Goal: Task Accomplishment & Management: Use online tool/utility

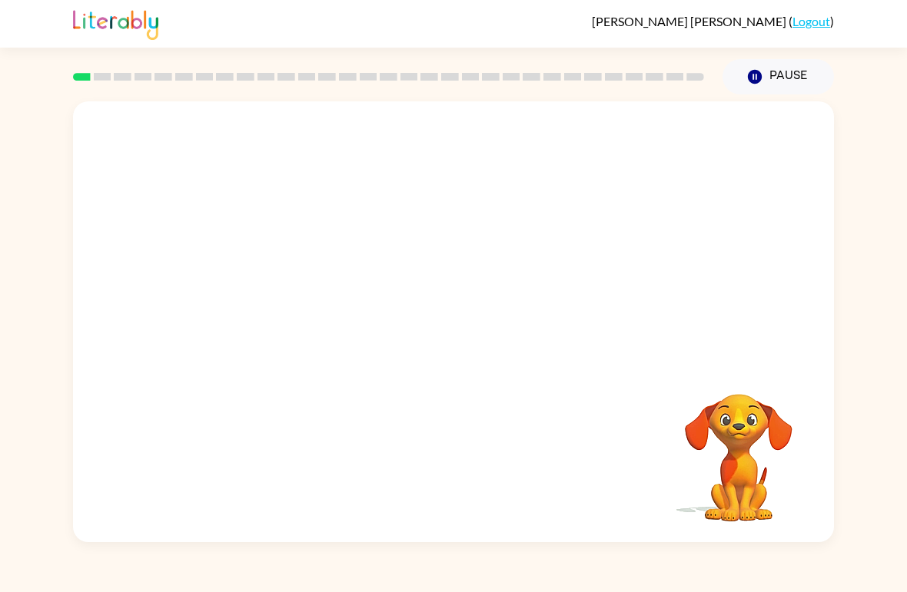
click at [805, 324] on div at bounding box center [453, 231] width 761 height 260
click at [811, 309] on div at bounding box center [453, 231] width 761 height 260
click at [803, 239] on div at bounding box center [453, 231] width 761 height 260
click at [741, 407] on video "Your browser must support playing .mp4 files to use Literably. Please try using…" at bounding box center [739, 447] width 154 height 154
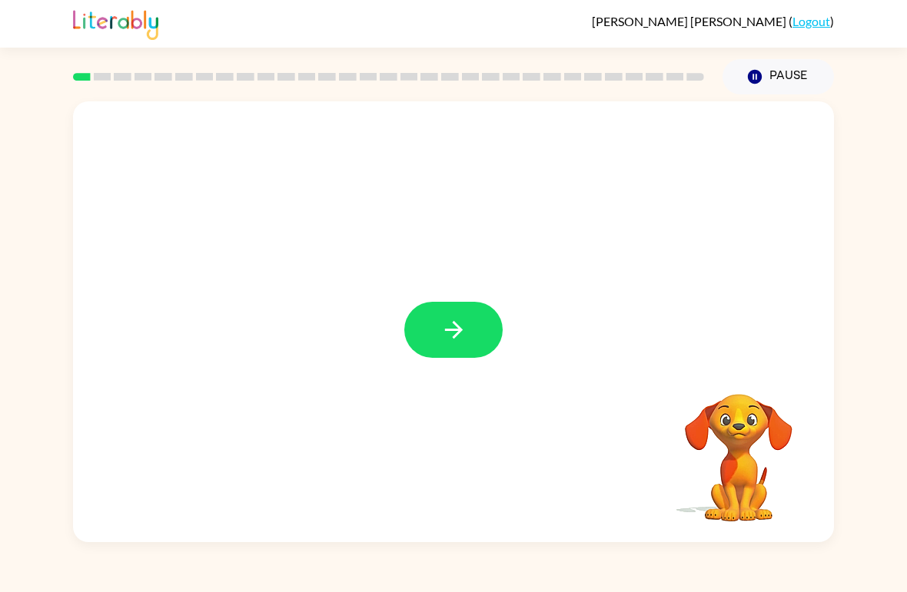
click at [447, 342] on icon "button" at bounding box center [453, 330] width 27 height 27
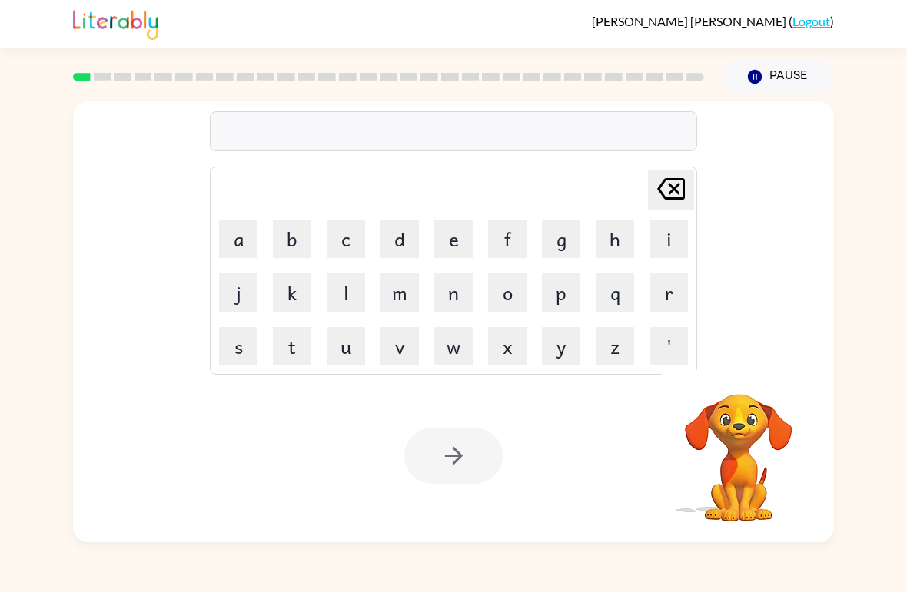
click at [735, 448] on video "Your browser must support playing .mp4 files to use Literably. Please try using…" at bounding box center [739, 447] width 154 height 154
click at [234, 349] on button "s" at bounding box center [238, 346] width 38 height 38
click at [624, 244] on button "h" at bounding box center [615, 239] width 38 height 38
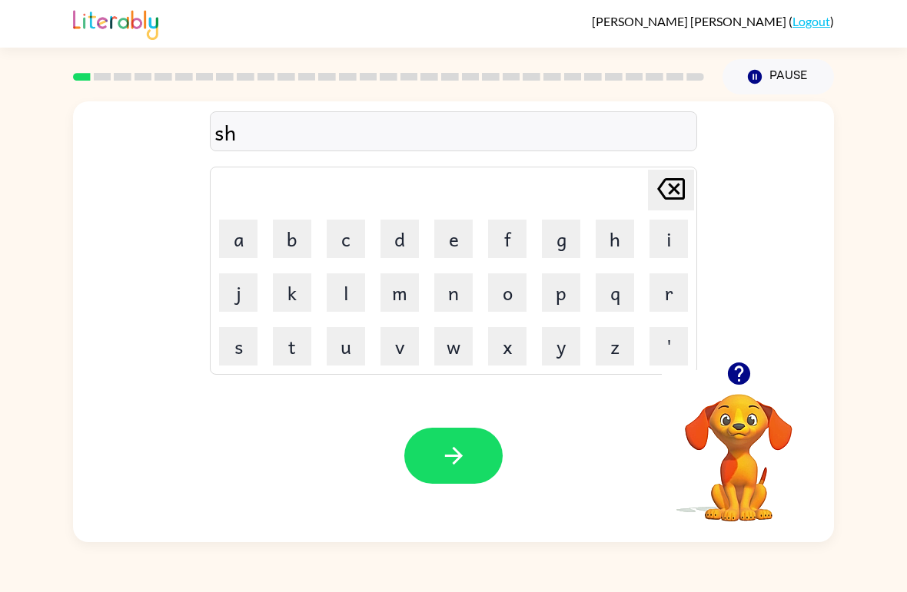
click at [339, 350] on button "u" at bounding box center [346, 346] width 38 height 38
click at [237, 357] on button "s" at bounding box center [238, 346] width 38 height 38
click at [618, 257] on button "h" at bounding box center [615, 239] width 38 height 38
click at [470, 456] on button "button" at bounding box center [453, 456] width 98 height 56
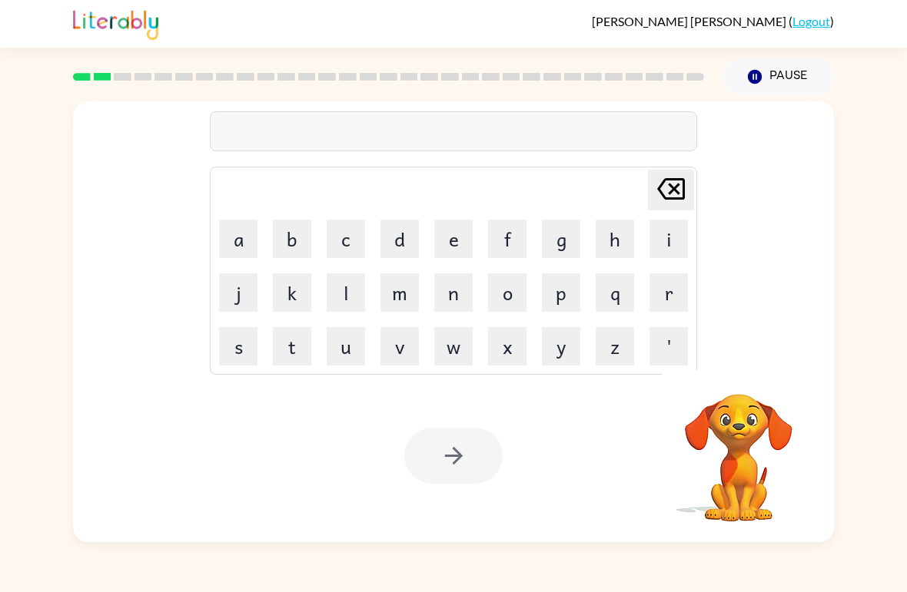
click at [720, 455] on video "Your browser must support playing .mp4 files to use Literably. Please try using…" at bounding box center [739, 447] width 154 height 154
click at [739, 422] on video "Your browser must support playing .mp4 files to use Literably. Please try using…" at bounding box center [739, 447] width 154 height 154
click at [735, 467] on video "Your browser must support playing .mp4 files to use Literably. Please try using…" at bounding box center [739, 447] width 154 height 154
click at [739, 476] on video "Your browser must support playing .mp4 files to use Literably. Please try using…" at bounding box center [739, 447] width 154 height 154
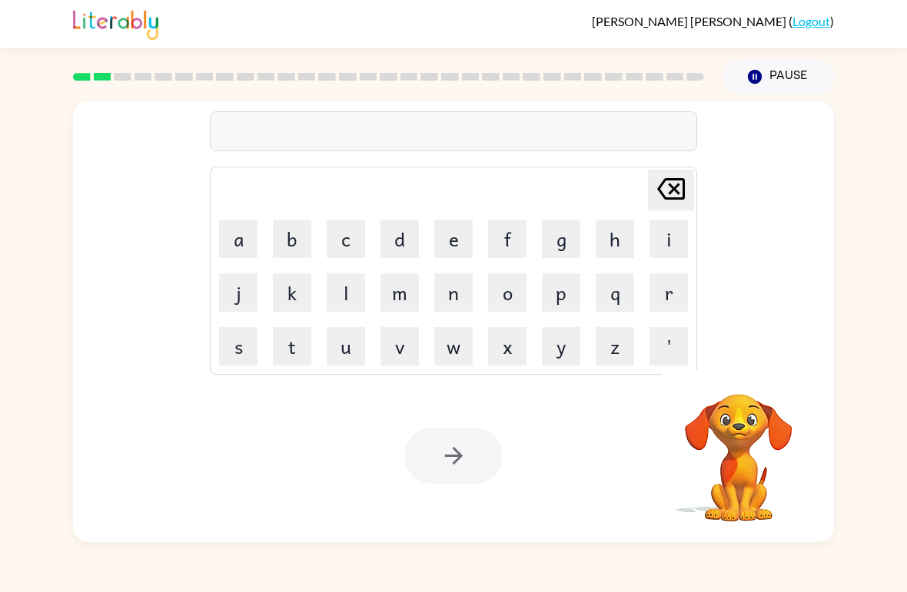
click at [738, 476] on video "Your browser must support playing .mp4 files to use Literably. Please try using…" at bounding box center [739, 447] width 154 height 154
click at [747, 460] on video "Your browser must support playing .mp4 files to use Literably. Please try using…" at bounding box center [739, 447] width 154 height 154
click at [747, 459] on video "Your browser must support playing .mp4 files to use Literably. Please try using…" at bounding box center [739, 447] width 154 height 154
click at [743, 460] on video "Your browser must support playing .mp4 files to use Literably. Please try using…" at bounding box center [739, 447] width 154 height 154
click at [747, 468] on video "Your browser must support playing .mp4 files to use Literably. Please try using…" at bounding box center [739, 447] width 154 height 154
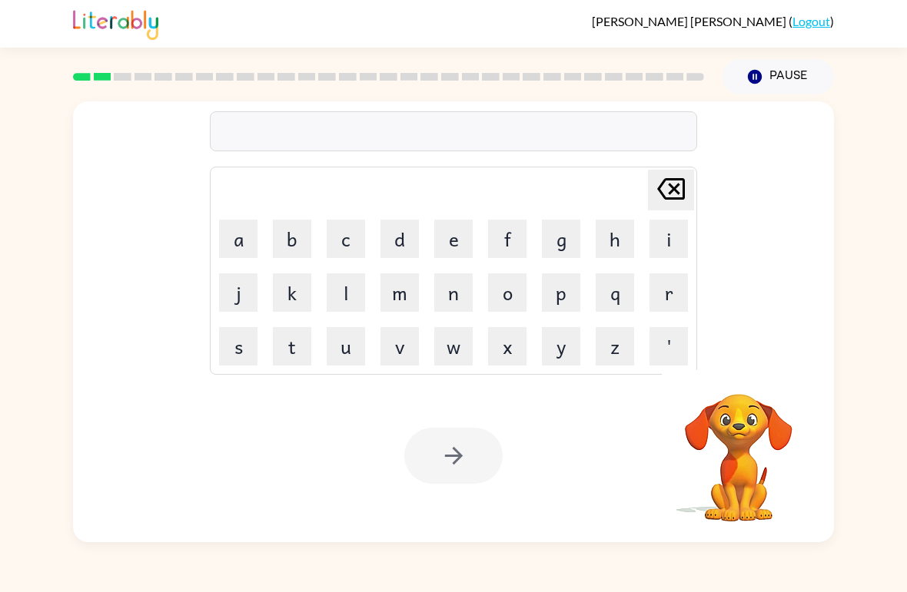
click at [735, 440] on video "Your browser must support playing .mp4 files to use Literably. Please try using…" at bounding box center [739, 447] width 154 height 154
click at [241, 242] on button "a" at bounding box center [238, 239] width 38 height 38
click at [571, 297] on button "p" at bounding box center [561, 293] width 38 height 38
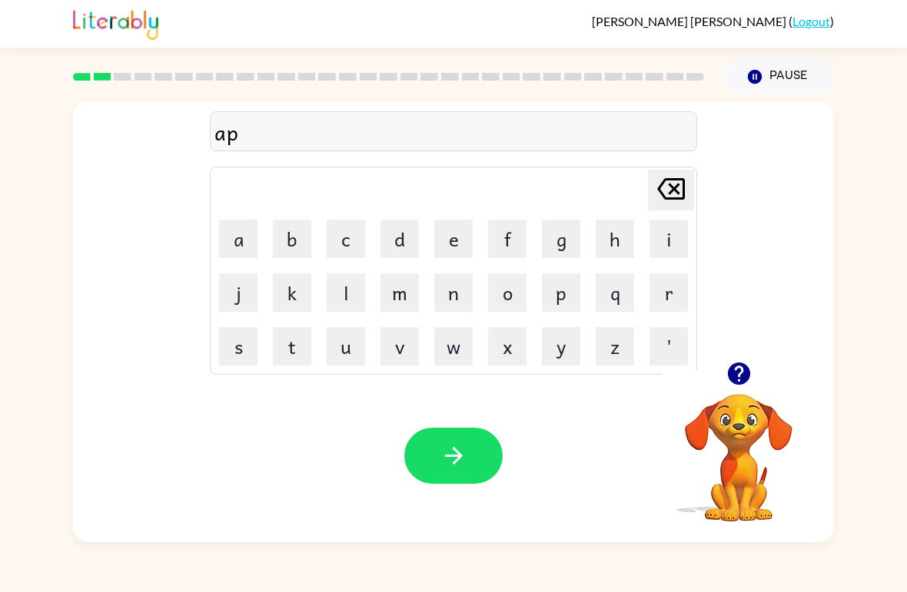
click at [448, 227] on button "e" at bounding box center [453, 239] width 38 height 38
click at [241, 249] on button "a" at bounding box center [238, 239] width 38 height 38
click at [671, 304] on button "r" at bounding box center [668, 293] width 38 height 38
click at [443, 234] on button "e" at bounding box center [453, 239] width 38 height 38
click at [457, 292] on button "n" at bounding box center [453, 293] width 38 height 38
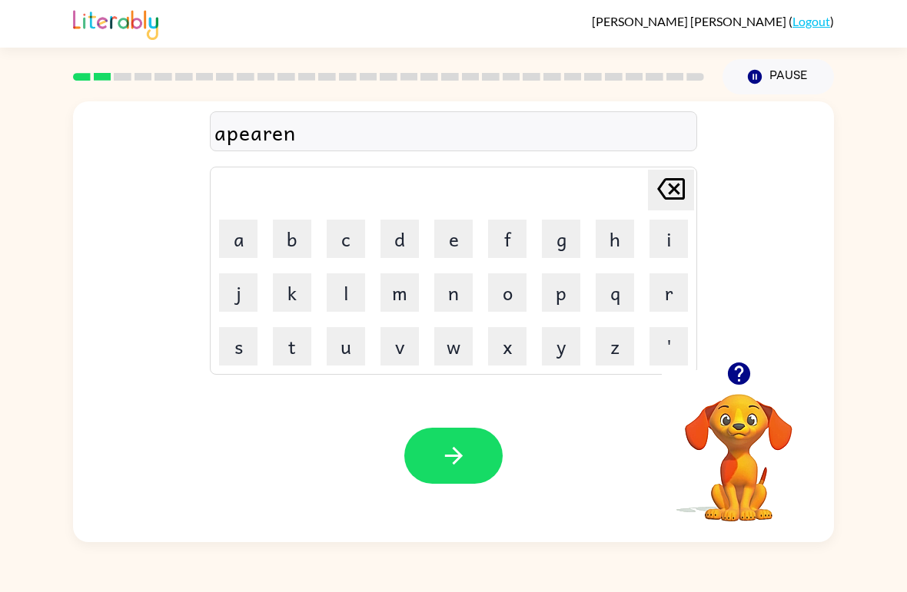
click at [339, 224] on button "c" at bounding box center [346, 239] width 38 height 38
click at [450, 238] on button "e" at bounding box center [453, 239] width 38 height 38
click at [246, 348] on button "s" at bounding box center [238, 346] width 38 height 38
click at [474, 451] on button "button" at bounding box center [453, 456] width 98 height 56
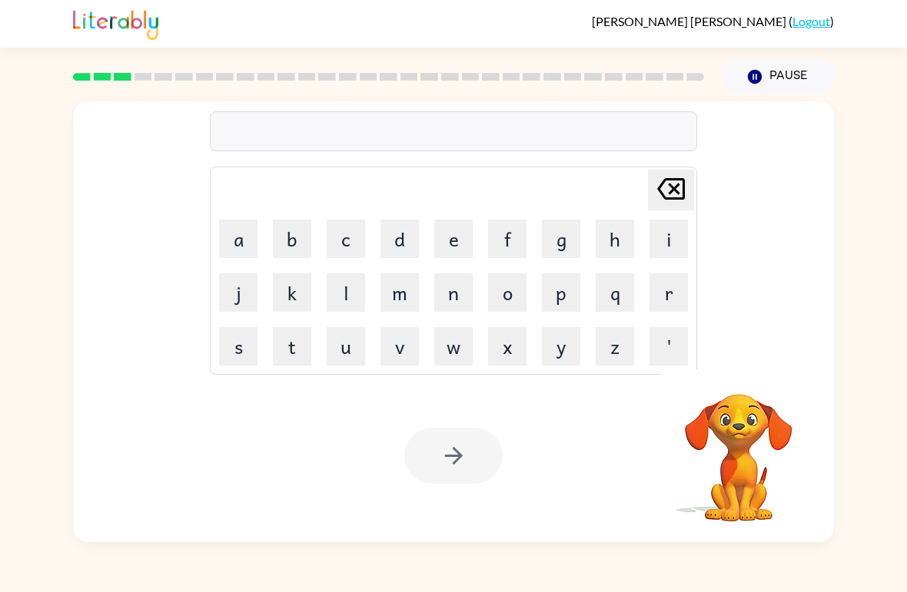
click at [745, 448] on video "Your browser must support playing .mp4 files to use Literably. Please try using…" at bounding box center [739, 447] width 154 height 154
click at [659, 297] on button "r" at bounding box center [668, 293] width 38 height 38
click at [464, 237] on button "e" at bounding box center [453, 239] width 38 height 38
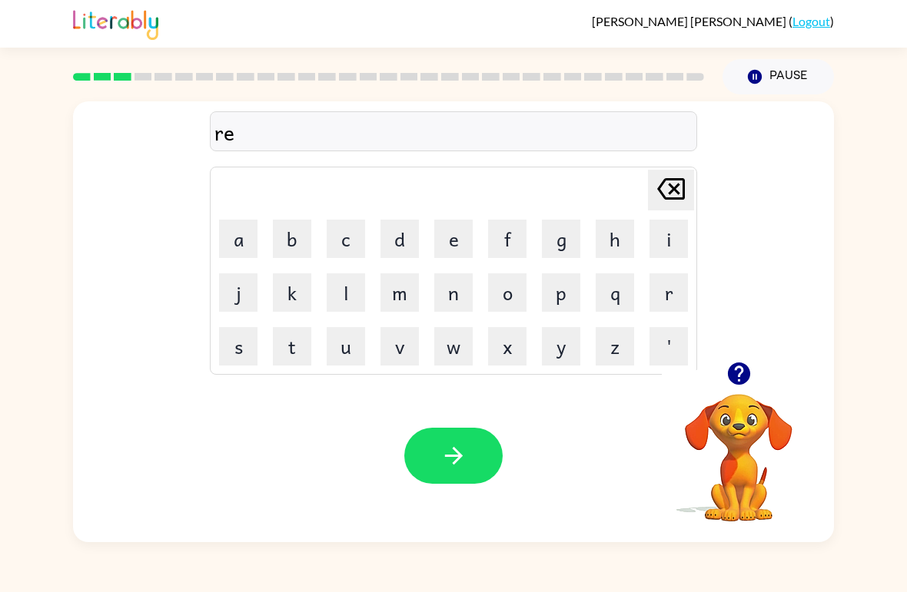
click at [227, 231] on button "a" at bounding box center [238, 239] width 38 height 38
click at [343, 287] on button "l" at bounding box center [346, 293] width 38 height 38
click at [661, 241] on button "i" at bounding box center [668, 239] width 38 height 38
click at [294, 353] on button "t" at bounding box center [292, 346] width 38 height 38
click at [544, 356] on button "y" at bounding box center [561, 346] width 38 height 38
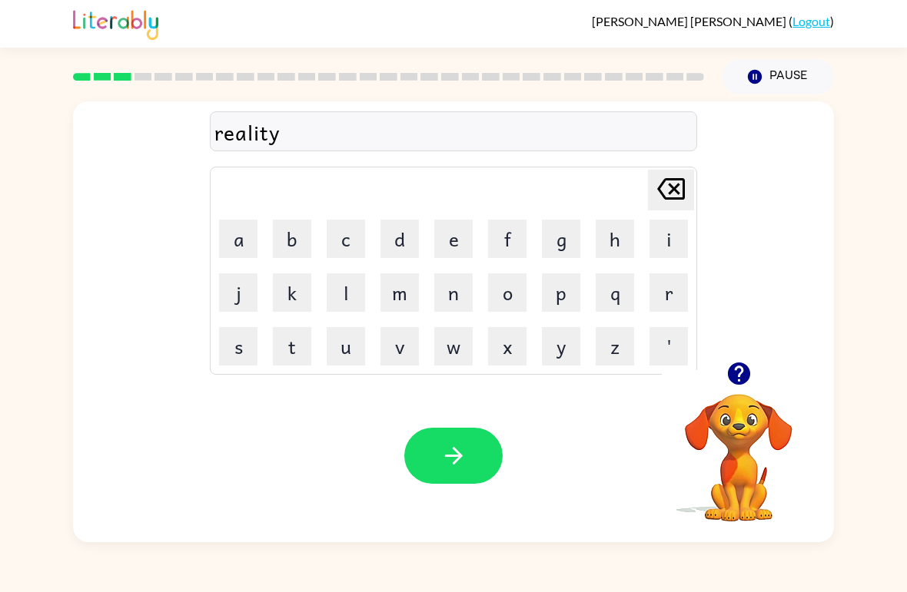
click at [483, 463] on button "button" at bounding box center [453, 456] width 98 height 56
click at [440, 236] on button "e" at bounding box center [453, 239] width 38 height 38
click at [341, 300] on button "l" at bounding box center [346, 293] width 38 height 38
click at [661, 230] on button "i" at bounding box center [668, 239] width 38 height 38
click at [410, 290] on button "m" at bounding box center [399, 293] width 38 height 38
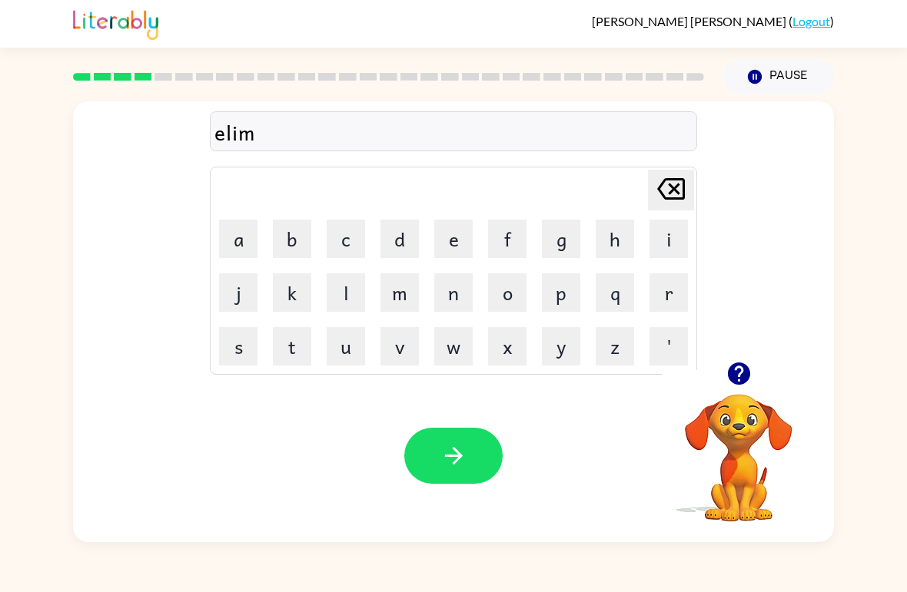
click at [673, 244] on button "i" at bounding box center [668, 239] width 38 height 38
click at [447, 294] on button "n" at bounding box center [453, 293] width 38 height 38
click at [229, 238] on button "a" at bounding box center [238, 239] width 38 height 38
click at [282, 341] on button "t" at bounding box center [292, 346] width 38 height 38
click at [457, 244] on button "e" at bounding box center [453, 239] width 38 height 38
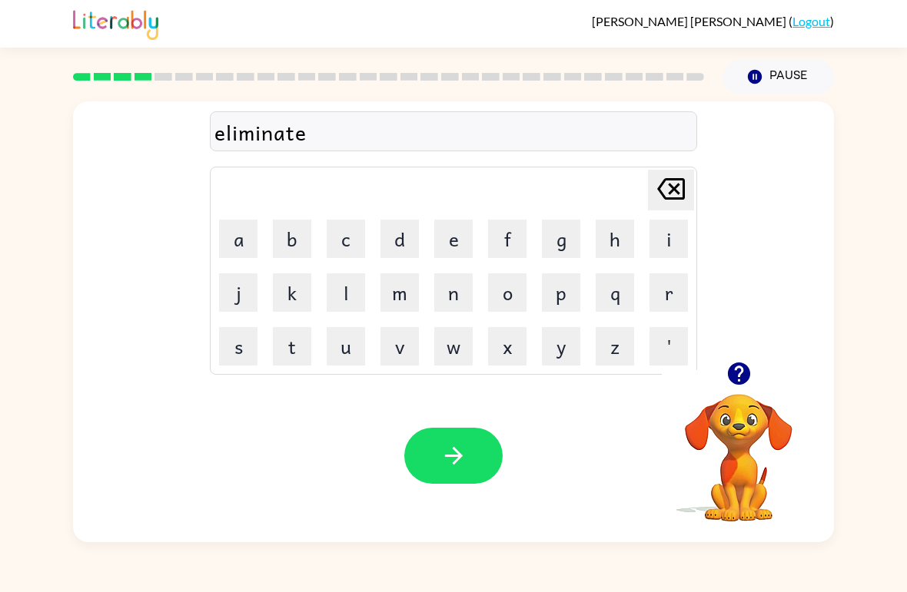
click at [469, 455] on button "button" at bounding box center [453, 456] width 98 height 56
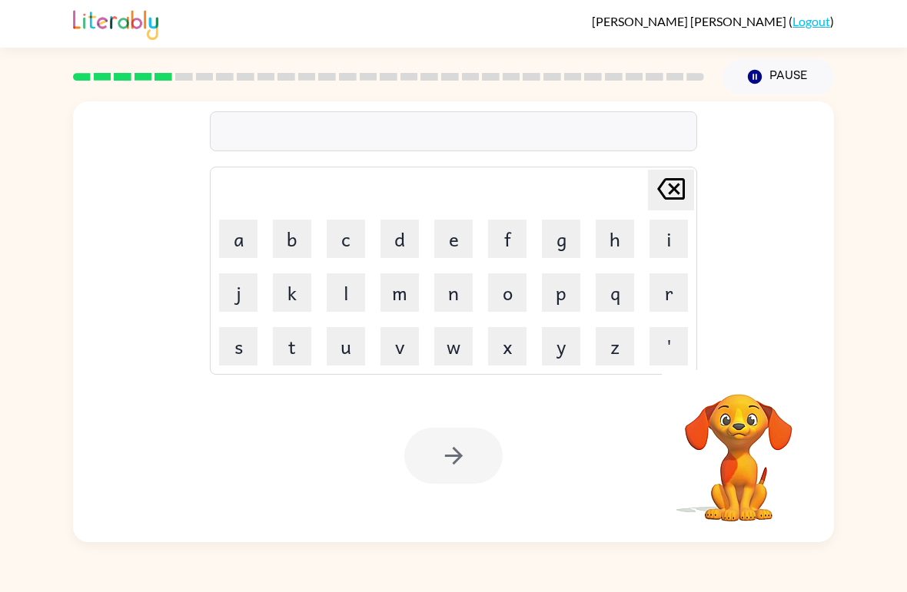
click at [391, 236] on button "d" at bounding box center [399, 239] width 38 height 38
click at [349, 354] on button "u" at bounding box center [346, 346] width 38 height 38
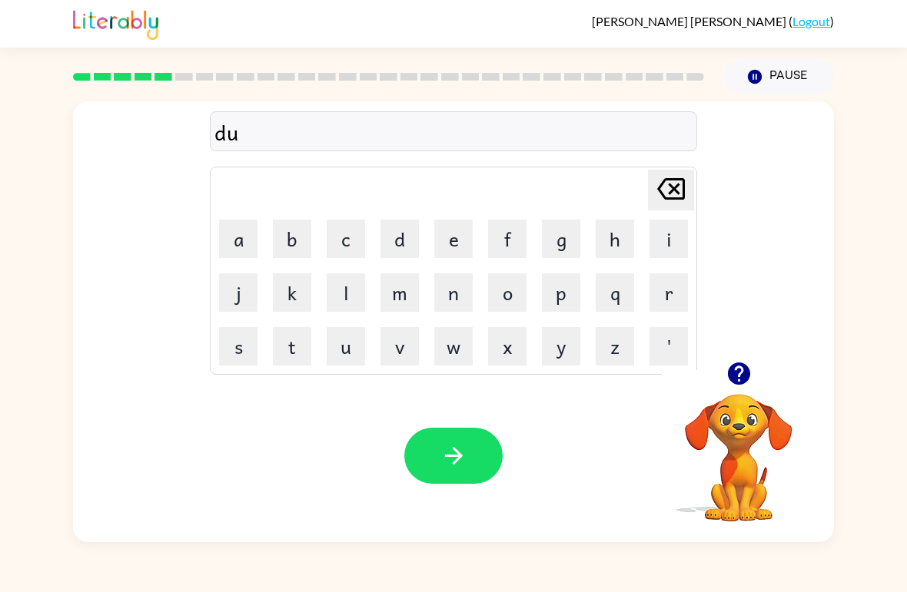
click at [565, 297] on button "p" at bounding box center [561, 293] width 38 height 38
click at [340, 301] on button "l" at bounding box center [346, 293] width 38 height 38
click at [659, 243] on button "i" at bounding box center [668, 239] width 38 height 38
click at [350, 238] on button "c" at bounding box center [346, 239] width 38 height 38
click at [241, 244] on button "a" at bounding box center [238, 239] width 38 height 38
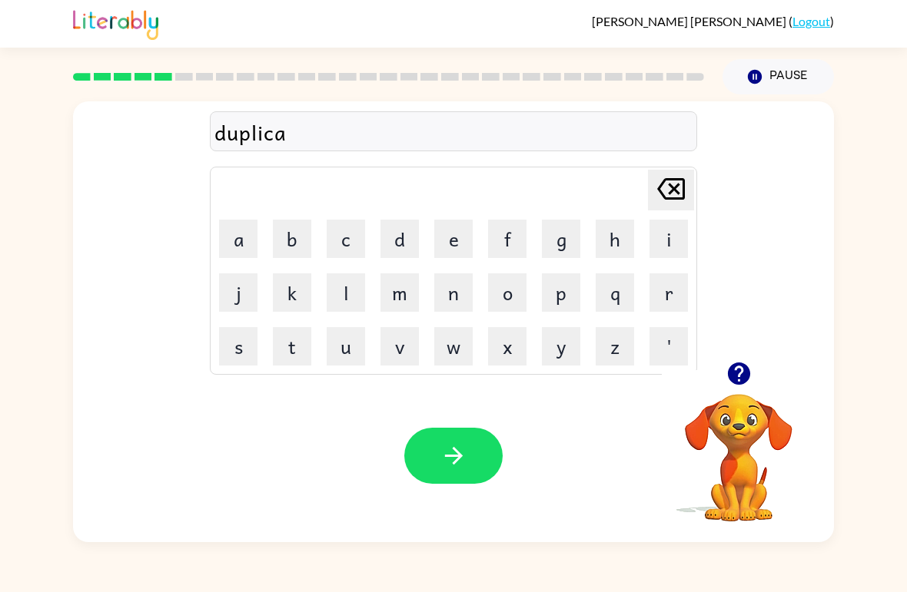
click at [294, 353] on button "t" at bounding box center [292, 346] width 38 height 38
click at [450, 234] on button "e" at bounding box center [453, 239] width 38 height 38
click at [473, 462] on button "button" at bounding box center [453, 456] width 98 height 56
click at [388, 345] on button "v" at bounding box center [399, 346] width 38 height 38
click at [233, 250] on button "a" at bounding box center [238, 239] width 38 height 38
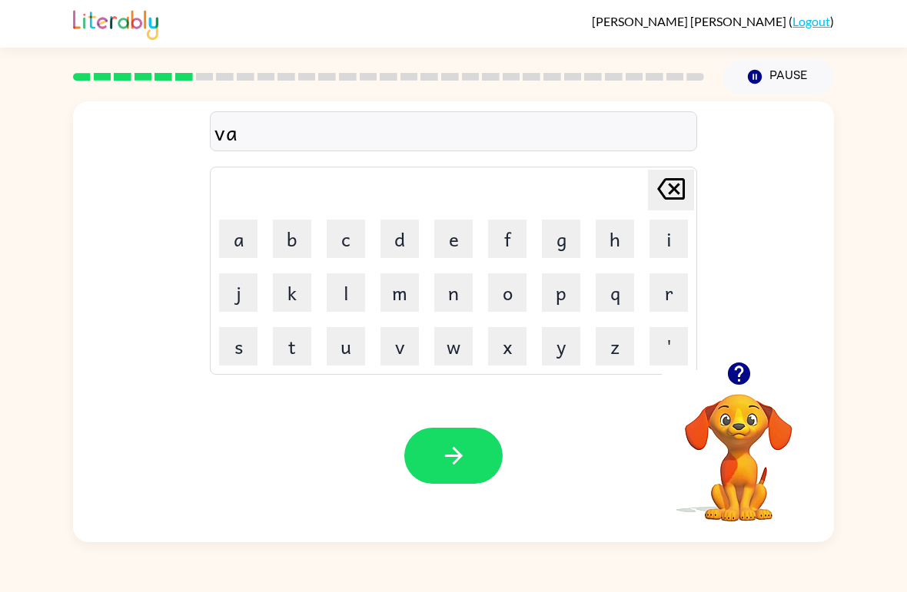
click at [337, 245] on button "c" at bounding box center [346, 239] width 38 height 38
click at [215, 247] on td "a" at bounding box center [238, 239] width 52 height 52
click at [225, 232] on button "a" at bounding box center [238, 239] width 38 height 38
click at [287, 345] on button "t" at bounding box center [292, 346] width 38 height 38
click at [673, 246] on button "i" at bounding box center [668, 239] width 38 height 38
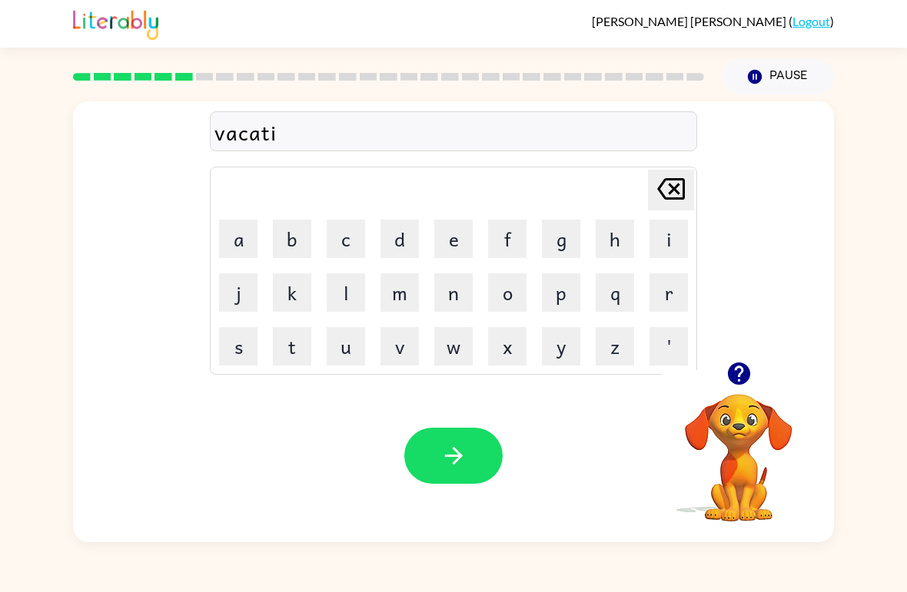
click at [524, 299] on button "o" at bounding box center [507, 293] width 38 height 38
click at [440, 295] on button "n" at bounding box center [453, 293] width 38 height 38
click at [452, 483] on button "button" at bounding box center [453, 456] width 98 height 56
click at [578, 297] on button "p" at bounding box center [561, 293] width 38 height 38
click at [342, 360] on button "u" at bounding box center [346, 346] width 38 height 38
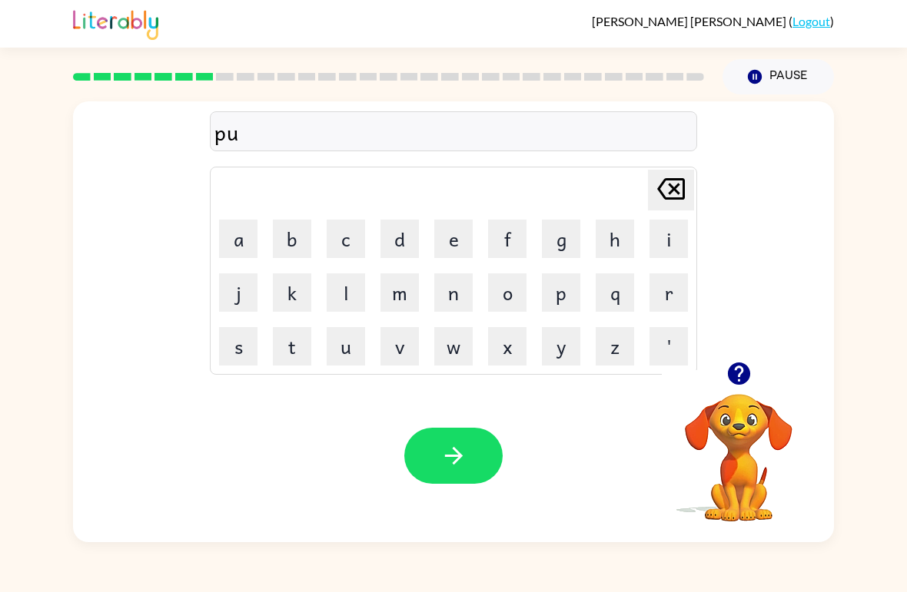
click at [394, 231] on button "d" at bounding box center [399, 239] width 38 height 38
click at [393, 231] on button "d" at bounding box center [399, 239] width 38 height 38
click at [333, 299] on button "l" at bounding box center [346, 293] width 38 height 38
click at [466, 233] on button "e" at bounding box center [453, 239] width 38 height 38
click at [463, 453] on icon "button" at bounding box center [453, 456] width 27 height 27
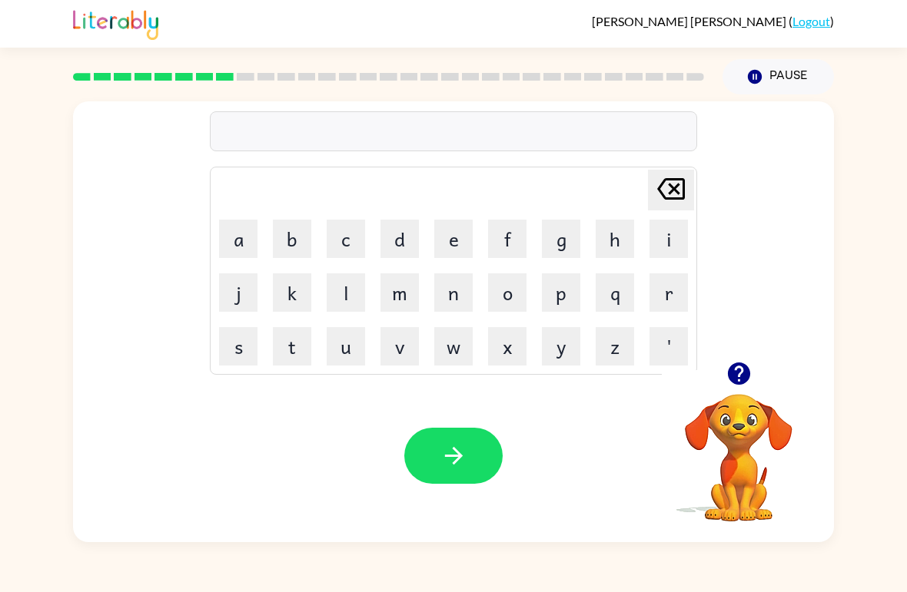
click at [566, 290] on button "p" at bounding box center [561, 293] width 38 height 38
click at [244, 217] on td "a" at bounding box center [238, 239] width 52 height 52
click at [246, 232] on button "a" at bounding box center [238, 239] width 38 height 38
click at [624, 323] on td "z" at bounding box center [615, 346] width 52 height 52
click at [682, 302] on button "r" at bounding box center [668, 293] width 38 height 38
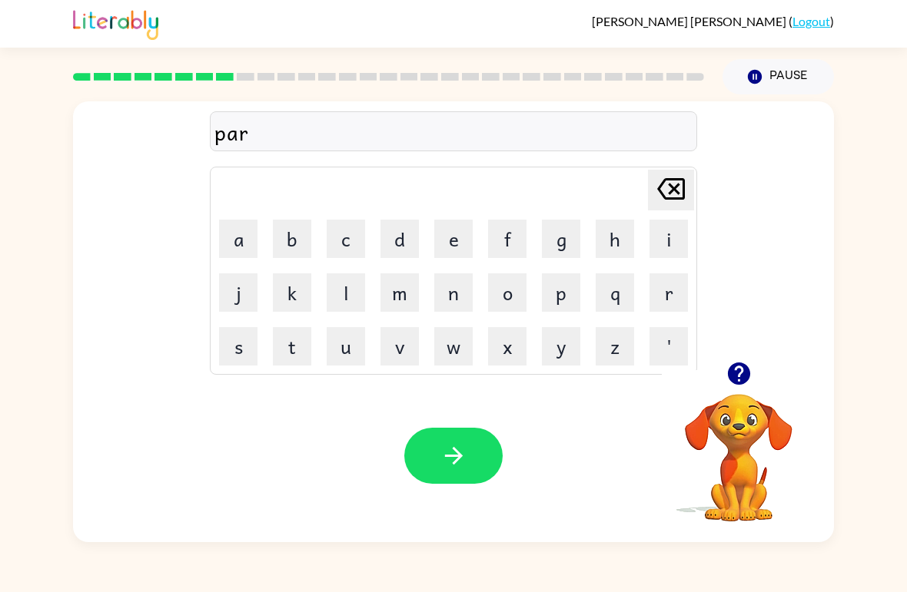
click at [304, 350] on button "t" at bounding box center [292, 346] width 38 height 38
click at [665, 244] on button "i" at bounding box center [668, 239] width 38 height 38
click at [348, 244] on button "c" at bounding box center [346, 239] width 38 height 38
click at [352, 360] on button "u" at bounding box center [346, 346] width 38 height 38
click at [355, 283] on button "l" at bounding box center [346, 293] width 38 height 38
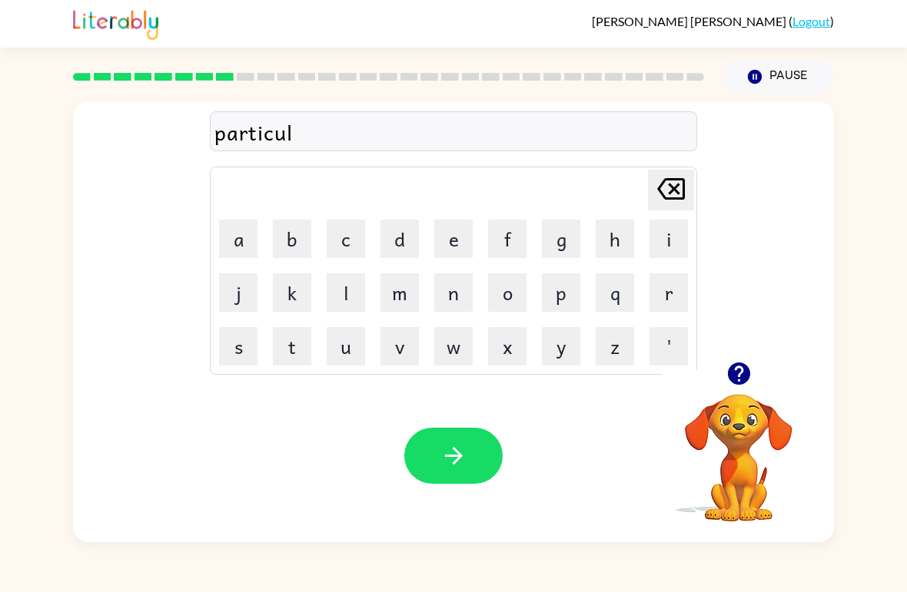
click at [457, 236] on button "e" at bounding box center [453, 239] width 38 height 38
click at [473, 450] on button "button" at bounding box center [453, 456] width 98 height 56
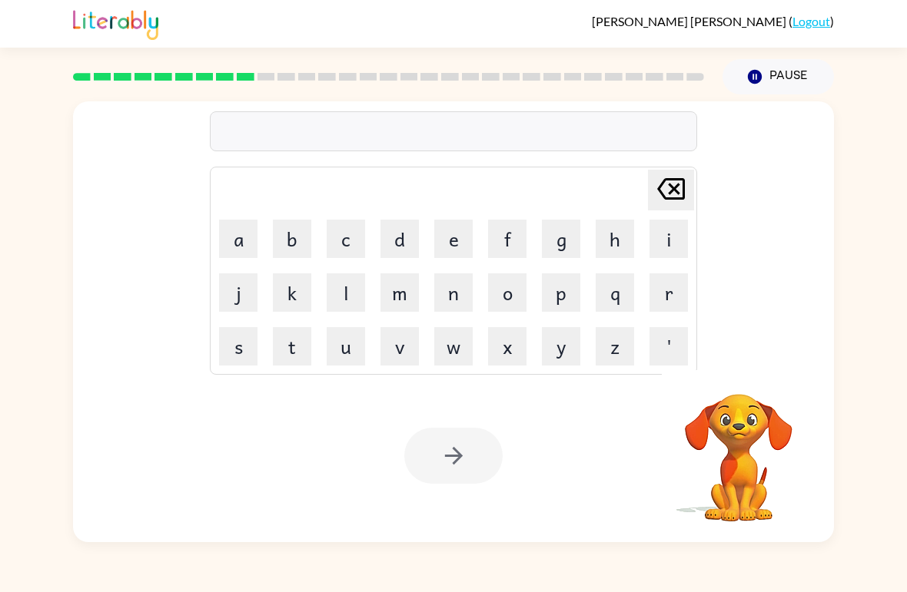
click at [672, 304] on button "r" at bounding box center [668, 293] width 38 height 38
click at [468, 238] on button "e" at bounding box center [453, 239] width 38 height 38
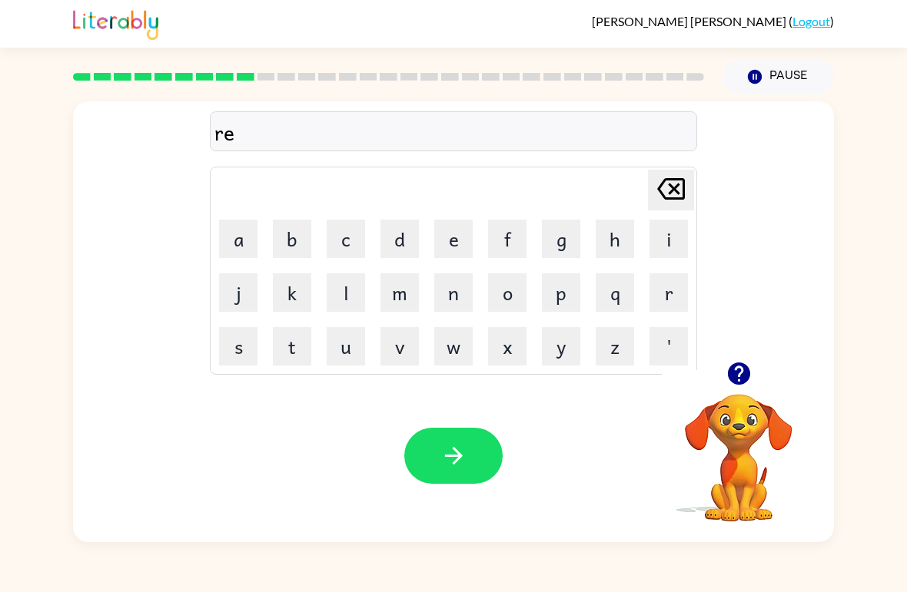
click at [354, 248] on button "c" at bounding box center [346, 239] width 38 height 38
click at [237, 244] on button "a" at bounding box center [238, 239] width 38 height 38
click at [579, 289] on button "p" at bounding box center [561, 293] width 38 height 38
click at [284, 363] on button "t" at bounding box center [292, 346] width 38 height 38
click at [348, 356] on button "u" at bounding box center [346, 346] width 38 height 38
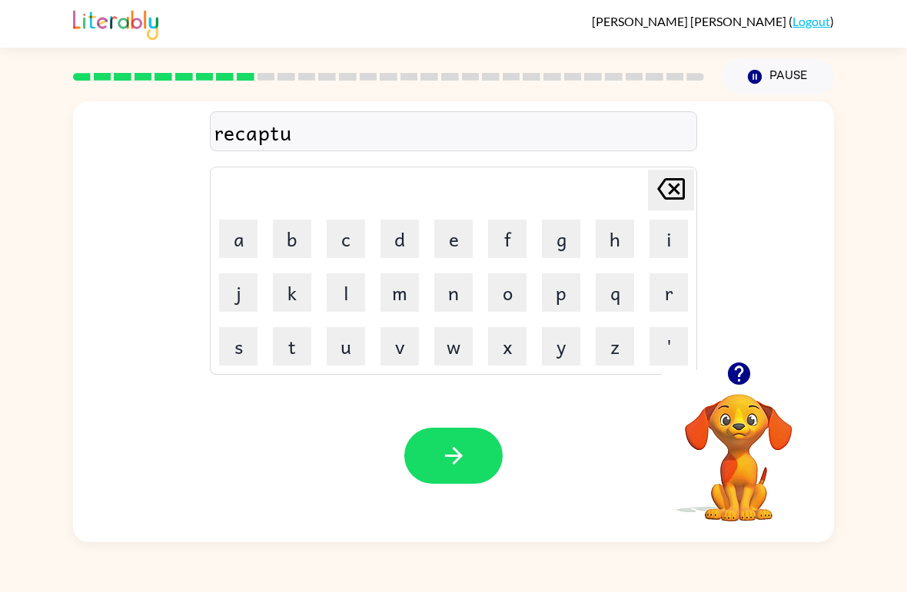
click at [666, 294] on button "r" at bounding box center [668, 293] width 38 height 38
click at [450, 244] on button "e" at bounding box center [453, 239] width 38 height 38
click at [450, 443] on button "button" at bounding box center [453, 456] width 98 height 56
click at [746, 430] on video "Your browser must support playing .mp4 files to use Literably. Please try using…" at bounding box center [739, 447] width 154 height 154
click at [743, 370] on icon "button" at bounding box center [738, 374] width 22 height 22
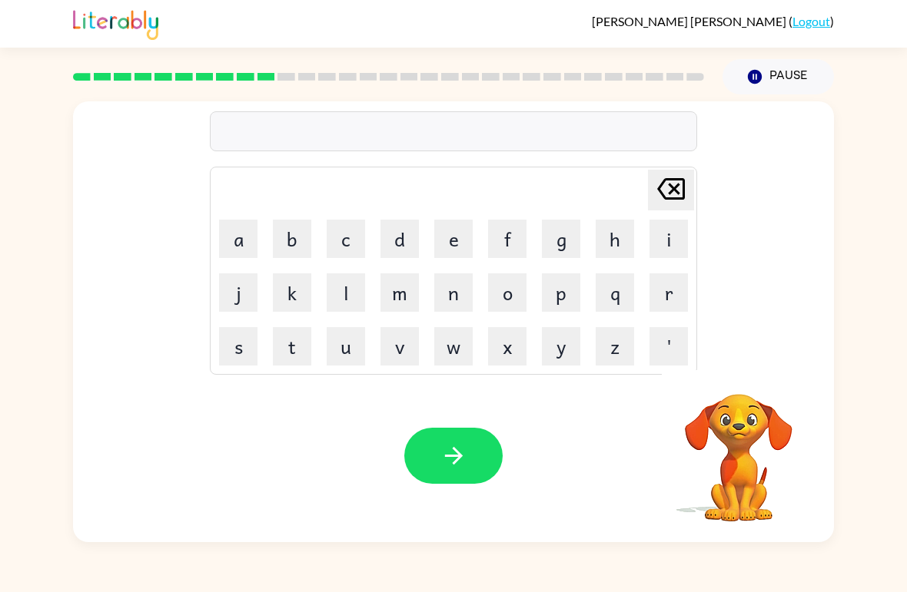
click at [569, 289] on button "p" at bounding box center [561, 293] width 38 height 38
click at [668, 297] on button "r" at bounding box center [668, 293] width 38 height 38
click at [470, 244] on button "e" at bounding box center [453, 239] width 38 height 38
click at [234, 350] on button "s" at bounding box center [238, 346] width 38 height 38
click at [338, 235] on button "c" at bounding box center [346, 239] width 38 height 38
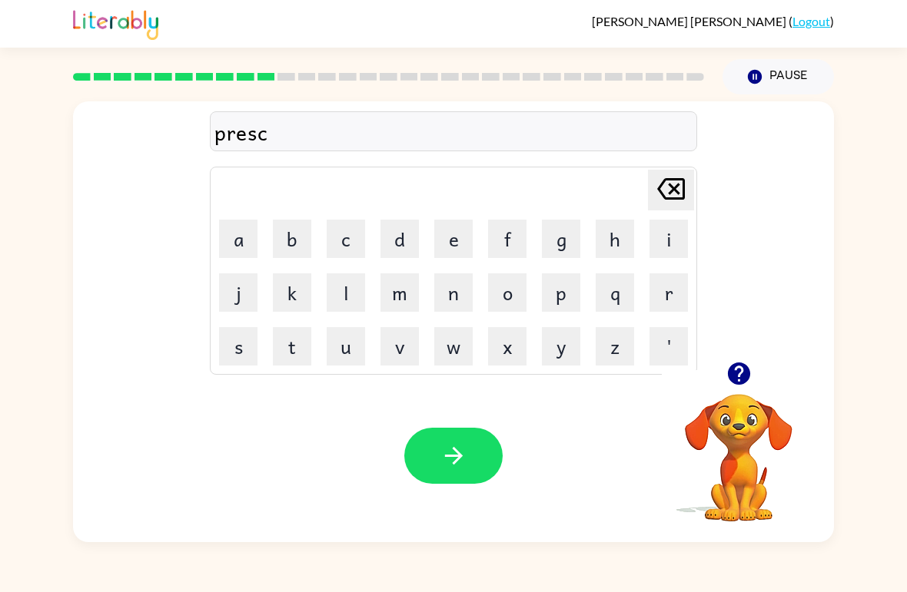
click at [618, 240] on button "h" at bounding box center [615, 239] width 38 height 38
click at [507, 302] on button "o" at bounding box center [507, 293] width 38 height 38
click at [350, 294] on button "l" at bounding box center [346, 293] width 38 height 38
click at [474, 452] on button "button" at bounding box center [453, 456] width 98 height 56
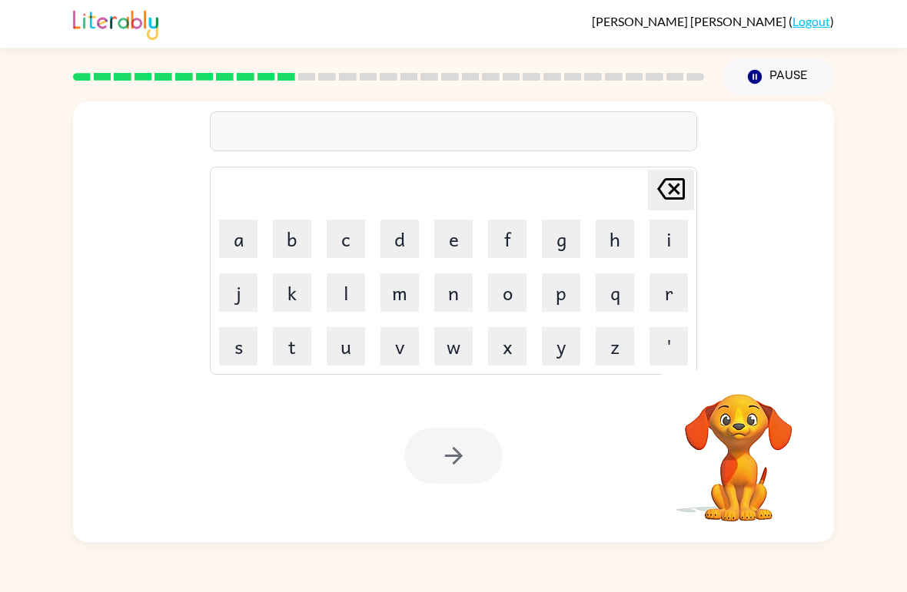
click at [350, 241] on button "c" at bounding box center [346, 239] width 38 height 38
click at [666, 297] on button "r" at bounding box center [668, 293] width 38 height 38
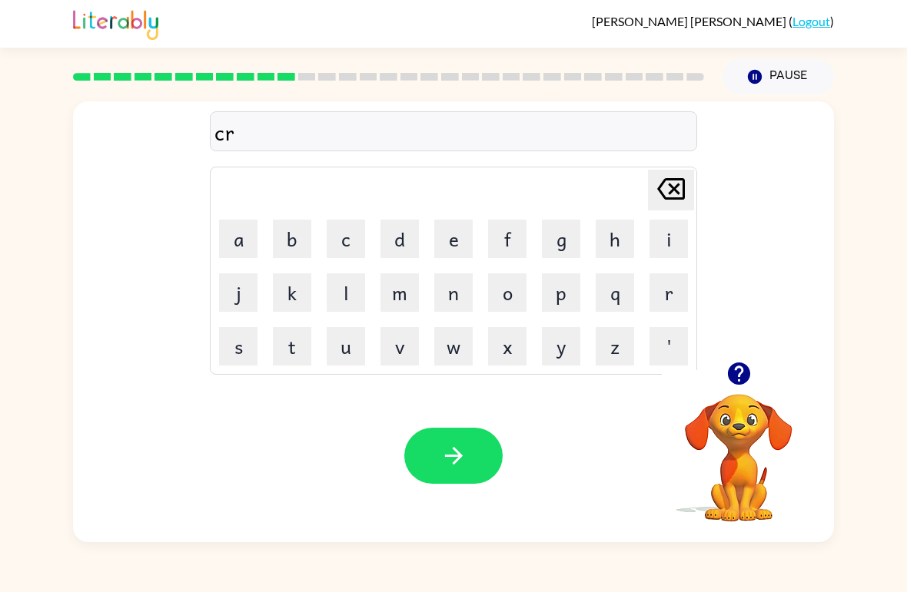
click at [234, 242] on button "a" at bounding box center [238, 239] width 38 height 38
click at [399, 344] on button "v" at bounding box center [399, 346] width 38 height 38
click at [413, 233] on button "d" at bounding box center [399, 239] width 38 height 38
click at [678, 190] on icon "Delete Delete last character input" at bounding box center [670, 189] width 37 height 37
click at [464, 243] on button "e" at bounding box center [453, 239] width 38 height 38
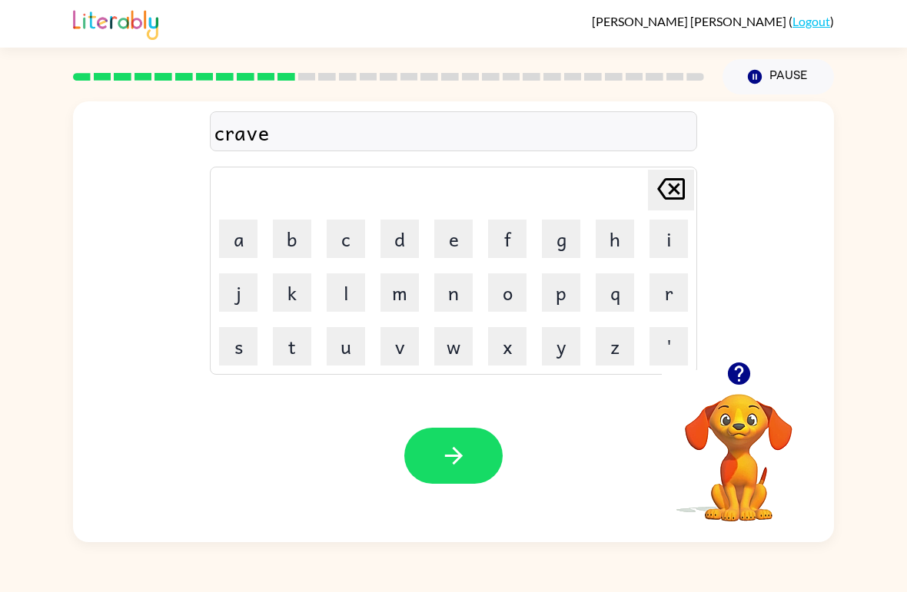
click at [466, 470] on button "button" at bounding box center [453, 456] width 98 height 56
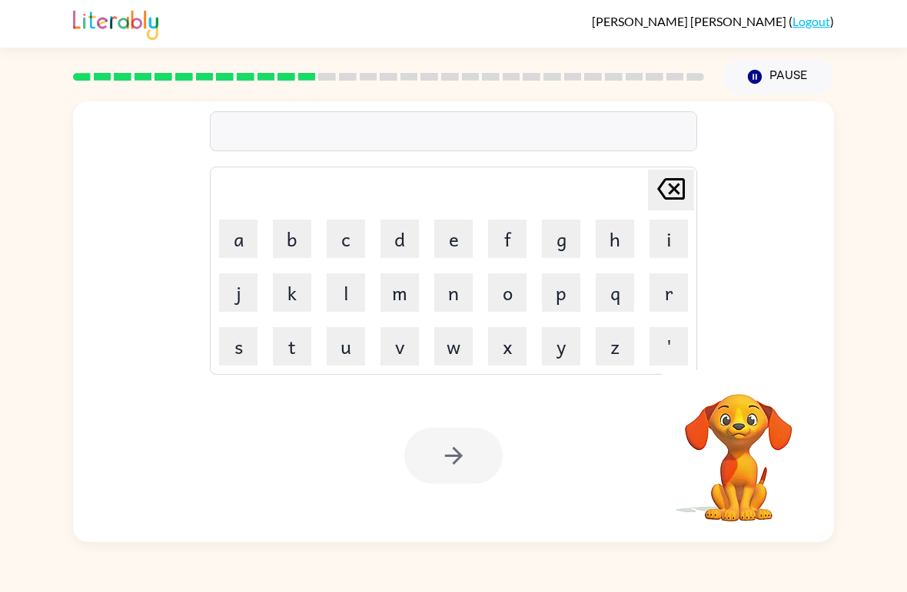
click at [393, 232] on button "d" at bounding box center [399, 239] width 38 height 38
click at [662, 231] on button "i" at bounding box center [668, 239] width 38 height 38
click at [349, 252] on button "c" at bounding box center [346, 239] width 38 height 38
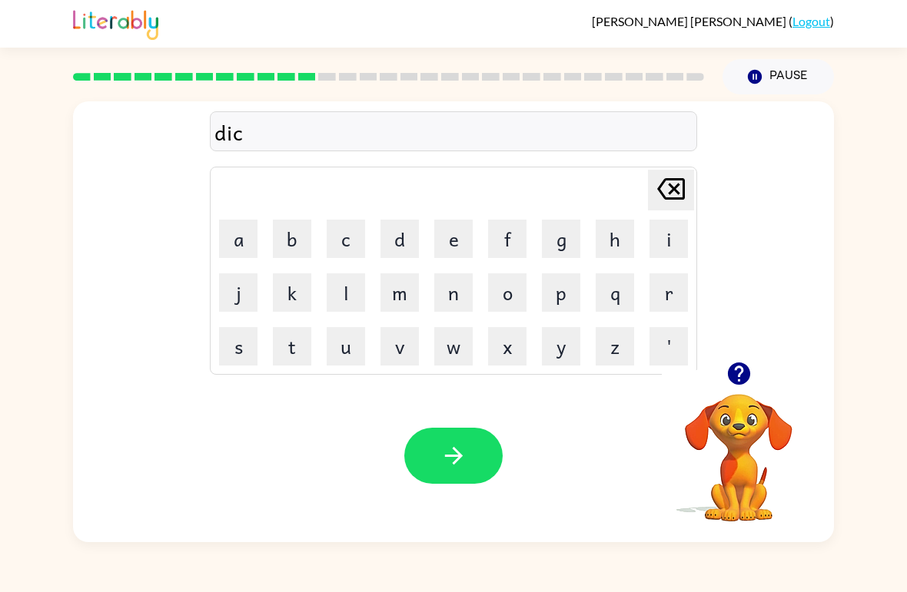
click at [289, 354] on button "t" at bounding box center [292, 346] width 38 height 38
click at [233, 239] on button "a" at bounding box center [238, 239] width 38 height 38
click at [304, 347] on button "t" at bounding box center [292, 346] width 38 height 38
click at [441, 243] on button "e" at bounding box center [453, 239] width 38 height 38
click at [477, 450] on button "button" at bounding box center [453, 456] width 98 height 56
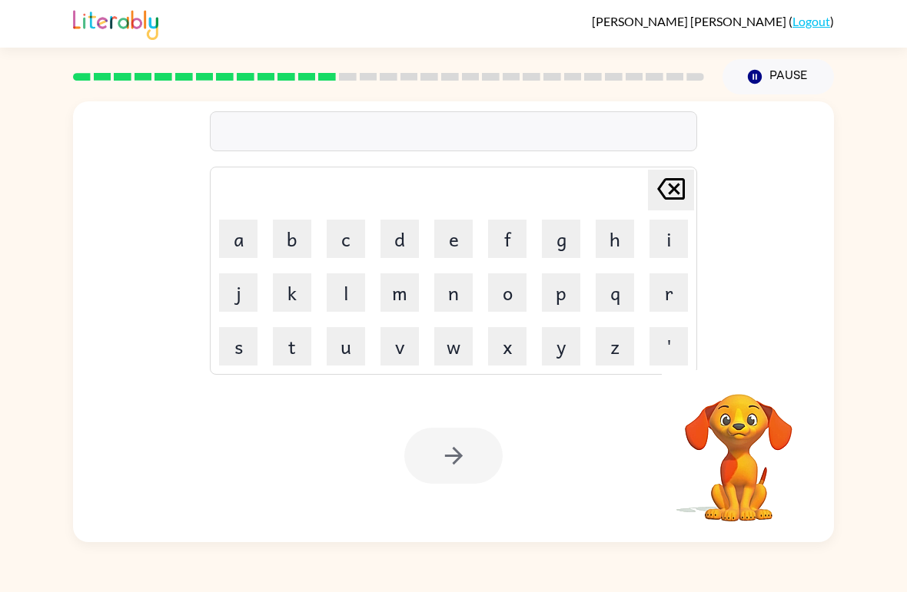
click at [569, 297] on button "p" at bounding box center [561, 293] width 38 height 38
click at [229, 236] on button "a" at bounding box center [238, 239] width 38 height 38
click at [562, 344] on button "y" at bounding box center [561, 346] width 38 height 38
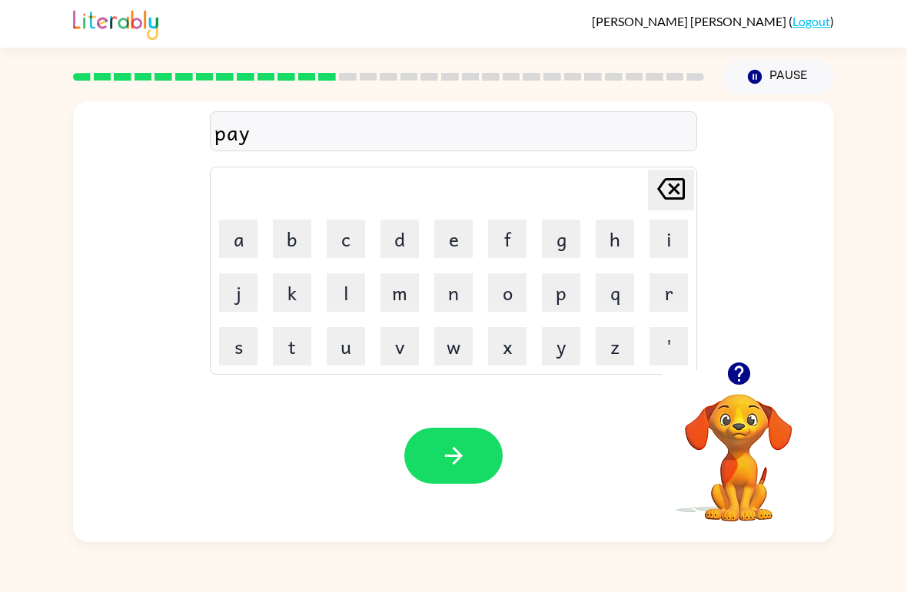
click at [410, 287] on button "m" at bounding box center [399, 293] width 38 height 38
click at [462, 237] on button "e" at bounding box center [453, 239] width 38 height 38
click at [459, 297] on button "n" at bounding box center [453, 293] width 38 height 38
click at [287, 345] on button "t" at bounding box center [292, 346] width 38 height 38
click at [445, 455] on icon "button" at bounding box center [453, 456] width 27 height 27
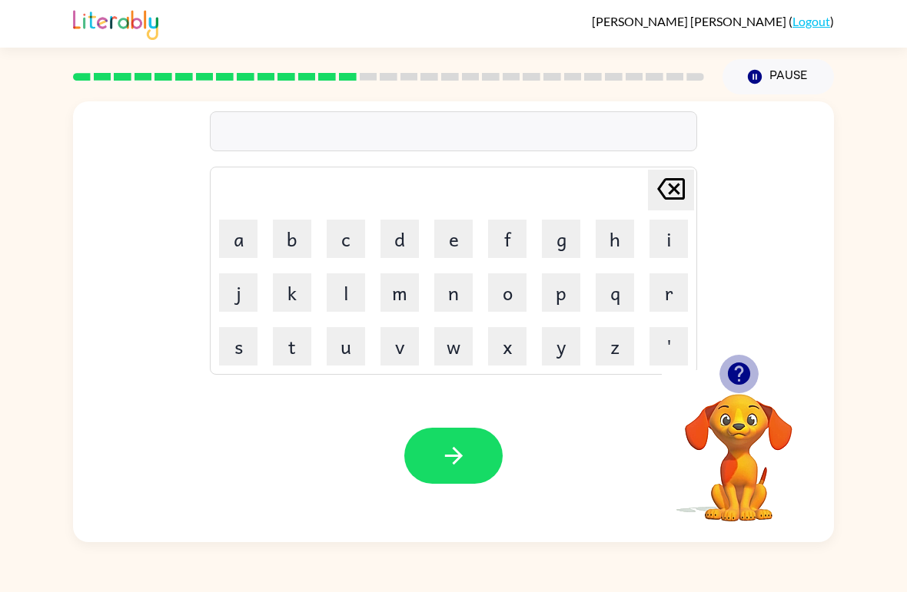
click at [746, 370] on icon "button" at bounding box center [738, 374] width 22 height 22
click at [393, 294] on button "m" at bounding box center [399, 293] width 38 height 38
click at [250, 245] on button "a" at bounding box center [238, 239] width 38 height 38
click at [242, 306] on button "j" at bounding box center [238, 293] width 38 height 38
click at [524, 293] on button "o" at bounding box center [507, 293] width 38 height 38
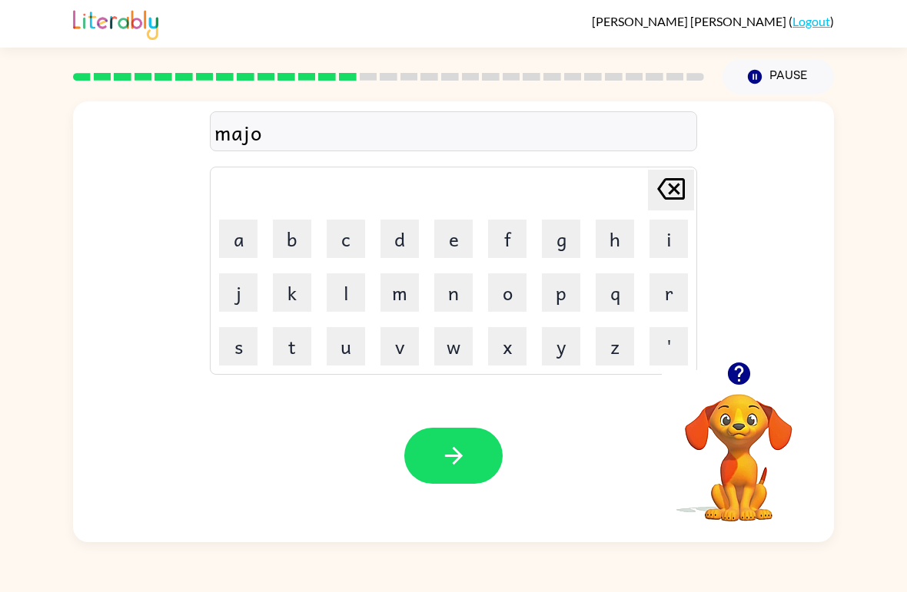
click at [676, 292] on button "r" at bounding box center [668, 293] width 38 height 38
click at [413, 462] on button "button" at bounding box center [453, 456] width 98 height 56
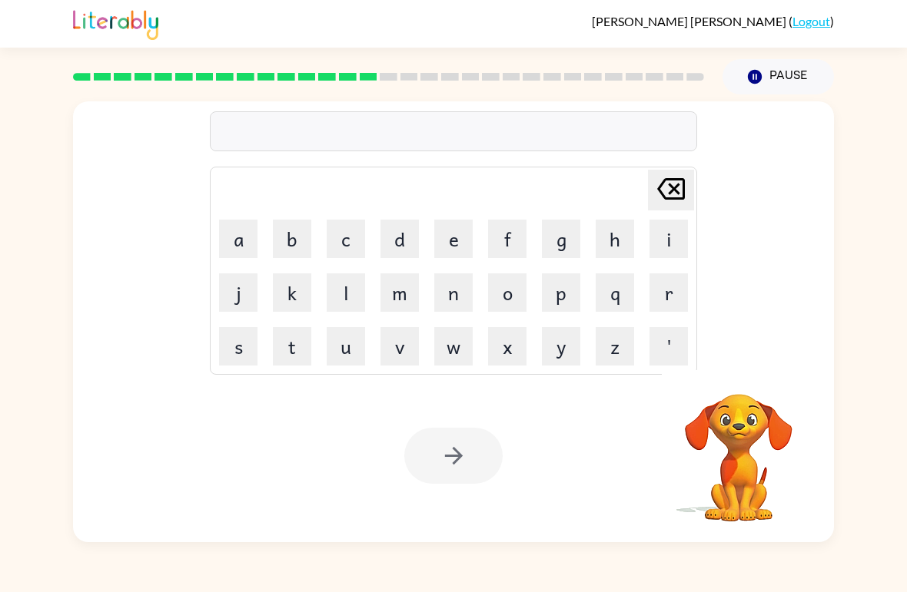
click at [250, 354] on button "s" at bounding box center [238, 346] width 38 height 38
click at [561, 291] on button "p" at bounding box center [561, 293] width 38 height 38
click at [238, 249] on button "a" at bounding box center [238, 239] width 38 height 38
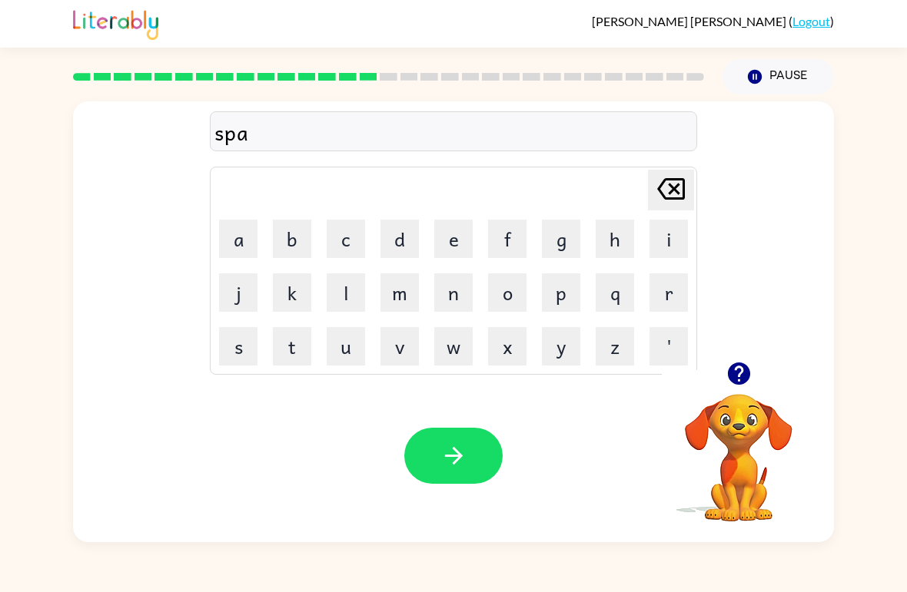
click at [665, 293] on button "r" at bounding box center [668, 293] width 38 height 38
click at [284, 299] on button "k" at bounding box center [292, 293] width 38 height 38
click at [876, 479] on div "spark Delete Delete last character input a b c d e f g h i j k l m n o p q r s …" at bounding box center [453, 319] width 907 height 448
click at [451, 456] on icon "button" at bounding box center [453, 456] width 18 height 18
click at [563, 294] on button "p" at bounding box center [561, 293] width 38 height 38
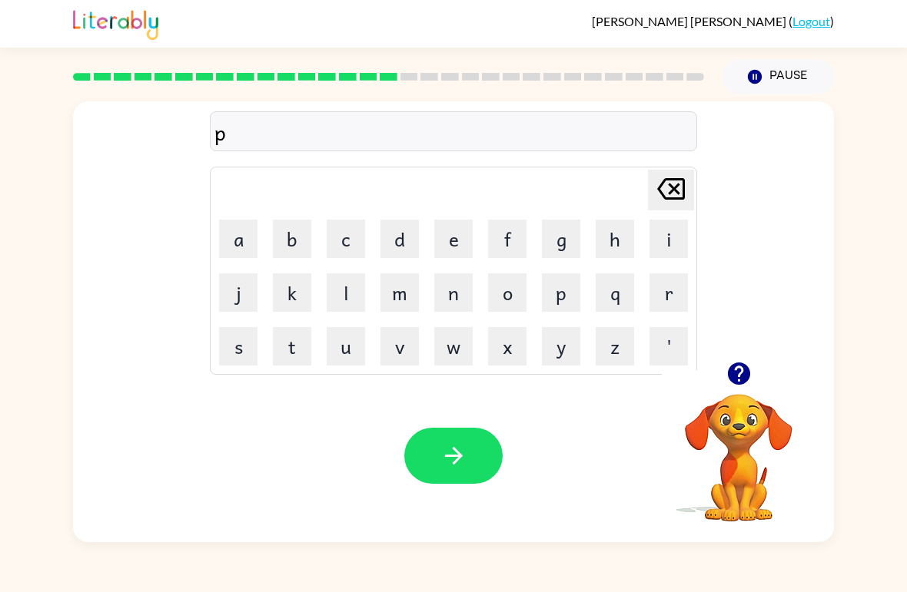
click at [229, 244] on button "a" at bounding box center [238, 239] width 38 height 38
click at [337, 302] on button "l" at bounding box center [346, 293] width 38 height 38
click at [480, 470] on button "button" at bounding box center [453, 456] width 98 height 56
click at [239, 352] on button "s" at bounding box center [238, 346] width 38 height 38
click at [565, 290] on button "p" at bounding box center [561, 293] width 38 height 38
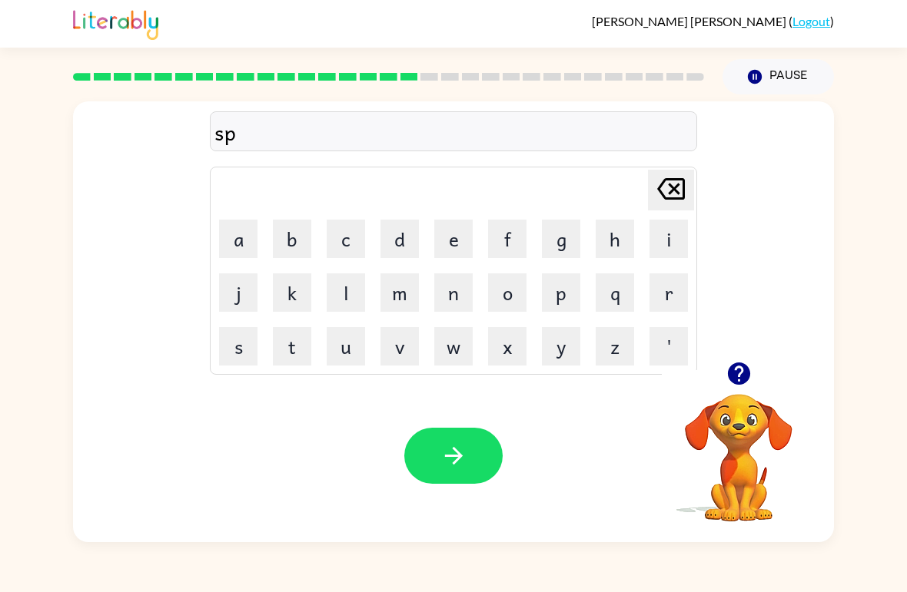
click at [660, 238] on button "i" at bounding box center [668, 239] width 38 height 38
click at [462, 298] on button "n" at bounding box center [453, 293] width 38 height 38
click at [672, 244] on button "i" at bounding box center [668, 239] width 38 height 38
click at [456, 301] on button "n" at bounding box center [453, 293] width 38 height 38
click at [576, 244] on button "g" at bounding box center [561, 239] width 38 height 38
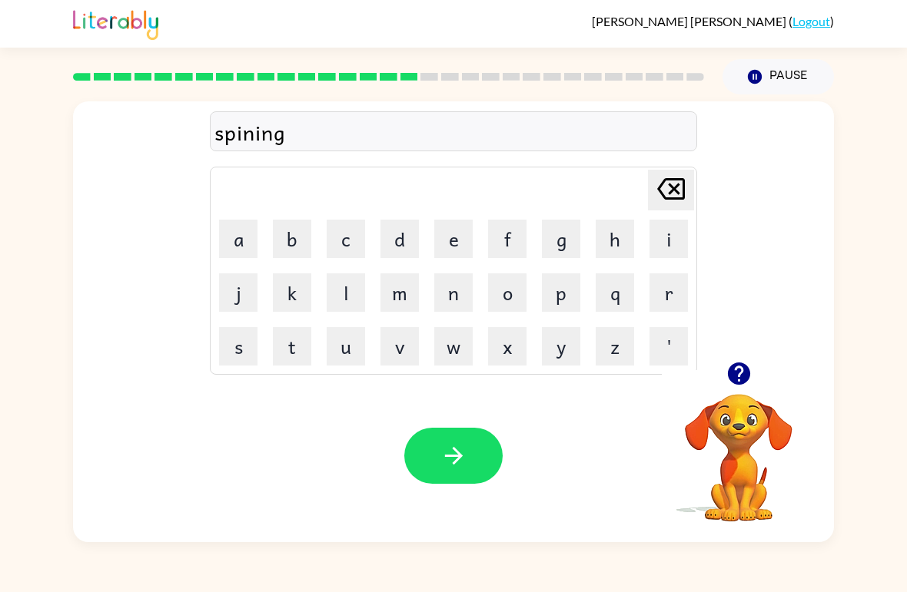
click at [470, 439] on button "button" at bounding box center [453, 456] width 98 height 56
click at [564, 244] on button "g" at bounding box center [561, 239] width 38 height 38
click at [661, 294] on button "r" at bounding box center [668, 293] width 38 height 38
click at [342, 347] on button "u" at bounding box center [346, 346] width 38 height 38
click at [394, 307] on button "m" at bounding box center [399, 293] width 38 height 38
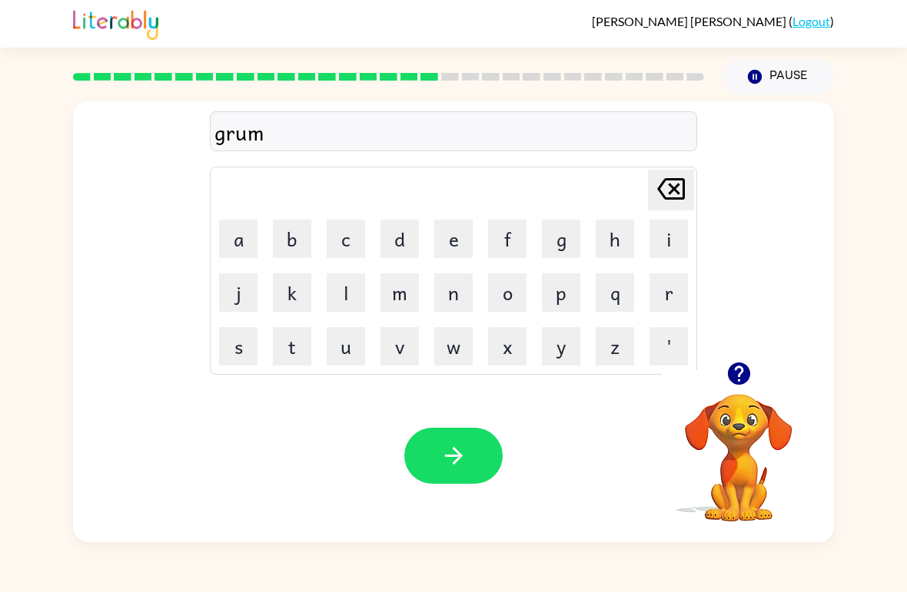
click at [554, 293] on button "p" at bounding box center [561, 293] width 38 height 38
click at [660, 247] on button "i" at bounding box center [668, 239] width 38 height 38
click at [460, 243] on button "e" at bounding box center [453, 239] width 38 height 38
click at [242, 338] on button "s" at bounding box center [238, 346] width 38 height 38
click at [290, 324] on td "t" at bounding box center [292, 346] width 52 height 52
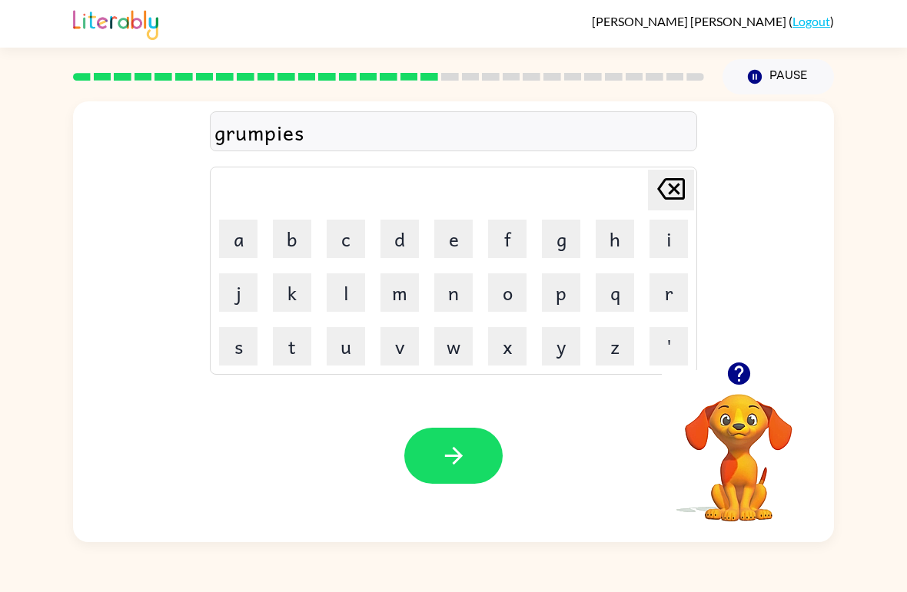
click at [280, 355] on button "t" at bounding box center [292, 346] width 38 height 38
click at [453, 475] on button "button" at bounding box center [453, 456] width 98 height 56
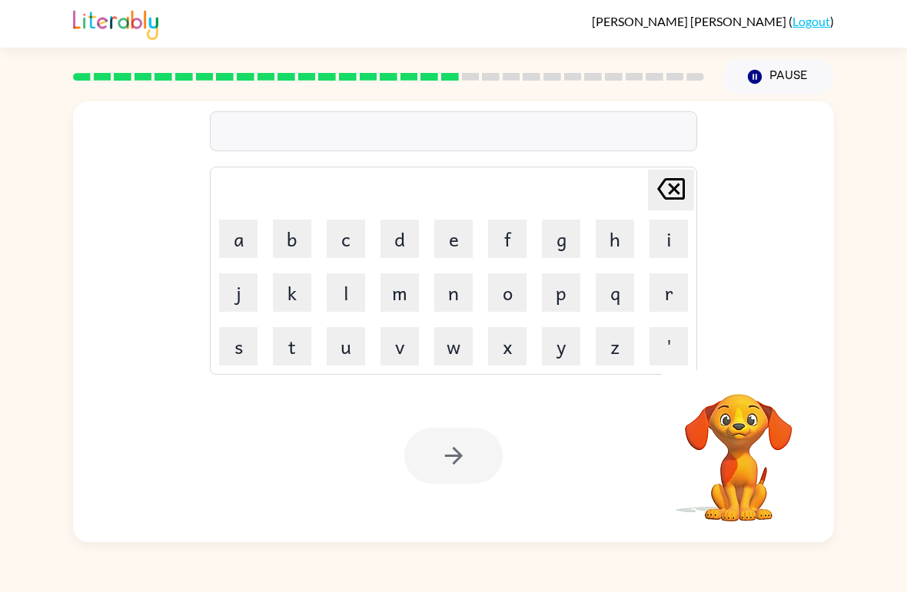
click at [683, 241] on button "i" at bounding box center [668, 239] width 38 height 38
click at [455, 298] on button "n" at bounding box center [453, 293] width 38 height 38
click at [363, 227] on button "c" at bounding box center [346, 239] width 38 height 38
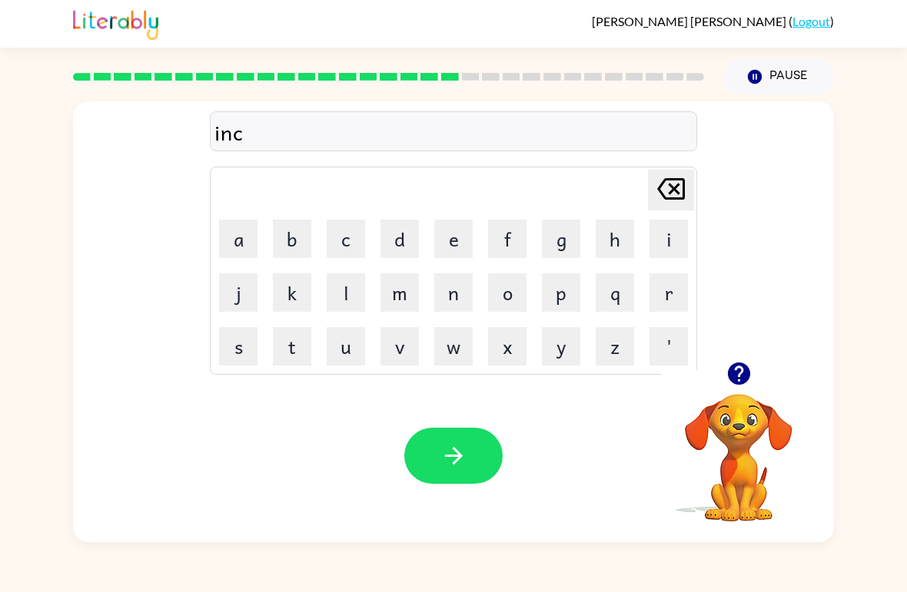
click at [671, 293] on button "r" at bounding box center [668, 293] width 38 height 38
click at [438, 239] on button "e" at bounding box center [453, 239] width 38 height 38
click at [390, 233] on button "d" at bounding box center [399, 239] width 38 height 38
click at [660, 244] on button "i" at bounding box center [668, 239] width 38 height 38
click at [289, 250] on button "b" at bounding box center [292, 239] width 38 height 38
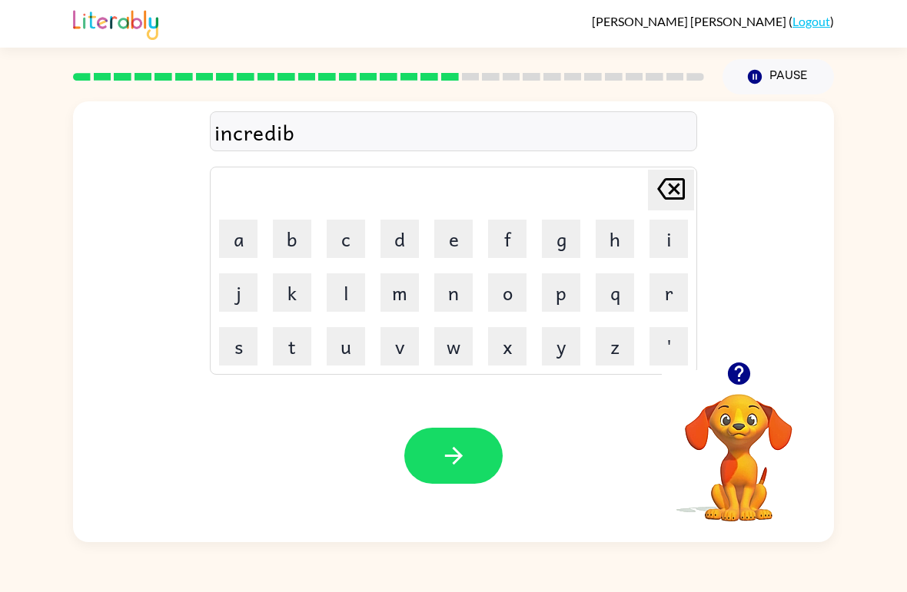
click at [336, 296] on button "l" at bounding box center [346, 293] width 38 height 38
click at [444, 254] on button "e" at bounding box center [453, 239] width 38 height 38
click at [437, 463] on button "button" at bounding box center [453, 456] width 98 height 56
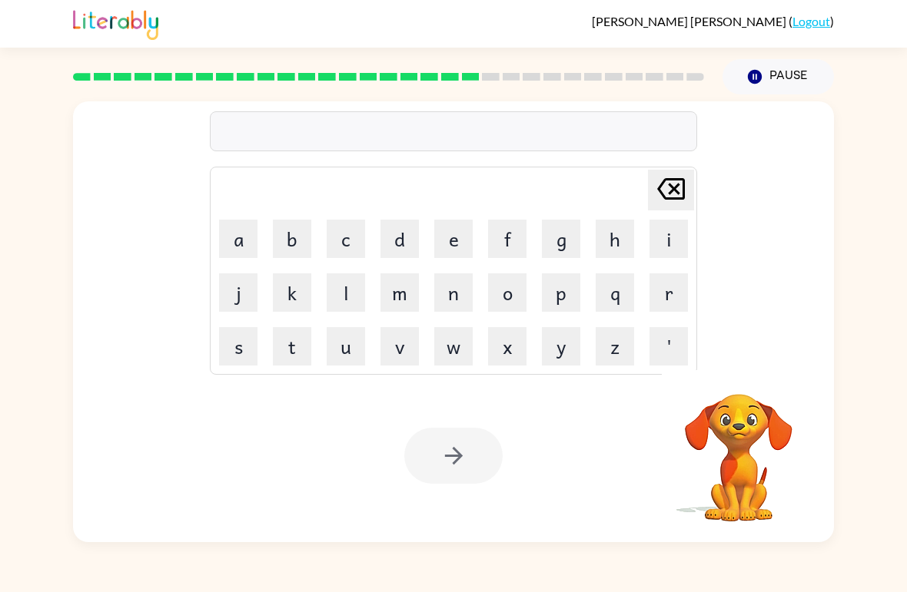
click at [347, 297] on button "l" at bounding box center [346, 293] width 38 height 38
click at [673, 244] on button "i" at bounding box center [668, 239] width 38 height 38
click at [246, 353] on button "s" at bounding box center [238, 346] width 38 height 38
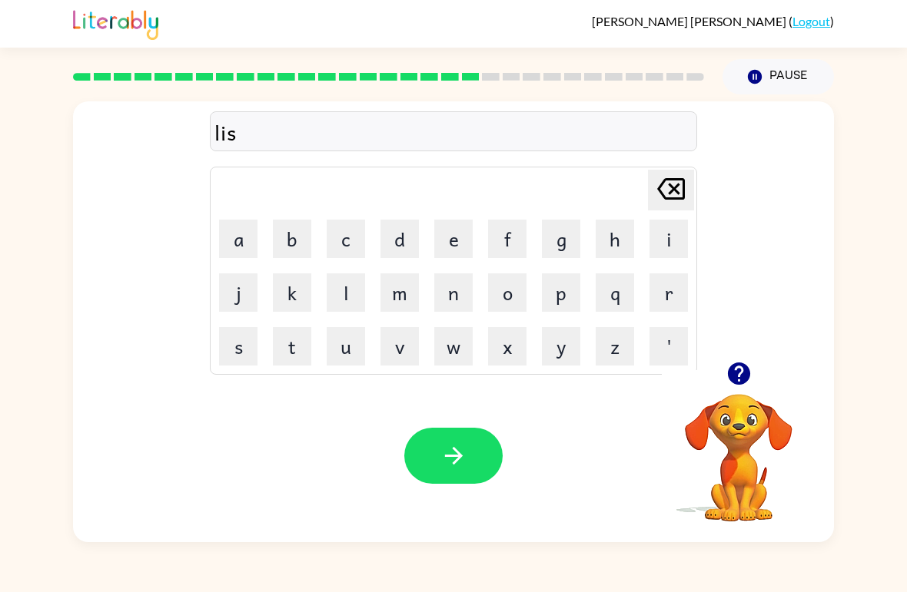
click at [296, 344] on button "t" at bounding box center [292, 346] width 38 height 38
click at [450, 236] on button "e" at bounding box center [453, 239] width 38 height 38
click at [456, 300] on button "n" at bounding box center [453, 293] width 38 height 38
click at [400, 241] on button "d" at bounding box center [399, 239] width 38 height 38
click at [456, 241] on button "e" at bounding box center [453, 239] width 38 height 38
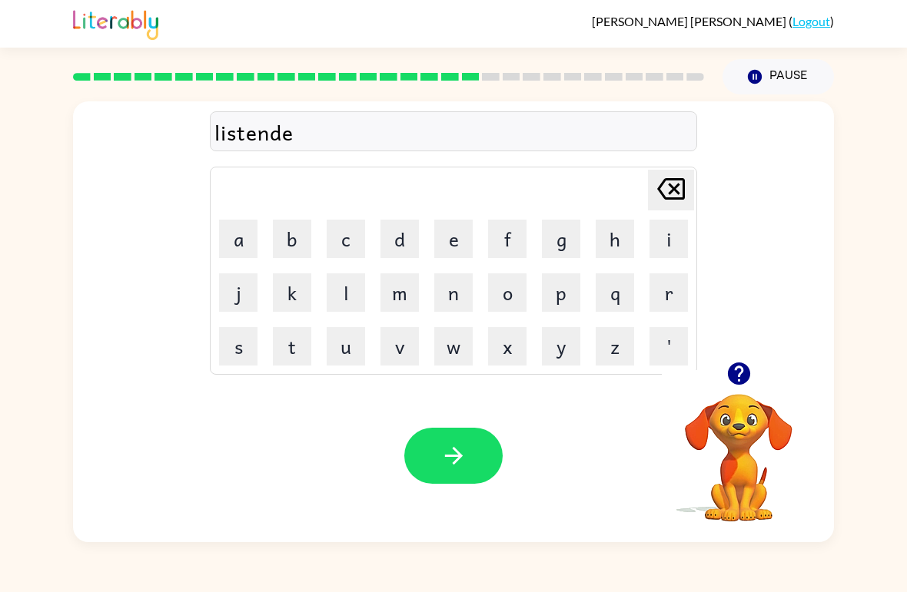
click at [390, 237] on button "d" at bounding box center [399, 239] width 38 height 38
click at [424, 440] on button "button" at bounding box center [453, 456] width 98 height 56
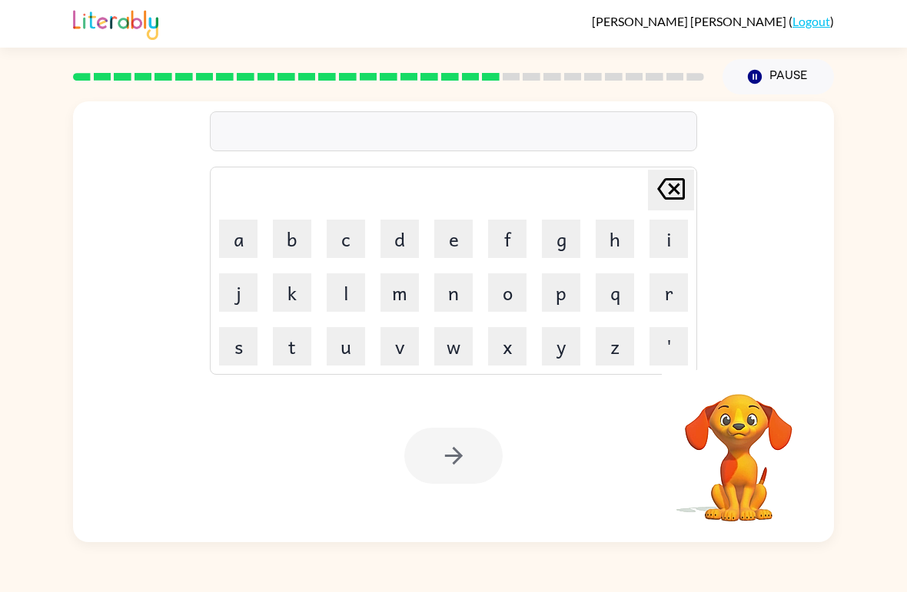
click at [467, 291] on button "n" at bounding box center [453, 293] width 38 height 38
click at [516, 295] on button "o" at bounding box center [507, 293] width 38 height 38
click at [459, 299] on button "n" at bounding box center [453, 293] width 38 height 38
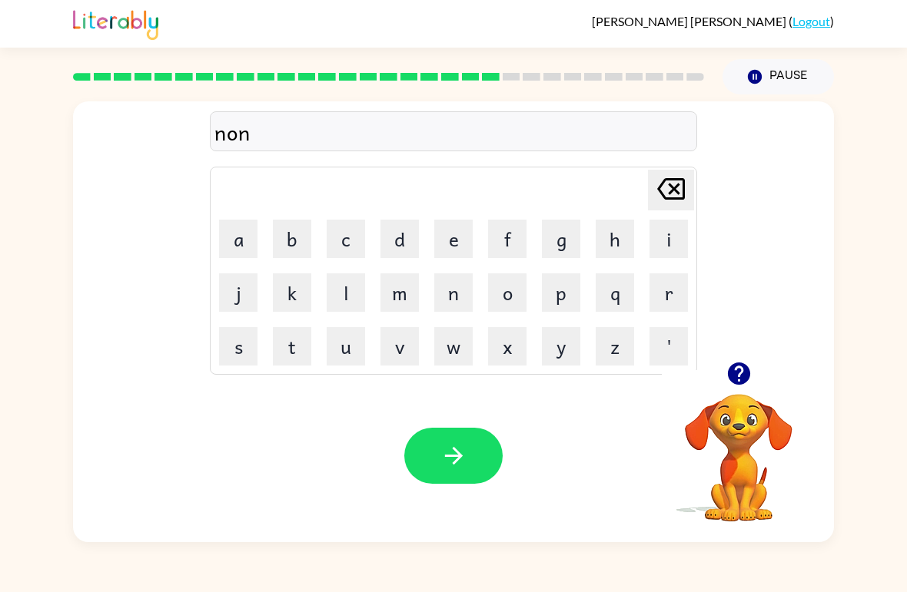
click at [679, 194] on icon at bounding box center [671, 189] width 28 height 22
click at [747, 377] on icon "button" at bounding box center [738, 374] width 22 height 22
click at [406, 301] on button "m" at bounding box center [399, 293] width 38 height 38
click at [684, 244] on button "i" at bounding box center [668, 239] width 38 height 38
click at [447, 299] on button "n" at bounding box center [453, 293] width 38 height 38
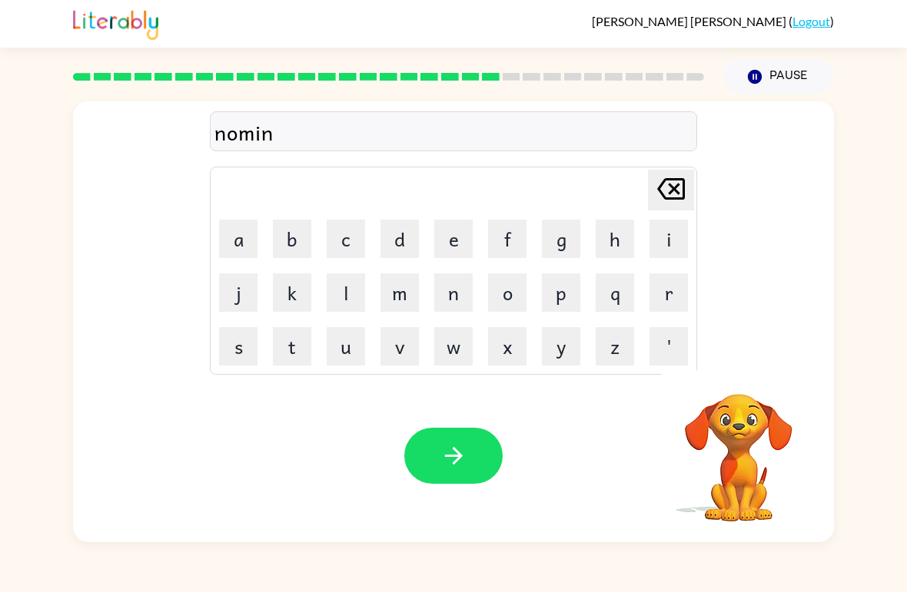
click at [232, 240] on button "a" at bounding box center [238, 239] width 38 height 38
click at [290, 357] on button "t" at bounding box center [292, 346] width 38 height 38
click at [445, 247] on button "e" at bounding box center [453, 239] width 38 height 38
click at [470, 463] on button "button" at bounding box center [453, 456] width 98 height 56
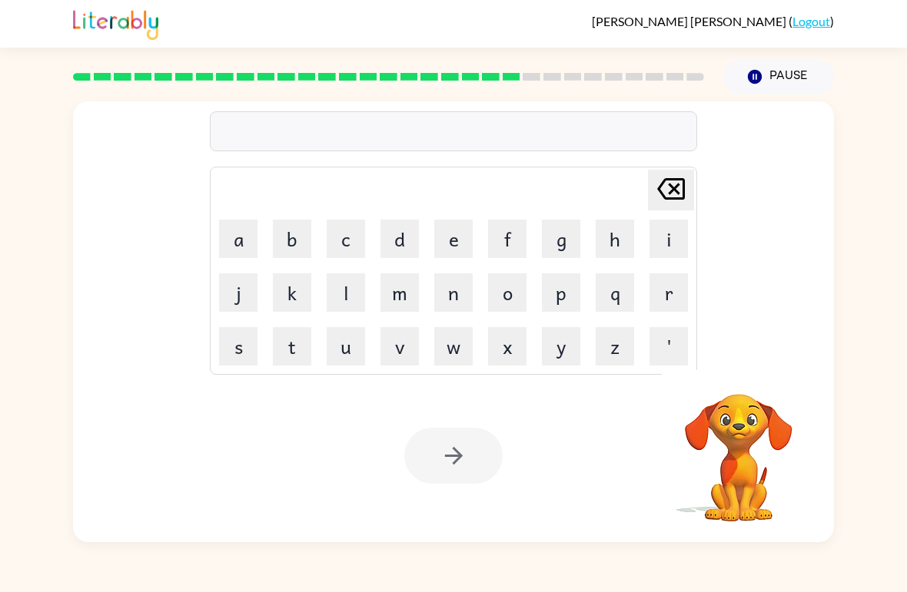
click at [240, 343] on button "s" at bounding box center [238, 346] width 38 height 38
click at [349, 353] on button "u" at bounding box center [346, 346] width 38 height 38
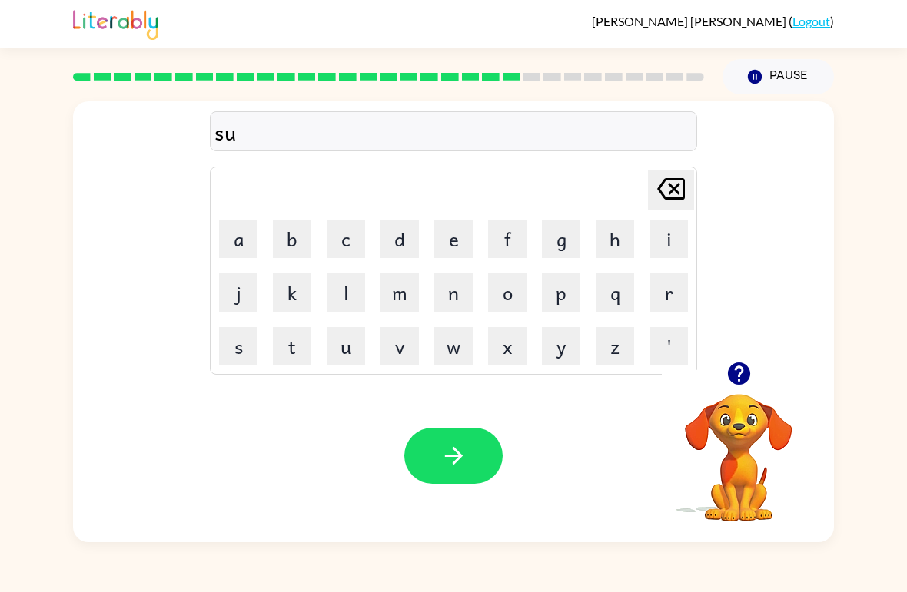
click at [231, 341] on button "s" at bounding box center [238, 346] width 38 height 38
click at [295, 358] on button "t" at bounding box center [292, 346] width 38 height 38
click at [669, 196] on icon "Delete Delete last character input" at bounding box center [670, 189] width 37 height 37
click at [673, 192] on icon at bounding box center [671, 189] width 28 height 22
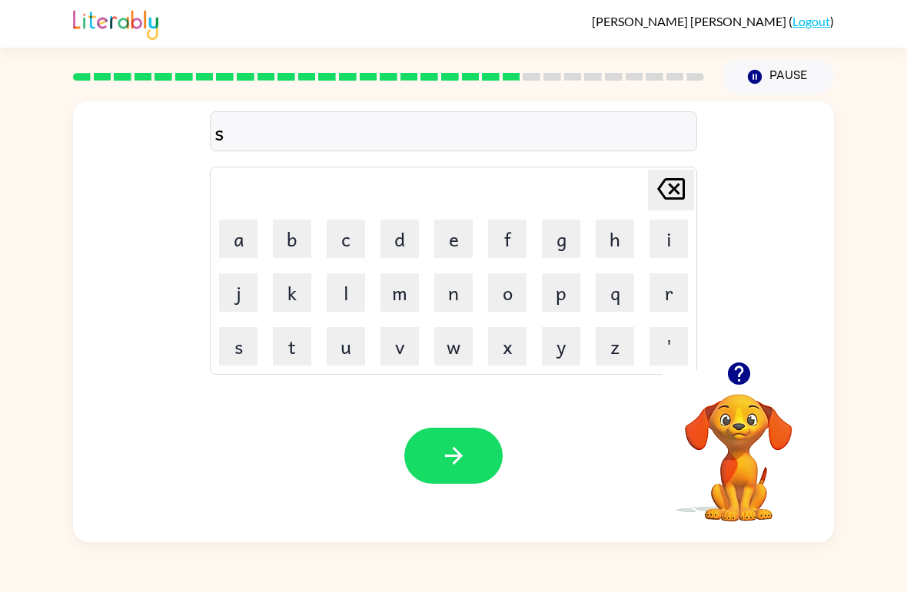
click at [662, 194] on icon at bounding box center [671, 189] width 28 height 22
click at [240, 350] on button "s" at bounding box center [238, 346] width 38 height 38
click at [351, 347] on button "u" at bounding box center [346, 346] width 38 height 38
click at [232, 345] on button "s" at bounding box center [238, 346] width 38 height 38
click at [307, 343] on button "t" at bounding box center [292, 346] width 38 height 38
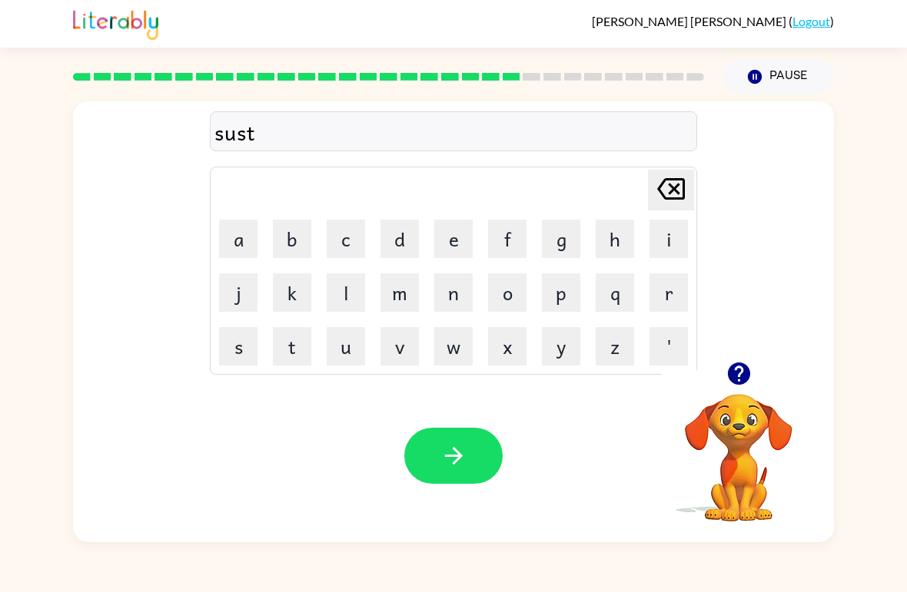
click at [219, 235] on button "a" at bounding box center [238, 239] width 38 height 38
click at [672, 240] on button "i" at bounding box center [668, 239] width 38 height 38
click at [460, 300] on button "n" at bounding box center [453, 293] width 38 height 38
click at [449, 456] on icon "button" at bounding box center [453, 456] width 18 height 18
click at [448, 347] on button "w" at bounding box center [453, 346] width 38 height 38
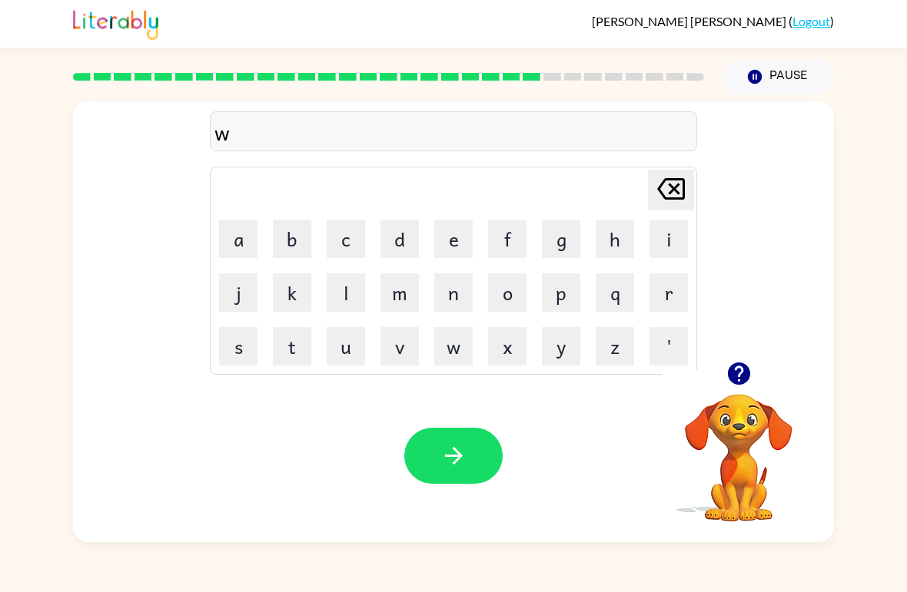
click at [523, 291] on button "o" at bounding box center [507, 293] width 38 height 38
click at [652, 295] on button "r" at bounding box center [668, 293] width 38 height 38
click at [406, 243] on button "d" at bounding box center [399, 239] width 38 height 38
click at [566, 353] on button "y" at bounding box center [561, 346] width 38 height 38
click at [680, 196] on icon "Delete Delete last character input" at bounding box center [670, 189] width 37 height 37
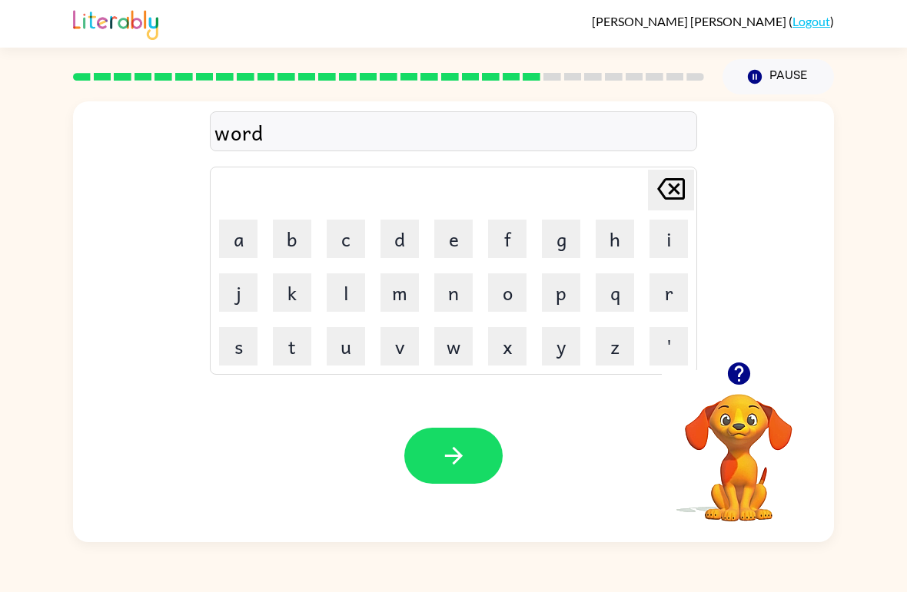
click at [663, 244] on button "i" at bounding box center [668, 239] width 38 height 38
click at [680, 194] on icon "Delete Delete last character input" at bounding box center [670, 189] width 37 height 37
click at [553, 352] on button "y" at bounding box center [561, 346] width 38 height 38
click at [429, 462] on button "button" at bounding box center [453, 456] width 98 height 56
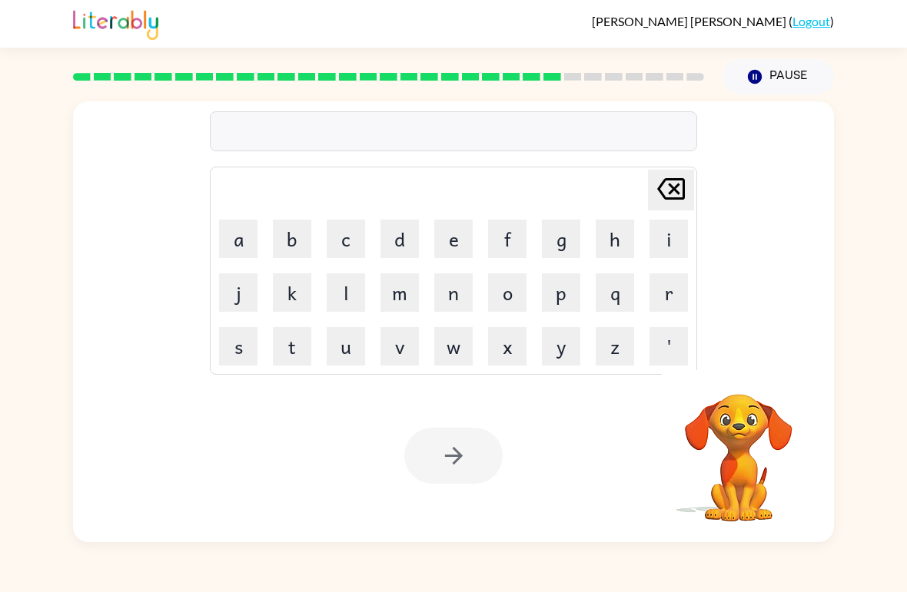
click at [12, 170] on div "Delete Delete last character input a b c d e f g h i j k l m n o p q r s t u v …" at bounding box center [453, 319] width 907 height 448
click at [677, 294] on button "r" at bounding box center [668, 293] width 38 height 38
click at [443, 233] on button "e" at bounding box center [453, 239] width 38 height 38
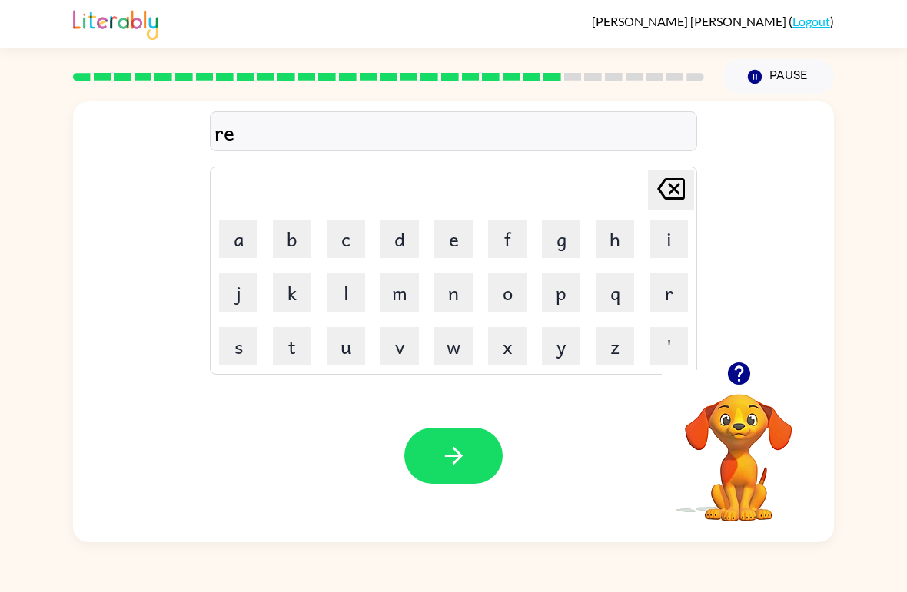
click at [346, 292] on button "l" at bounding box center [346, 293] width 38 height 38
click at [234, 251] on button "a" at bounding box center [238, 239] width 38 height 38
click at [285, 354] on button "t" at bounding box center [292, 346] width 38 height 38
click at [456, 237] on button "e" at bounding box center [453, 239] width 38 height 38
click at [400, 242] on button "d" at bounding box center [399, 239] width 38 height 38
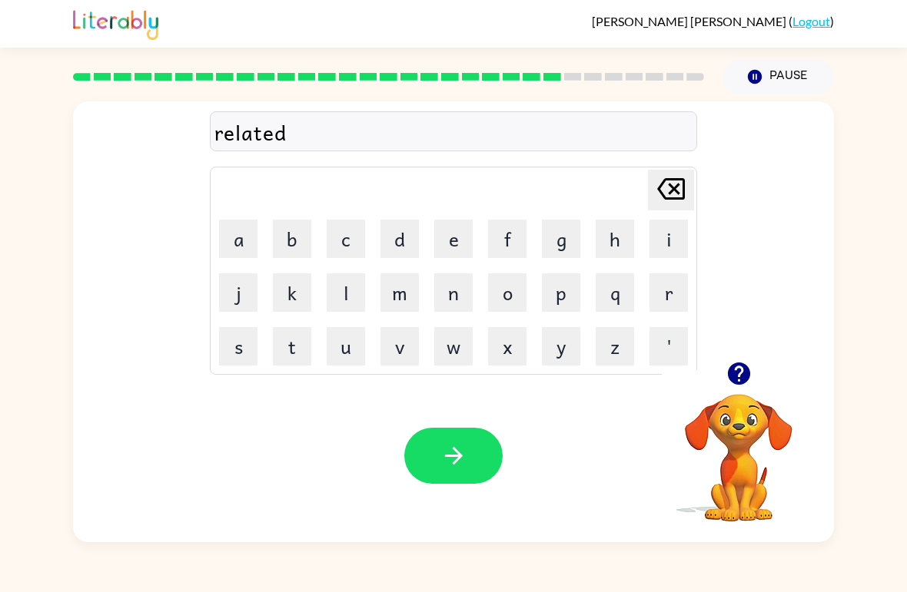
click at [465, 455] on icon "button" at bounding box center [453, 456] width 27 height 27
click at [734, 375] on icon "button" at bounding box center [738, 374] width 22 height 22
click at [299, 289] on button "k" at bounding box center [292, 293] width 38 height 38
click at [662, 244] on button "i" at bounding box center [668, 239] width 38 height 38
click at [296, 352] on button "t" at bounding box center [292, 346] width 38 height 38
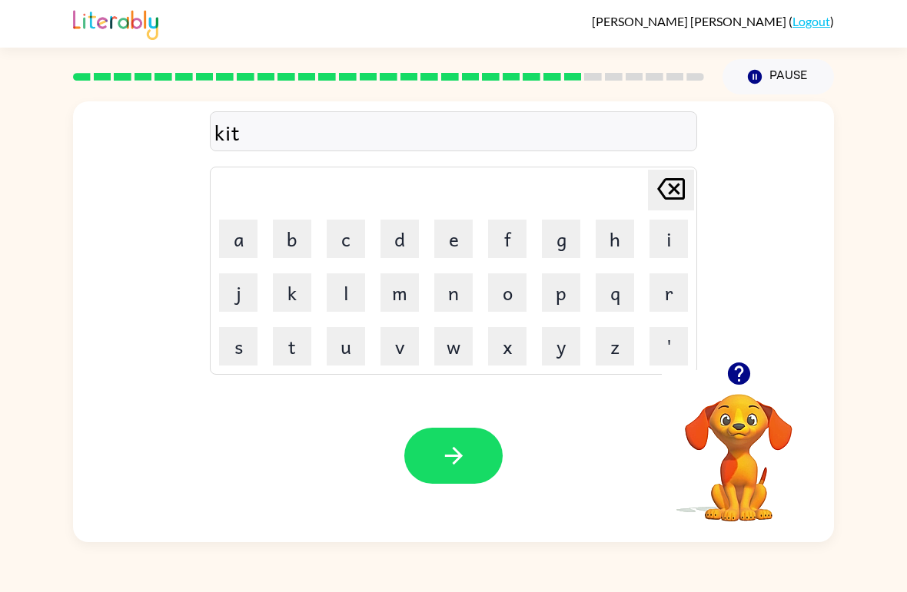
click at [295, 351] on button "t" at bounding box center [292, 346] width 38 height 38
click at [459, 239] on button "e" at bounding box center [453, 239] width 38 height 38
click at [350, 347] on button "u" at bounding box center [346, 346] width 38 height 38
click at [693, 188] on button "Delete Delete last character input" at bounding box center [671, 190] width 46 height 41
click at [453, 291] on button "n" at bounding box center [453, 293] width 38 height 38
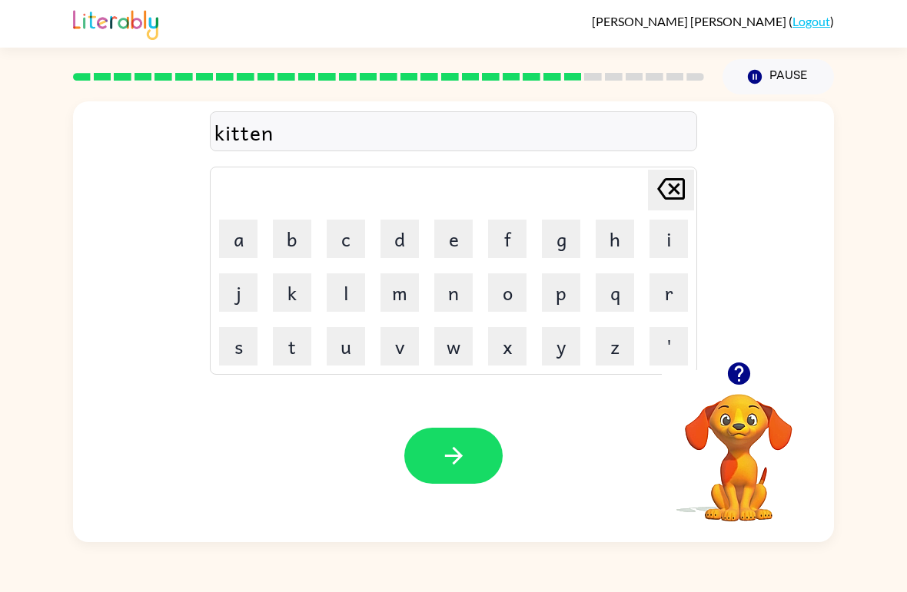
click at [443, 440] on button "button" at bounding box center [453, 456] width 98 height 56
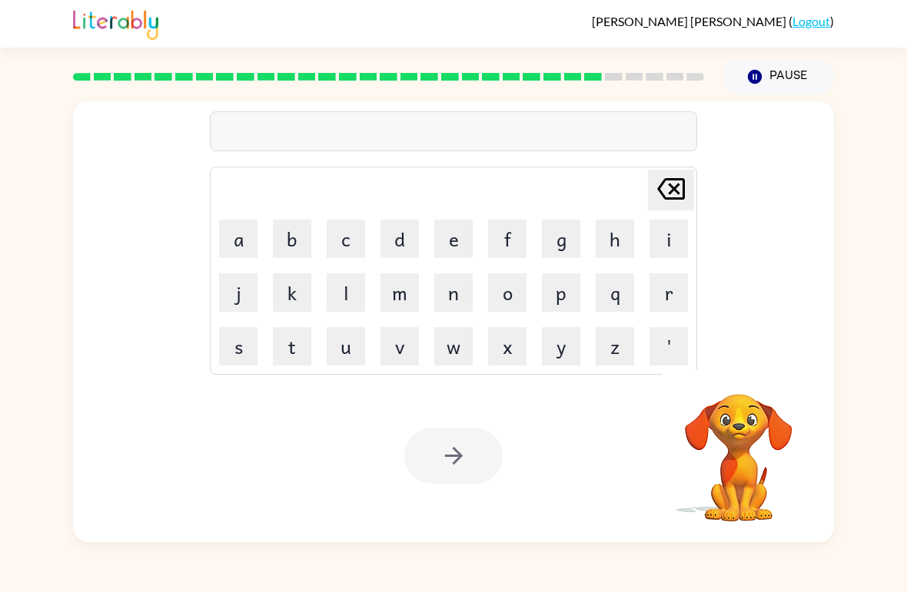
click at [412, 246] on button "d" at bounding box center [399, 239] width 38 height 38
click at [452, 244] on button "e" at bounding box center [453, 239] width 38 height 38
click at [566, 293] on button "p" at bounding box center [561, 293] width 38 height 38
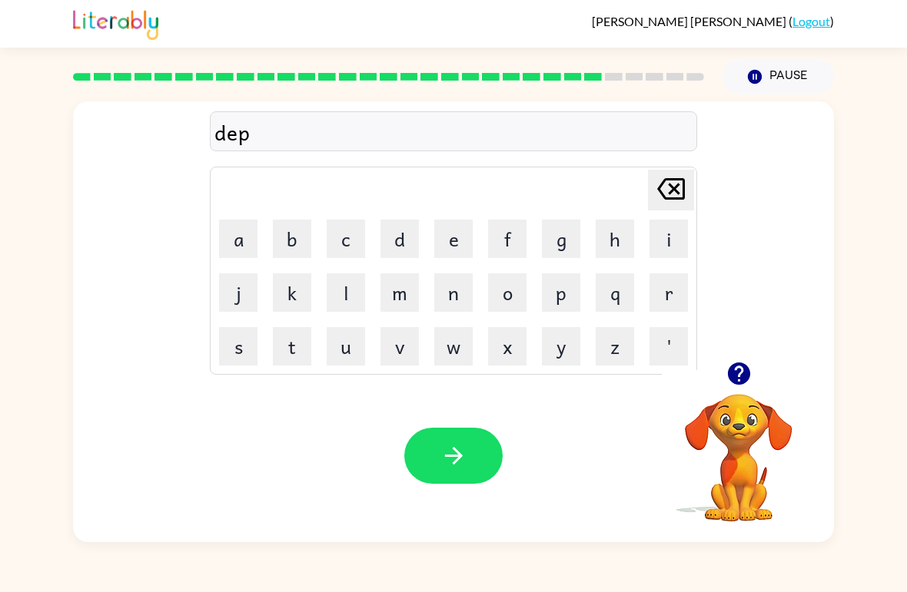
click at [234, 237] on button "a" at bounding box center [238, 239] width 38 height 38
click at [663, 291] on button "r" at bounding box center [668, 293] width 38 height 38
click at [410, 293] on button "m" at bounding box center [399, 293] width 38 height 38
click at [460, 248] on button "e" at bounding box center [453, 239] width 38 height 38
click at [449, 297] on button "n" at bounding box center [453, 293] width 38 height 38
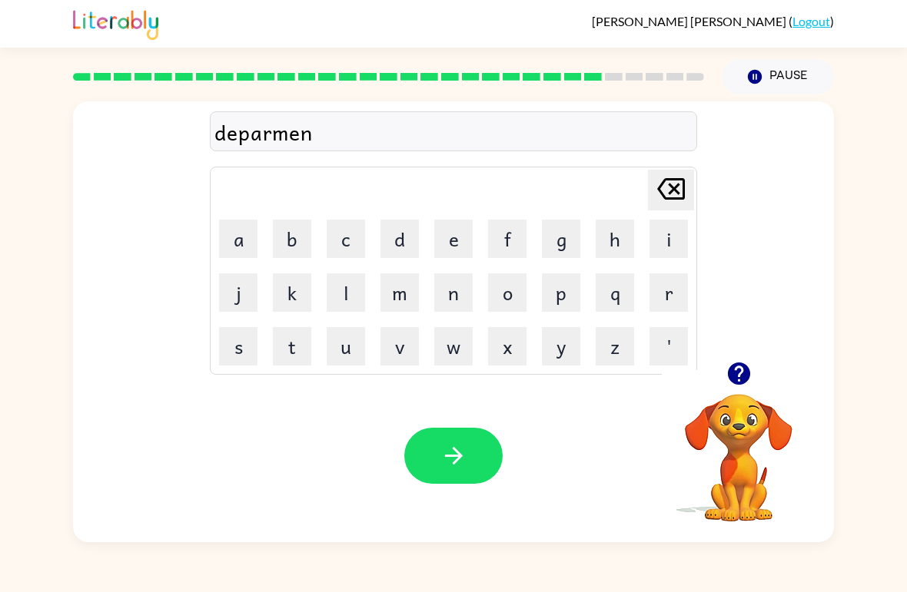
click at [297, 360] on button "t" at bounding box center [292, 346] width 38 height 38
click at [454, 445] on icon "button" at bounding box center [453, 456] width 27 height 27
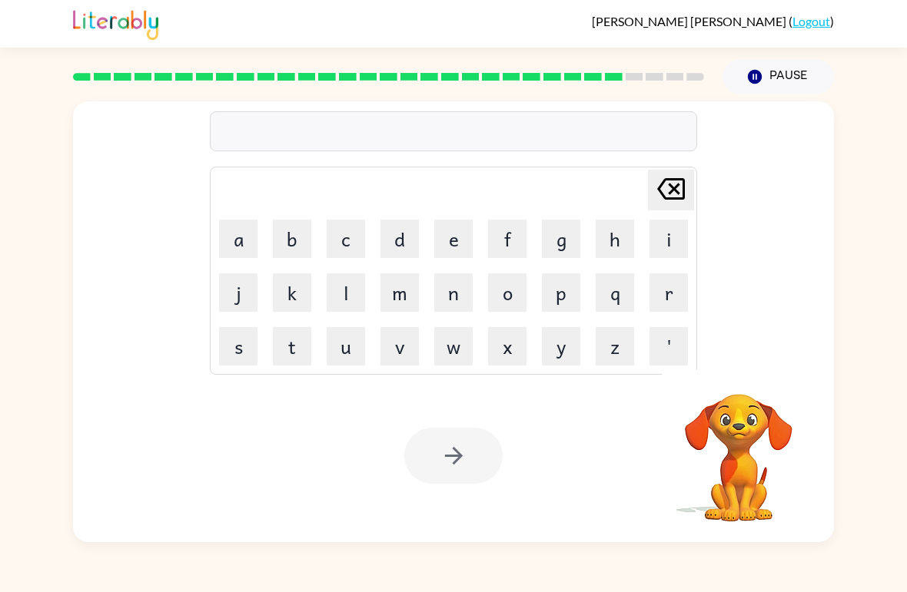
click at [247, 349] on button "s" at bounding box center [238, 346] width 38 height 38
click at [329, 300] on button "l" at bounding box center [346, 293] width 38 height 38
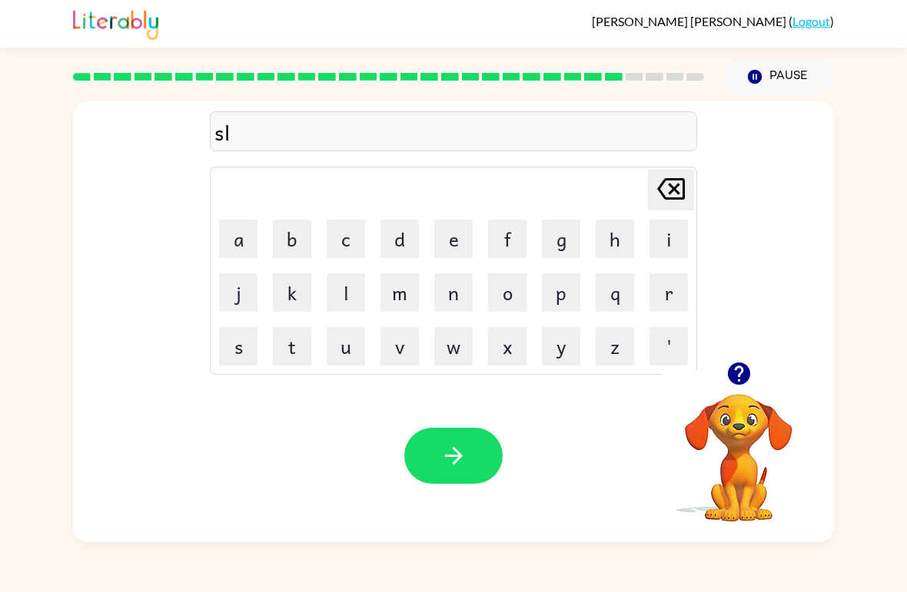
click at [682, 242] on button "i" at bounding box center [668, 239] width 38 height 38
click at [577, 237] on button "g" at bounding box center [561, 239] width 38 height 38
click at [618, 244] on button "h" at bounding box center [615, 239] width 38 height 38
click at [285, 363] on button "t" at bounding box center [292, 346] width 38 height 38
click at [455, 460] on icon "button" at bounding box center [453, 456] width 27 height 27
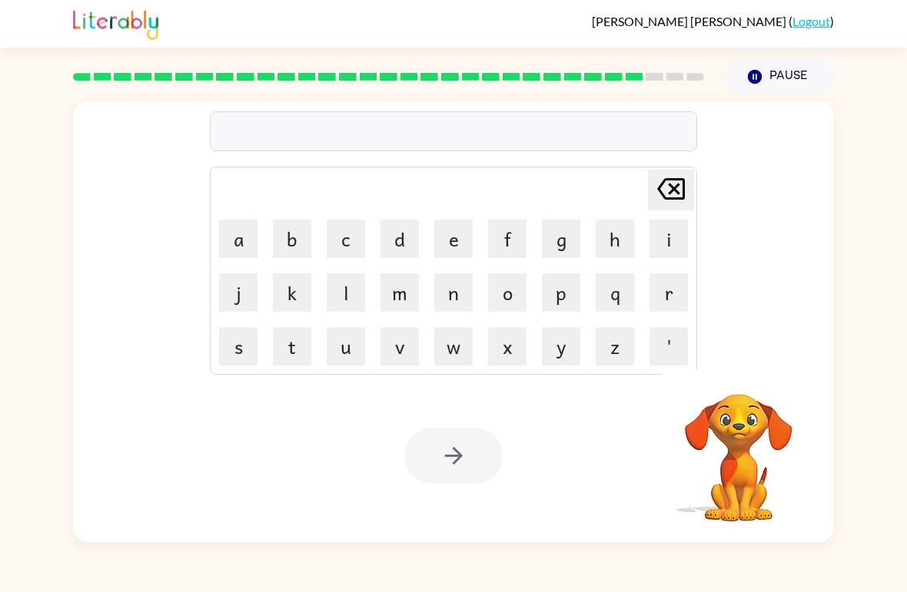
click at [891, 536] on div "Delete Delete last character input a b c d e f g h i j k l m n o p q r s t u v …" at bounding box center [453, 319] width 907 height 448
click at [352, 348] on button "u" at bounding box center [346, 346] width 38 height 38
click at [457, 294] on button "n" at bounding box center [453, 293] width 38 height 38
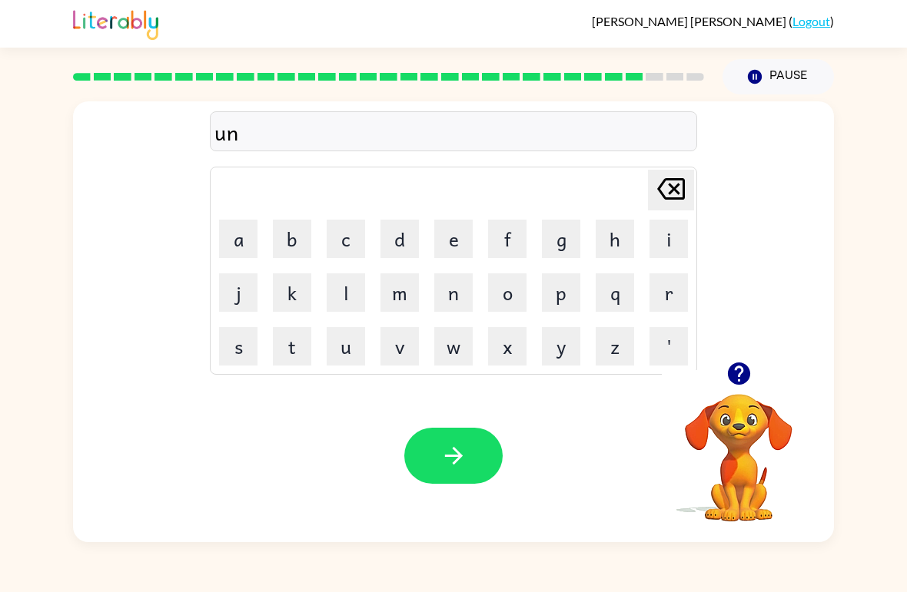
click at [654, 237] on button "i" at bounding box center [668, 239] width 38 height 38
click at [402, 350] on button "v" at bounding box center [399, 346] width 38 height 38
click at [453, 245] on button "e" at bounding box center [453, 239] width 38 height 38
click at [674, 302] on button "r" at bounding box center [668, 293] width 38 height 38
click at [234, 332] on button "s" at bounding box center [238, 346] width 38 height 38
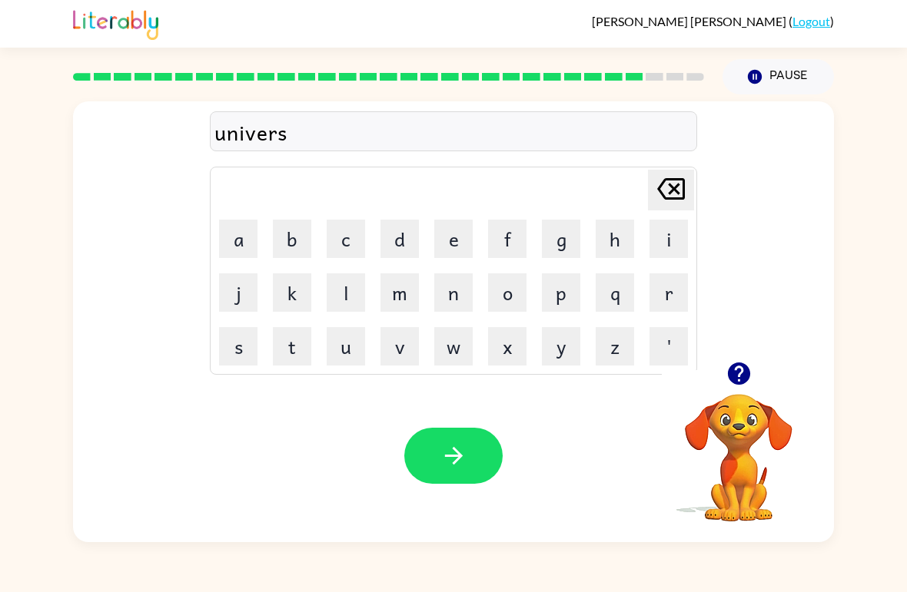
click at [237, 227] on button "a" at bounding box center [238, 239] width 38 height 38
click at [339, 296] on button "l" at bounding box center [346, 293] width 38 height 38
click at [468, 457] on button "button" at bounding box center [453, 456] width 98 height 56
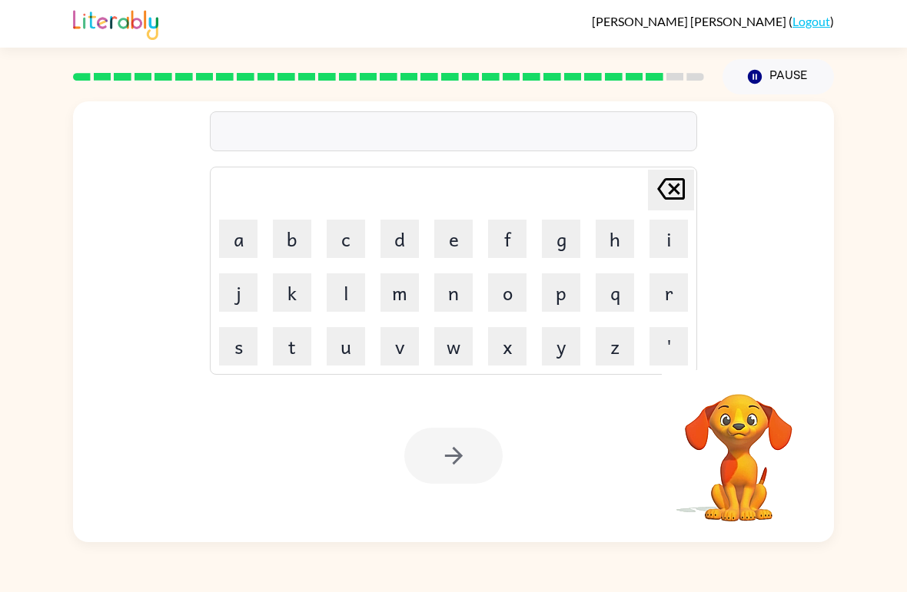
click at [241, 361] on button "s" at bounding box center [238, 346] width 38 height 38
click at [673, 237] on button "i" at bounding box center [668, 239] width 38 height 38
click at [345, 304] on button "l" at bounding box center [346, 293] width 38 height 38
click at [393, 354] on button "v" at bounding box center [399, 346] width 38 height 38
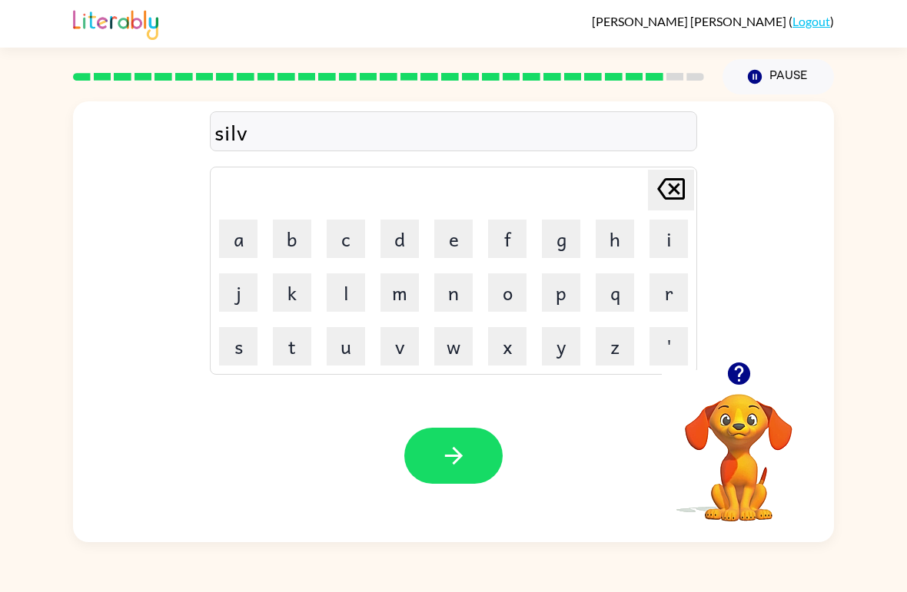
click at [465, 244] on button "e" at bounding box center [453, 239] width 38 height 38
click at [672, 292] on button "r" at bounding box center [668, 293] width 38 height 38
click at [461, 342] on button "w" at bounding box center [453, 346] width 38 height 38
click at [459, 256] on button "e" at bounding box center [453, 239] width 38 height 38
click at [665, 280] on button "r" at bounding box center [668, 293] width 38 height 38
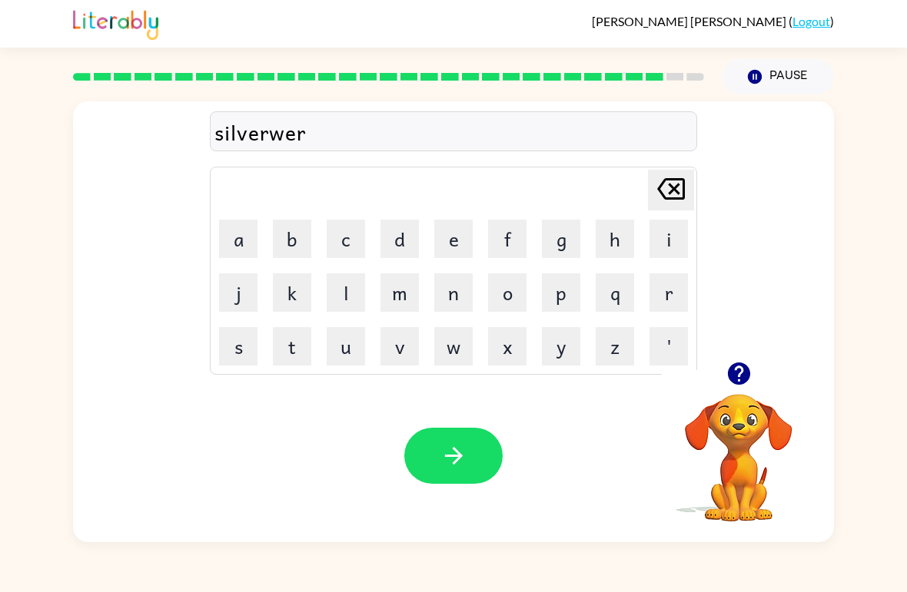
click at [481, 472] on button "button" at bounding box center [453, 456] width 98 height 56
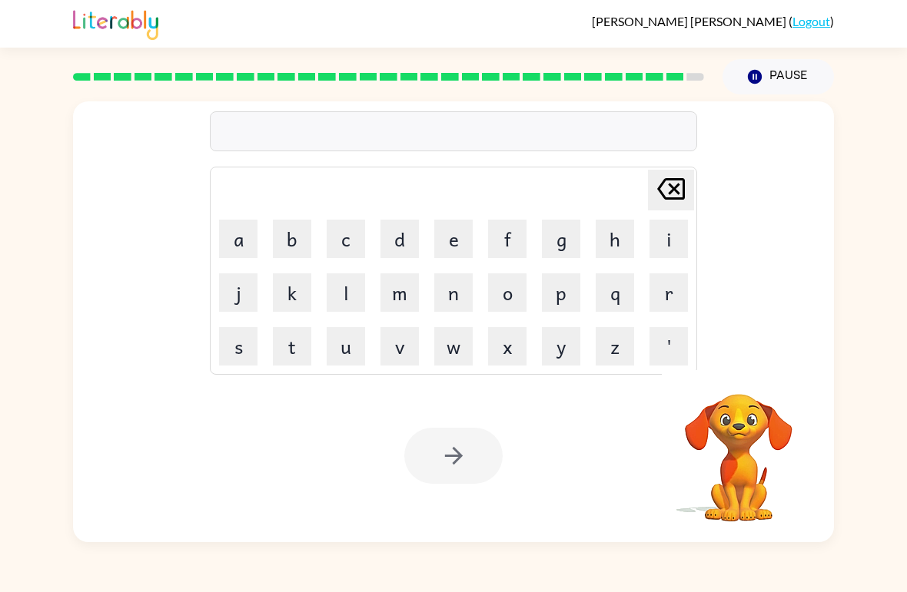
click at [667, 81] on rect at bounding box center [675, 77] width 18 height 8
click at [666, 80] on icon at bounding box center [675, 77] width 18 height 8
click at [673, 72] on div at bounding box center [388, 77] width 649 height 54
click at [454, 242] on button "e" at bounding box center [453, 239] width 38 height 38
click at [455, 297] on button "n" at bounding box center [453, 293] width 38 height 38
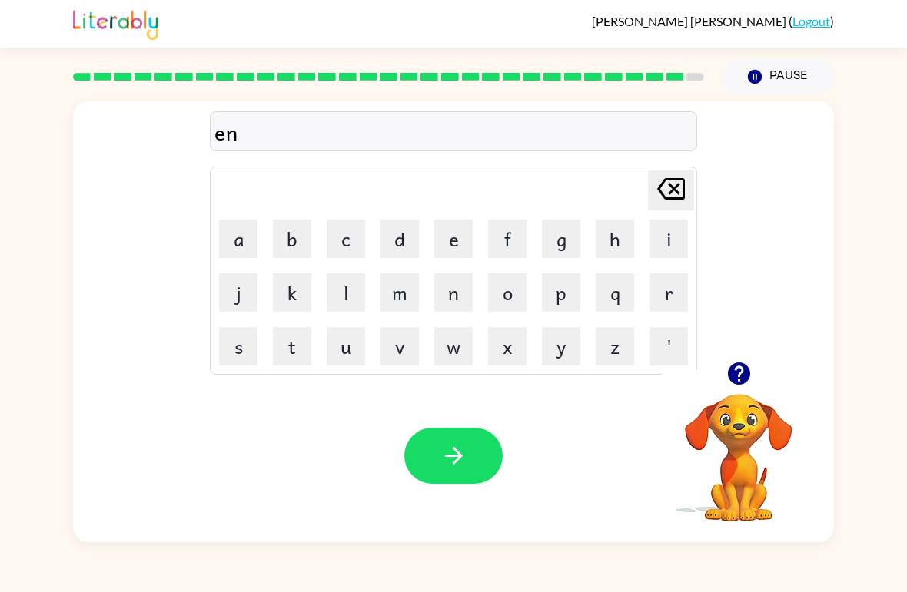
click at [339, 247] on button "c" at bounding box center [346, 239] width 38 height 38
click at [508, 293] on button "o" at bounding box center [507, 293] width 38 height 38
click at [346, 350] on button "u" at bounding box center [346, 346] width 38 height 38
click at [455, 297] on button "n" at bounding box center [453, 293] width 38 height 38
click at [296, 359] on button "t" at bounding box center [292, 346] width 38 height 38
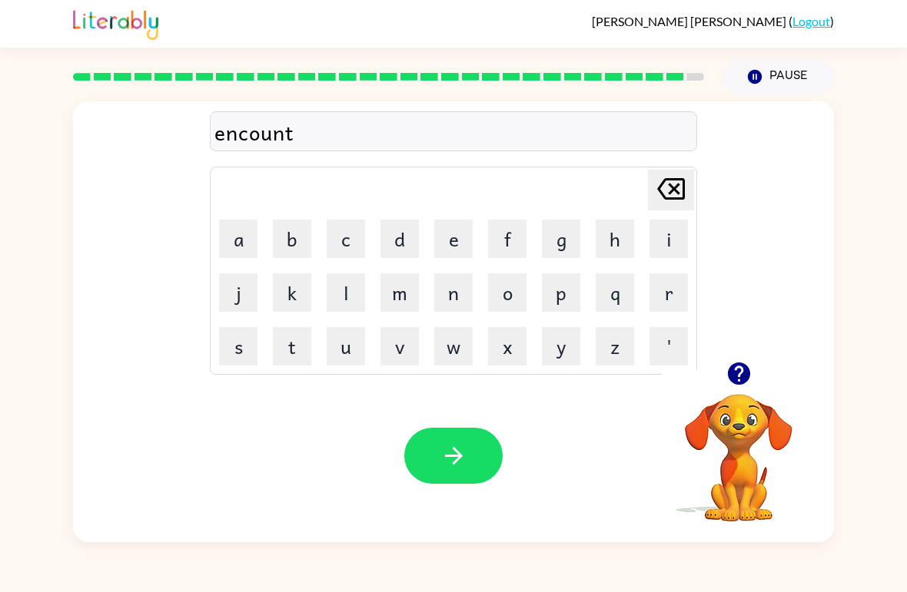
click at [456, 236] on button "e" at bounding box center [453, 239] width 38 height 38
click at [659, 284] on button "r" at bounding box center [668, 293] width 38 height 38
click at [485, 459] on button "button" at bounding box center [453, 456] width 98 height 56
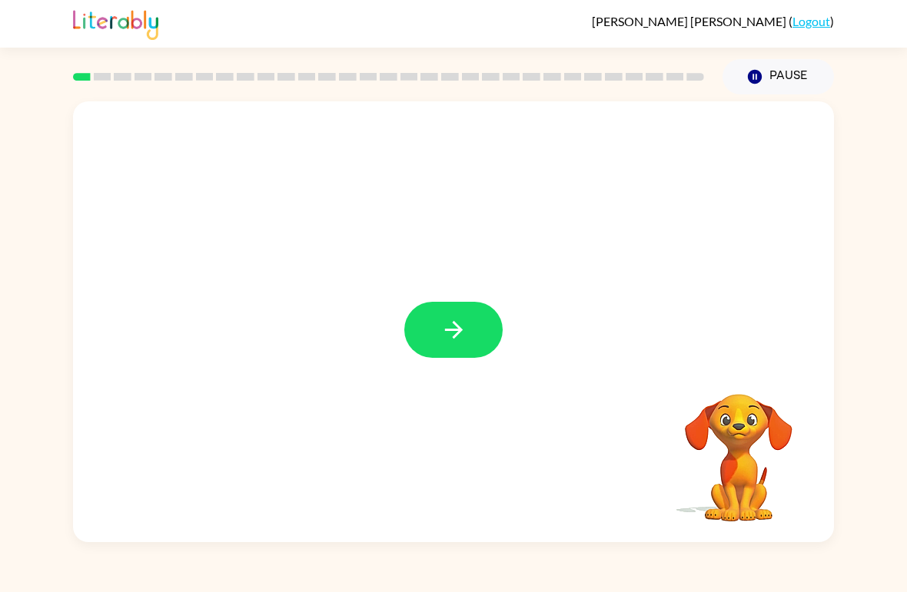
click at [454, 314] on button "button" at bounding box center [453, 330] width 98 height 56
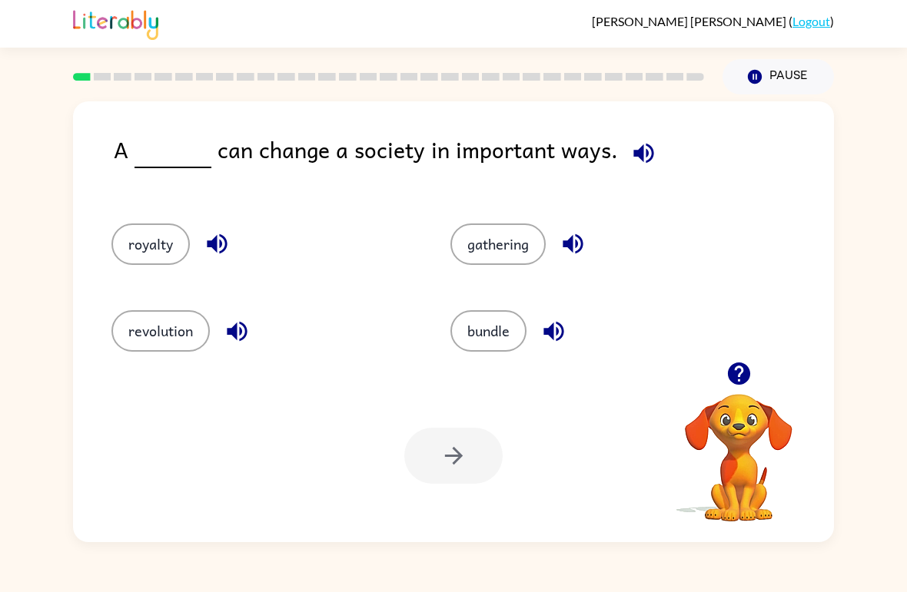
click at [523, 228] on button "gathering" at bounding box center [497, 244] width 95 height 41
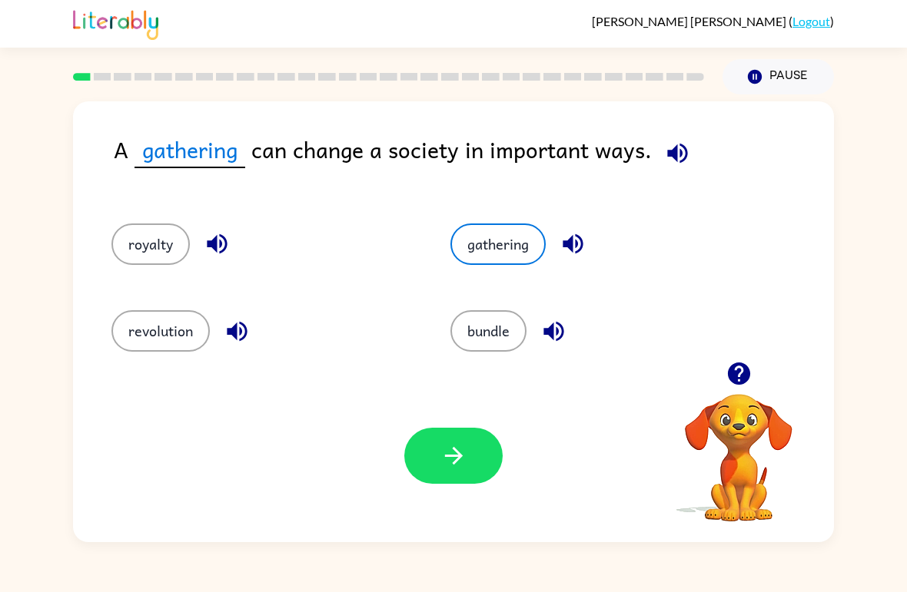
click at [435, 480] on button "button" at bounding box center [453, 456] width 98 height 56
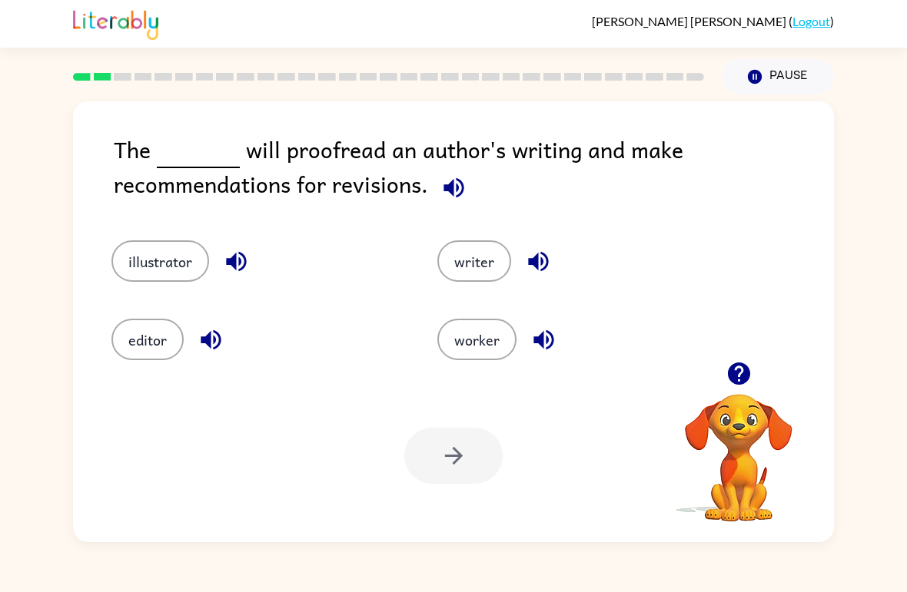
click at [755, 363] on button "button" at bounding box center [738, 373] width 39 height 39
click at [755, 363] on div "The will proofread an author's writing and make recommendations for revisions. …" at bounding box center [453, 321] width 761 height 441
click at [144, 265] on button "illustrator" at bounding box center [160, 261] width 98 height 41
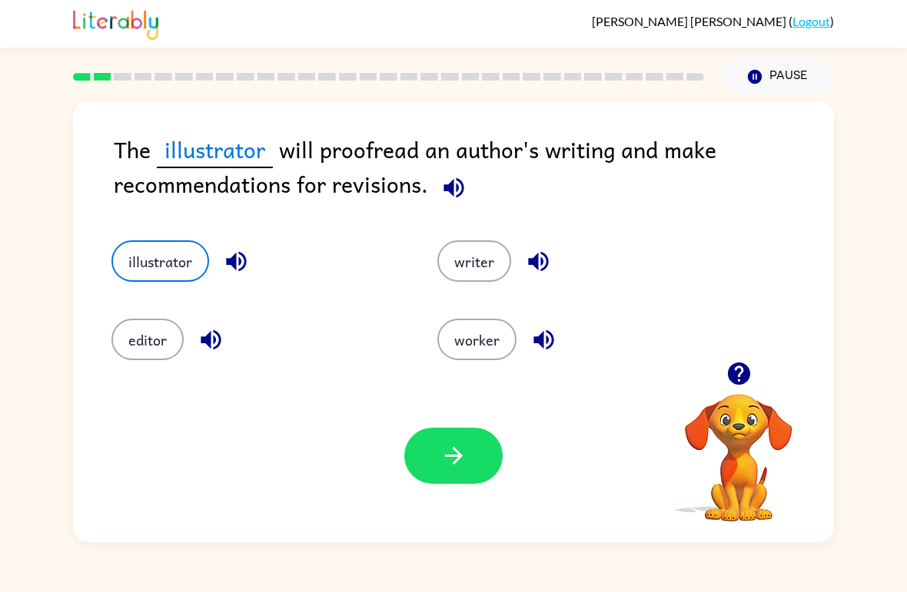
click at [459, 453] on icon "button" at bounding box center [453, 456] width 27 height 27
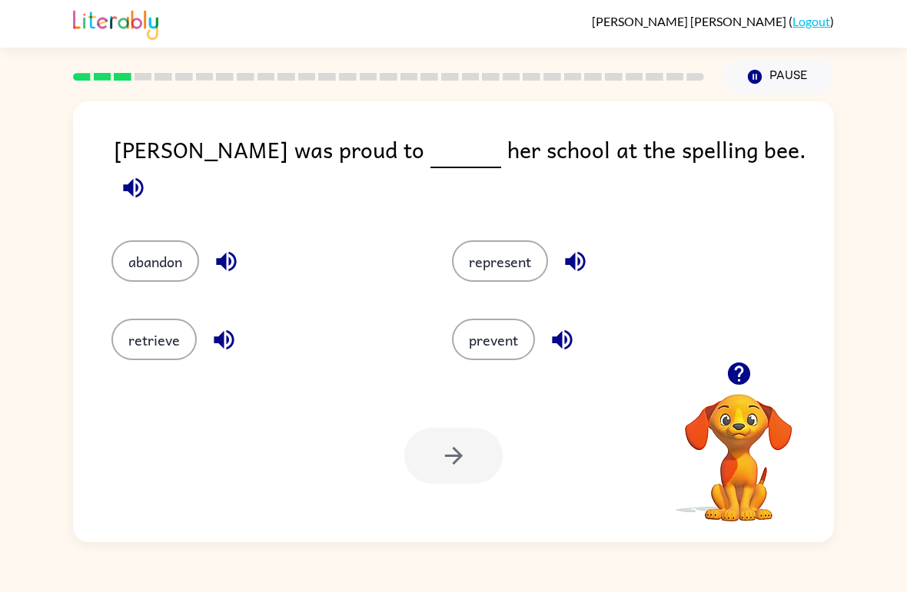
click at [544, 241] on button "represent" at bounding box center [500, 261] width 96 height 41
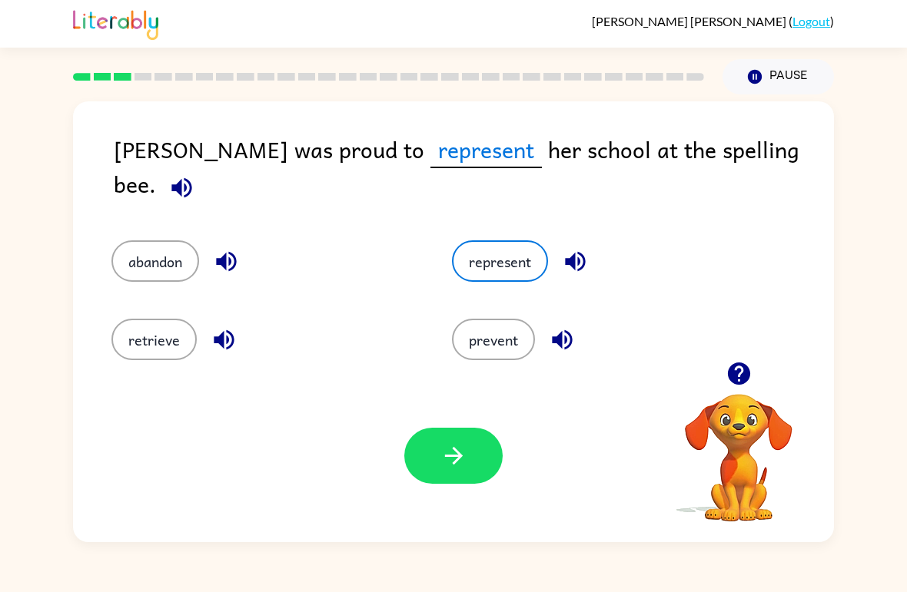
click at [443, 455] on icon "button" at bounding box center [453, 456] width 27 height 27
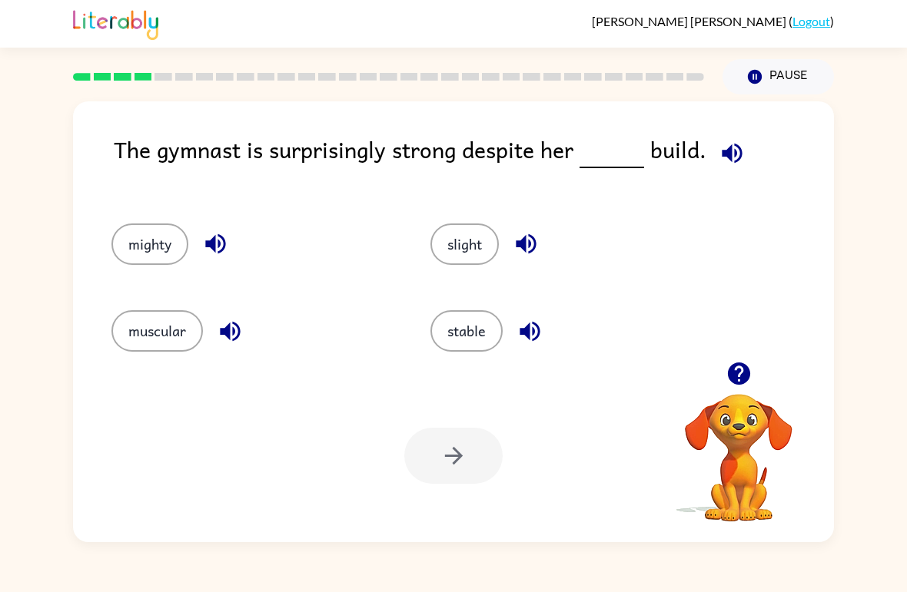
click at [148, 329] on button "muscular" at bounding box center [156, 330] width 91 height 41
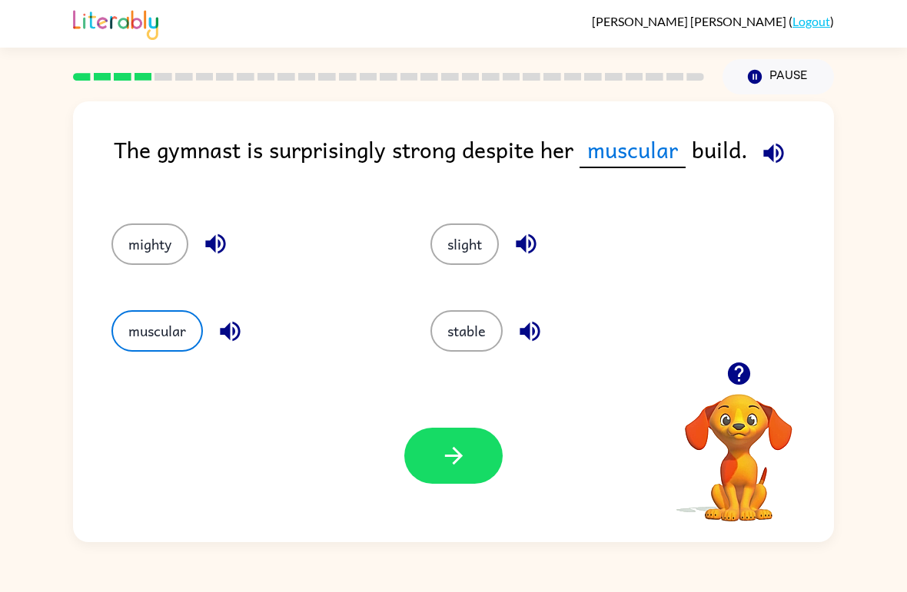
click at [471, 458] on button "button" at bounding box center [453, 456] width 98 height 56
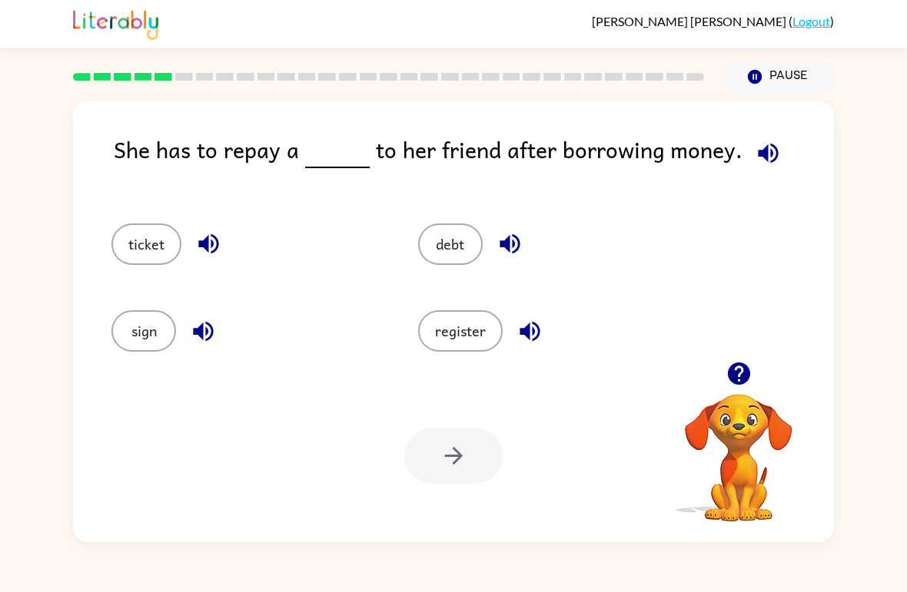
click at [460, 257] on button "debt" at bounding box center [450, 244] width 65 height 41
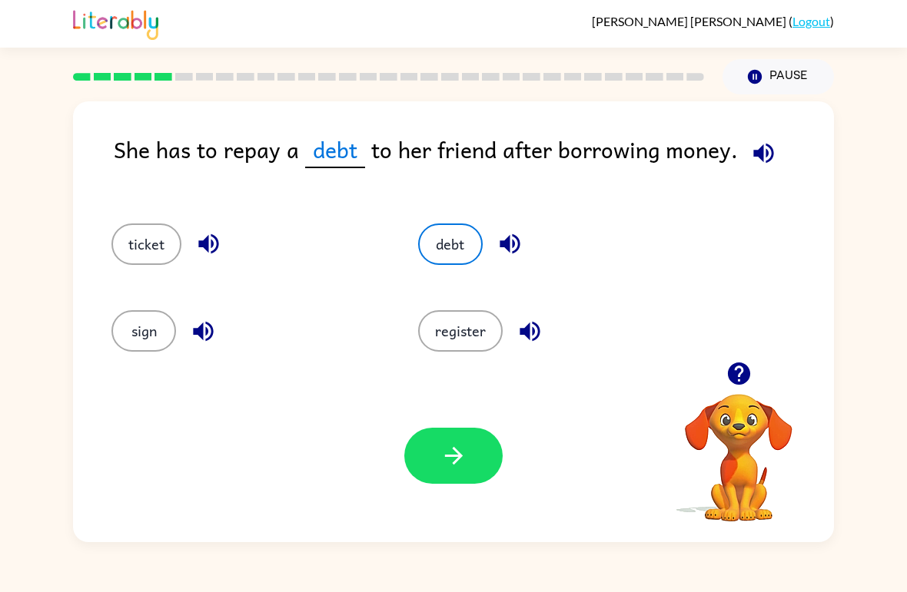
click at [473, 477] on button "button" at bounding box center [453, 456] width 98 height 56
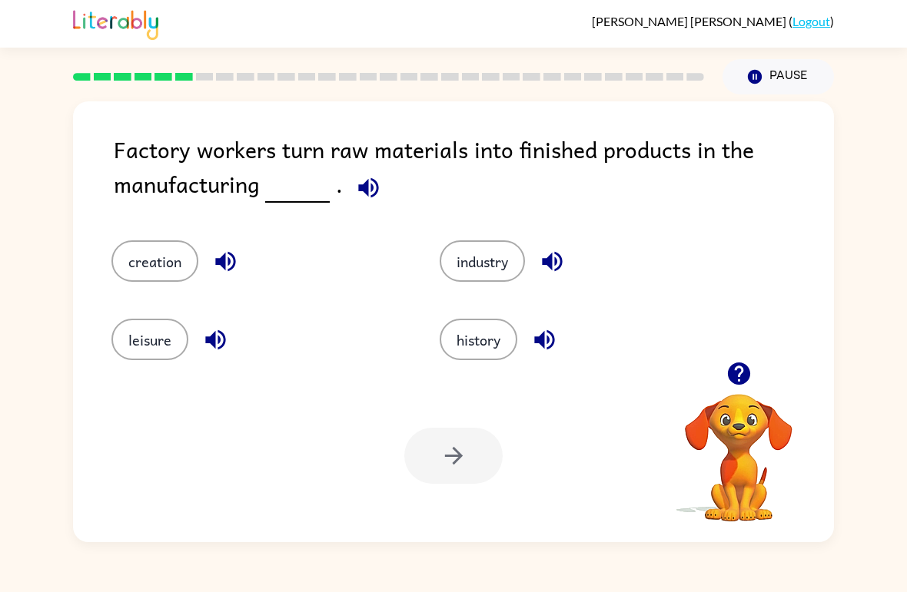
click at [805, 307] on div "creation industry leisure history" at bounding box center [453, 289] width 730 height 144
click at [156, 263] on button "creation" at bounding box center [154, 261] width 87 height 41
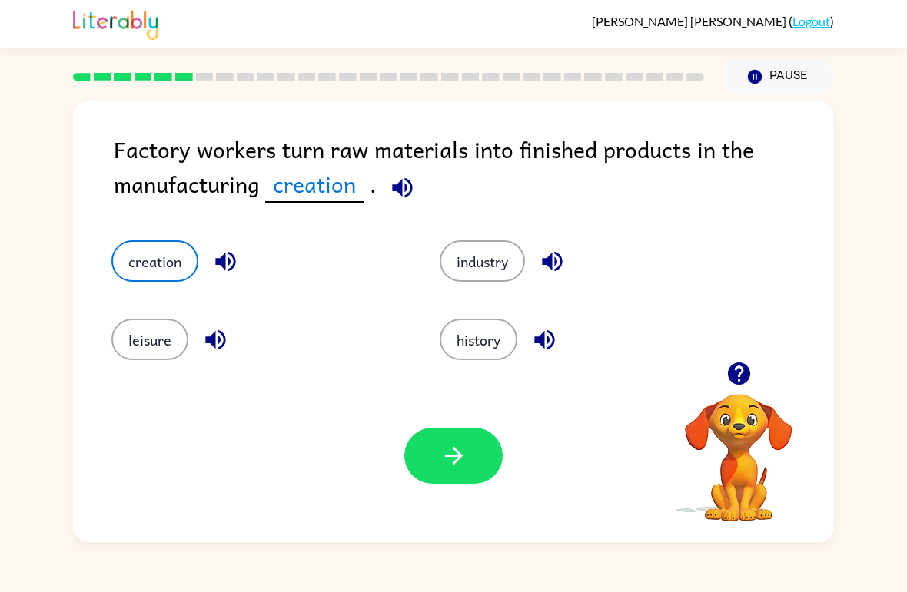
click at [453, 442] on button "button" at bounding box center [453, 456] width 98 height 56
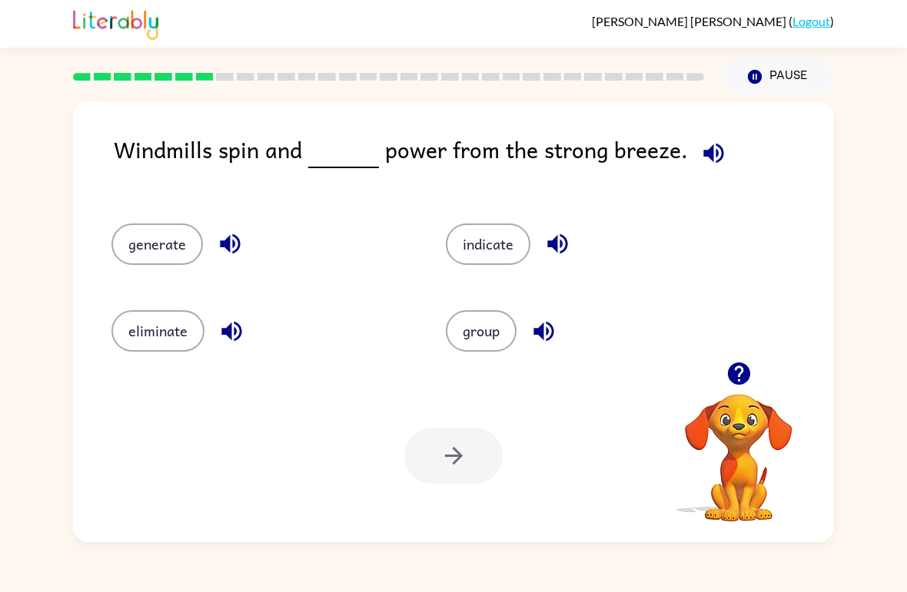
click at [137, 237] on button "generate" at bounding box center [156, 244] width 91 height 41
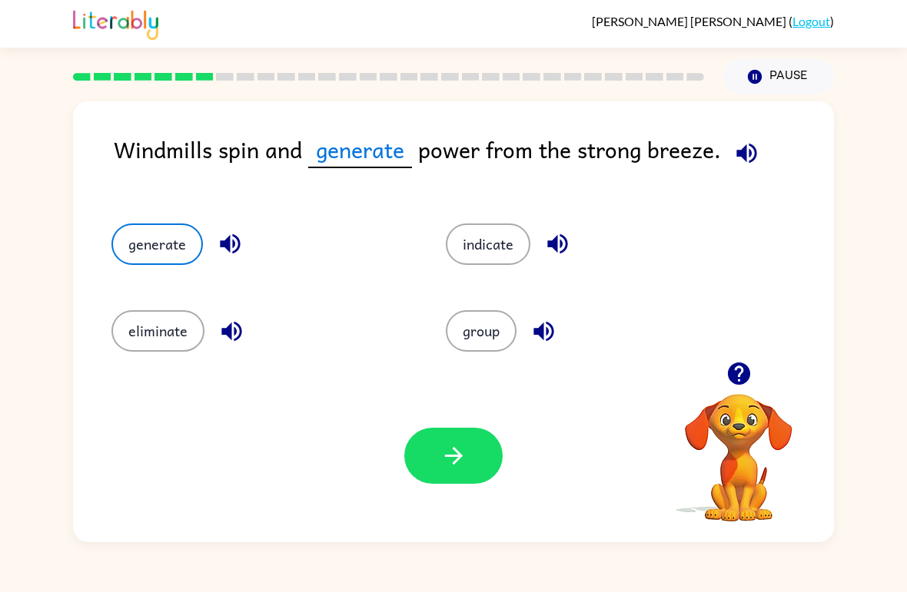
click at [440, 475] on button "button" at bounding box center [453, 456] width 98 height 56
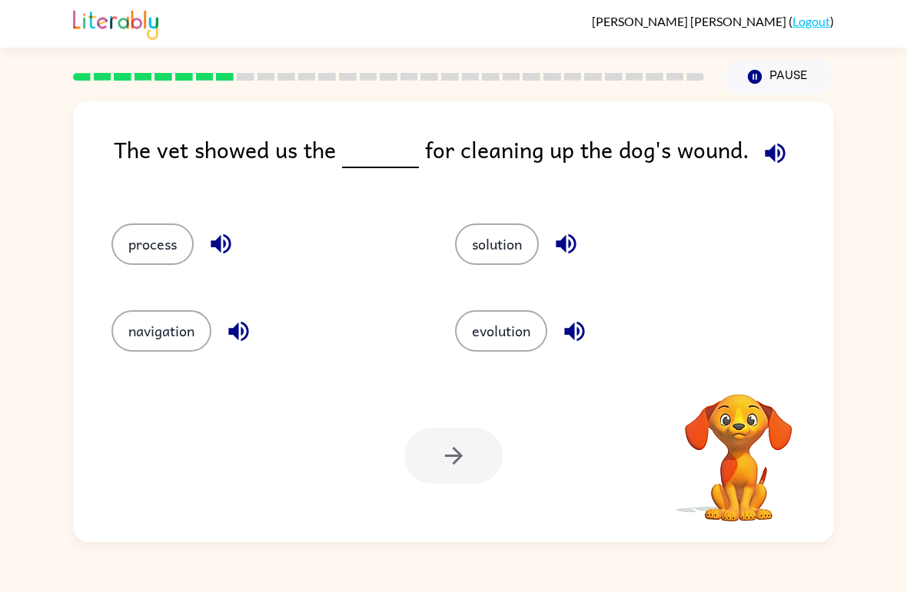
click at [148, 254] on button "process" at bounding box center [152, 244] width 82 height 41
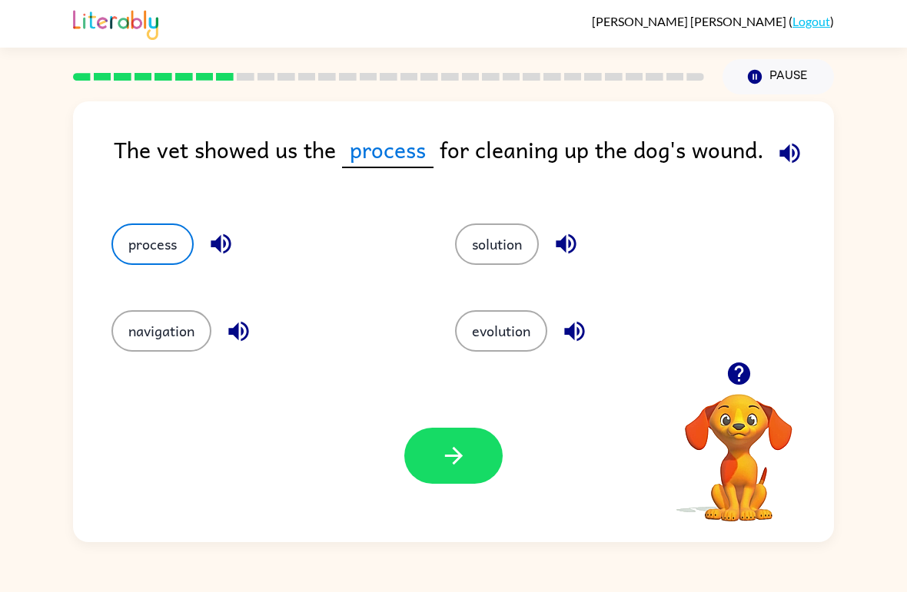
click at [473, 464] on button "button" at bounding box center [453, 456] width 98 height 56
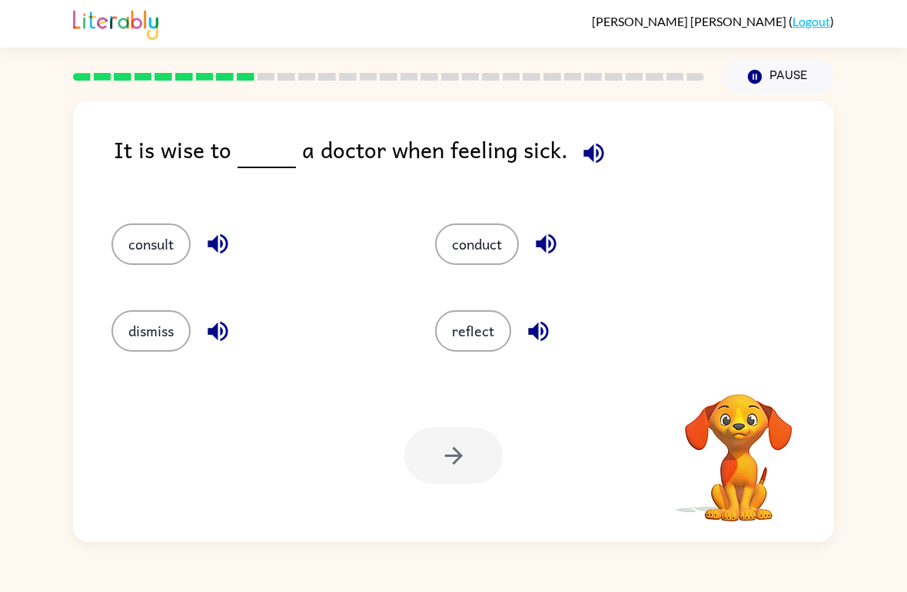
click at [161, 249] on button "consult" at bounding box center [150, 244] width 79 height 41
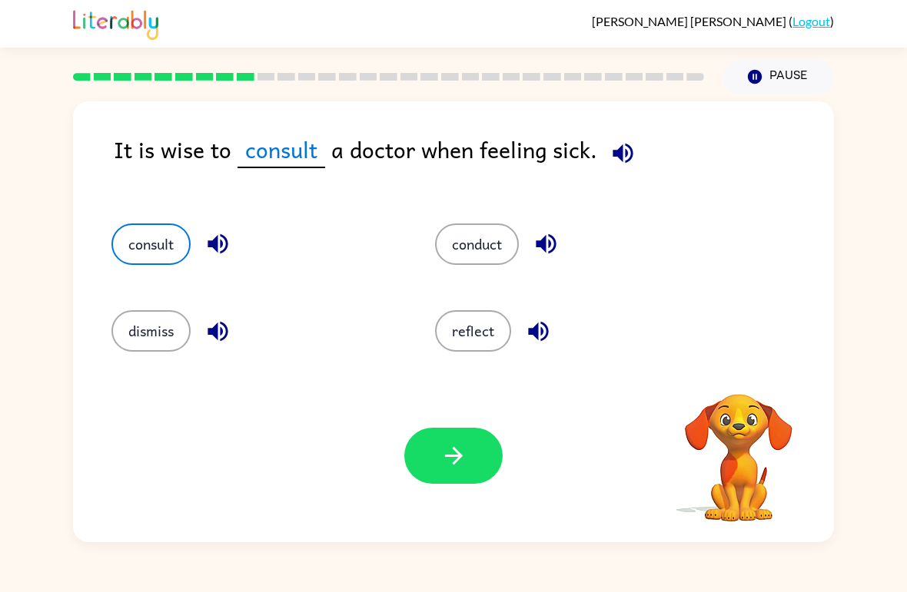
click at [464, 463] on icon "button" at bounding box center [453, 456] width 27 height 27
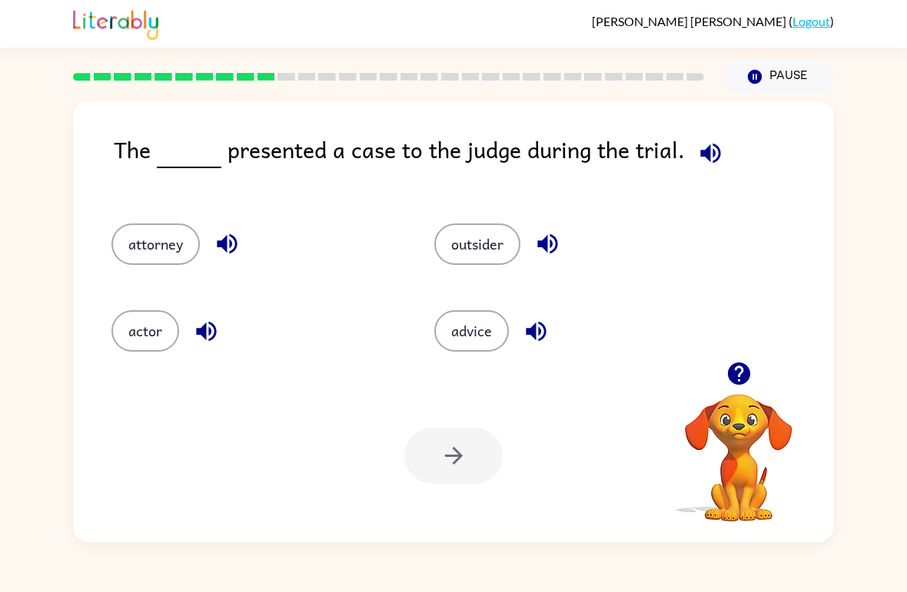
click at [123, 332] on button "actor" at bounding box center [145, 330] width 68 height 41
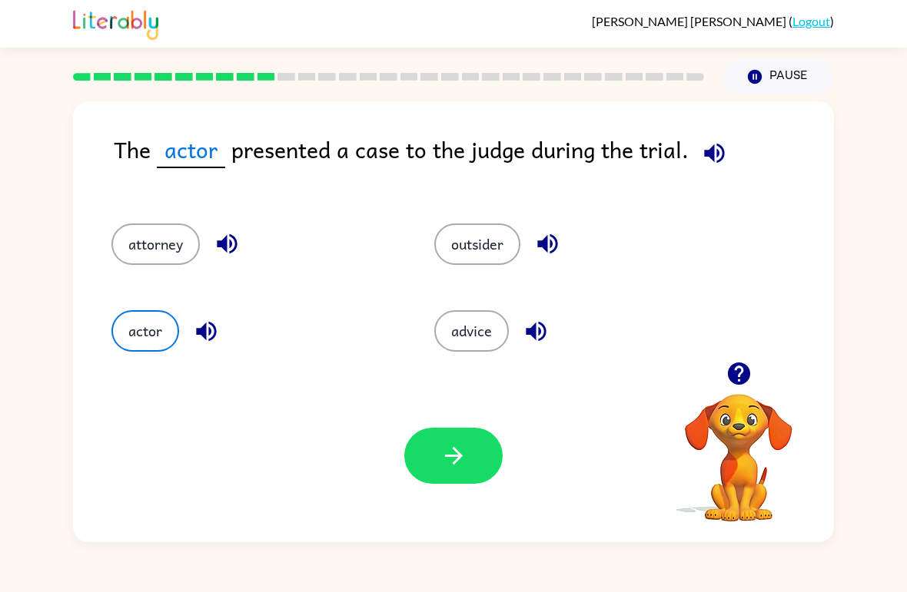
click at [137, 244] on button "attorney" at bounding box center [155, 244] width 88 height 41
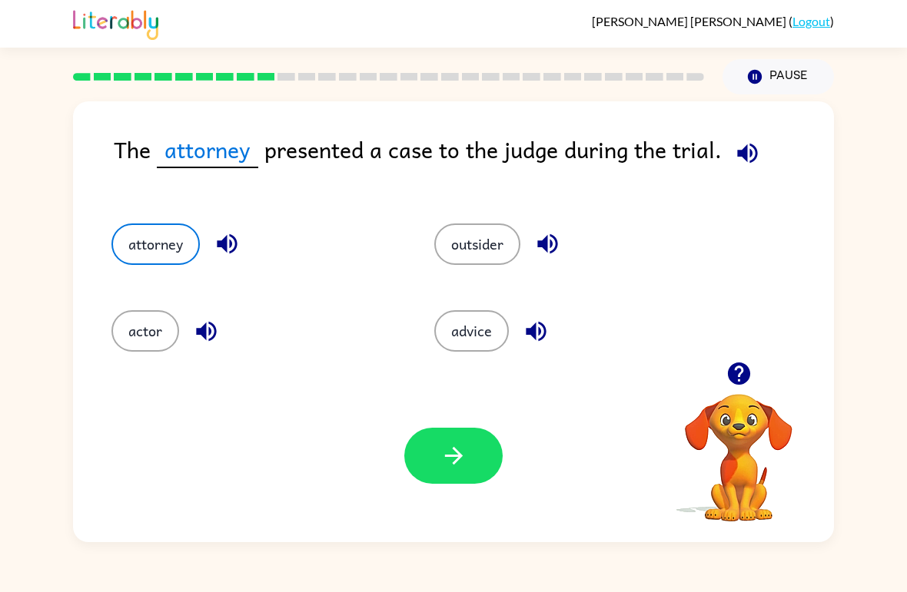
click at [446, 473] on button "button" at bounding box center [453, 456] width 98 height 56
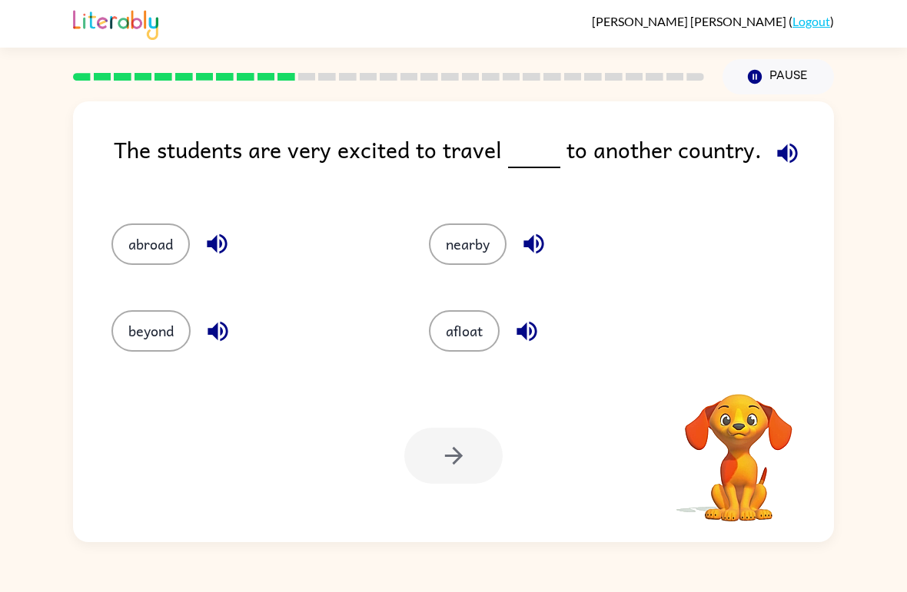
click at [799, 162] on button "button" at bounding box center [787, 153] width 39 height 39
click at [791, 159] on icon "button" at bounding box center [787, 153] width 27 height 27
click at [789, 155] on icon "button" at bounding box center [787, 153] width 27 height 27
click at [792, 158] on icon "button" at bounding box center [787, 153] width 27 height 27
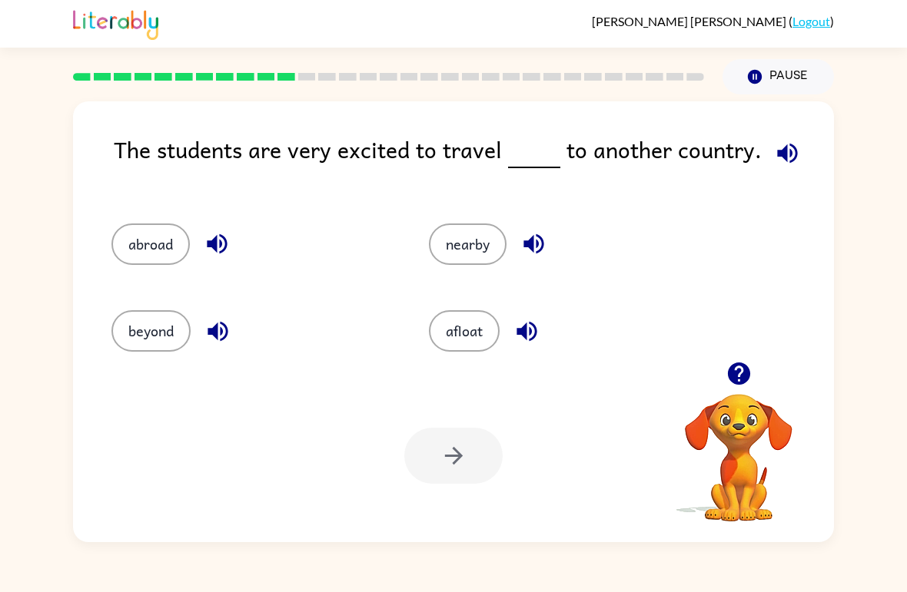
click at [797, 158] on button "button" at bounding box center [787, 153] width 39 height 39
click at [141, 247] on button "abroad" at bounding box center [150, 244] width 78 height 41
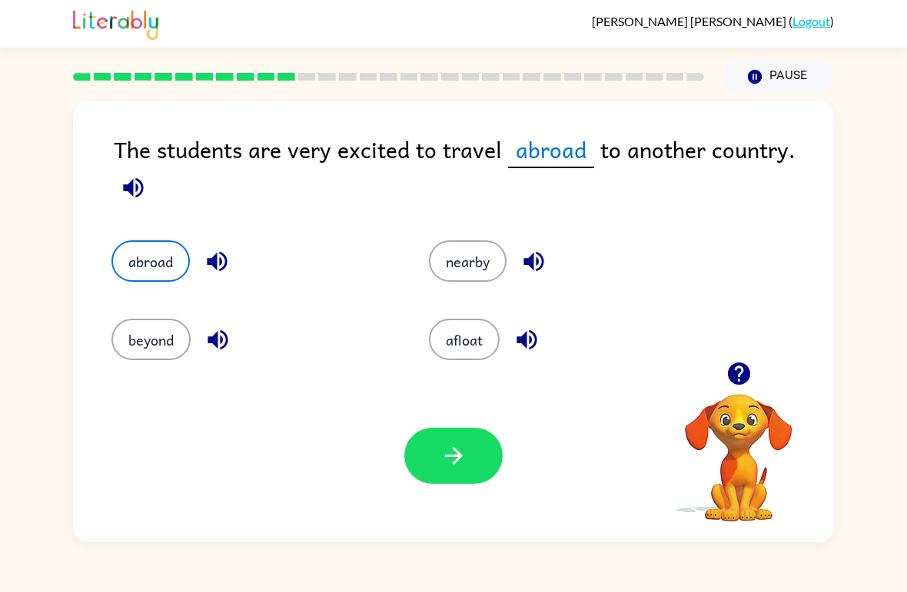
click at [460, 463] on icon "button" at bounding box center [453, 456] width 27 height 27
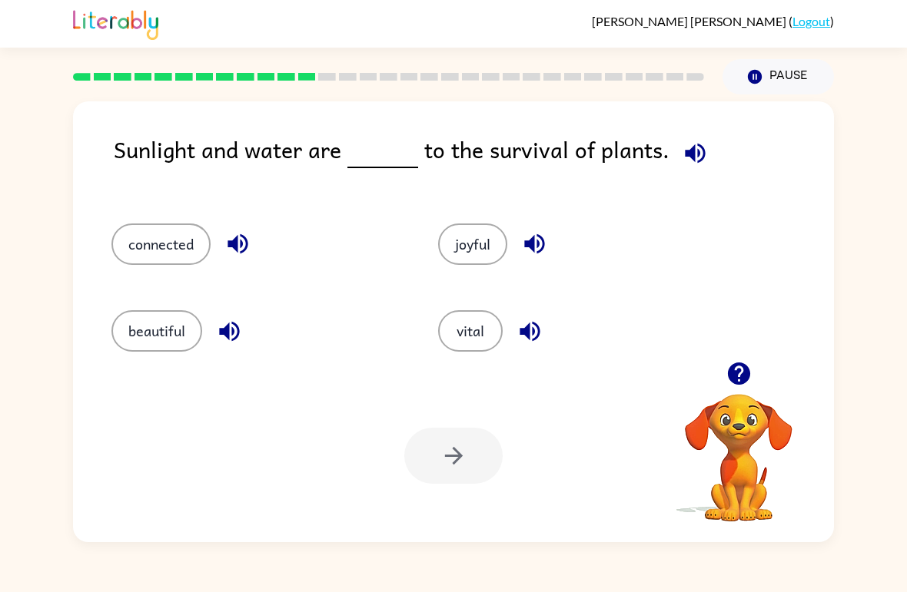
click at [194, 250] on button "connected" at bounding box center [160, 244] width 99 height 41
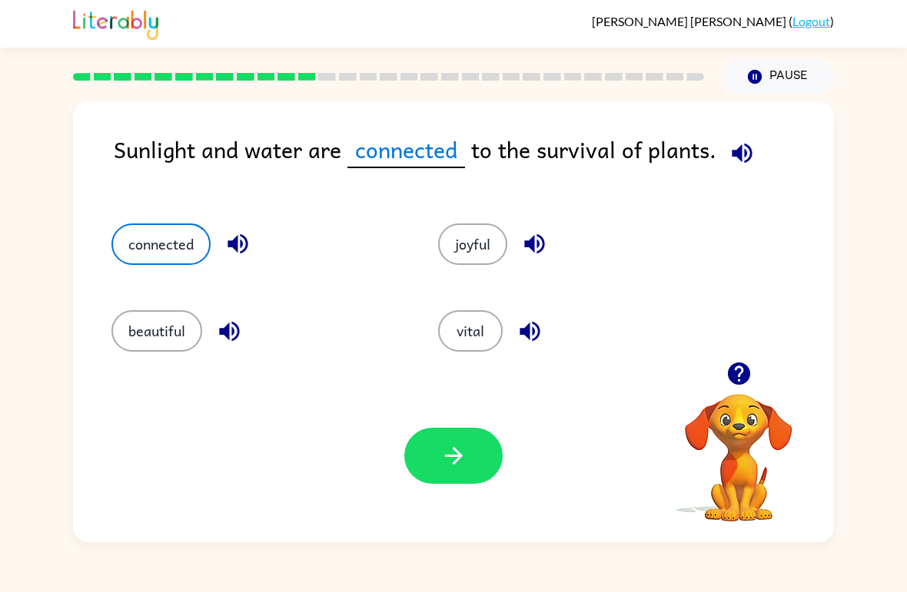
click at [456, 473] on button "button" at bounding box center [453, 456] width 98 height 56
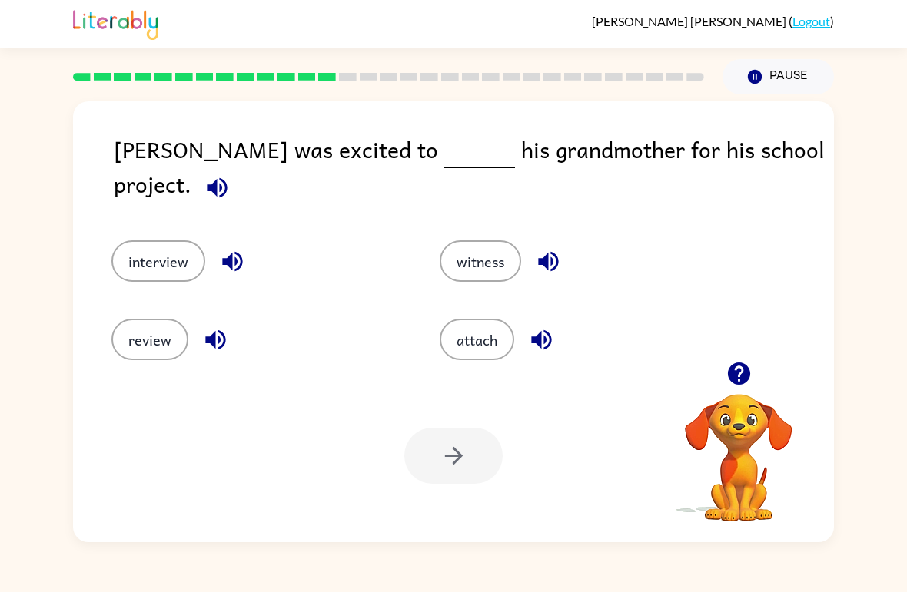
click at [469, 254] on button "witness" at bounding box center [480, 261] width 81 height 41
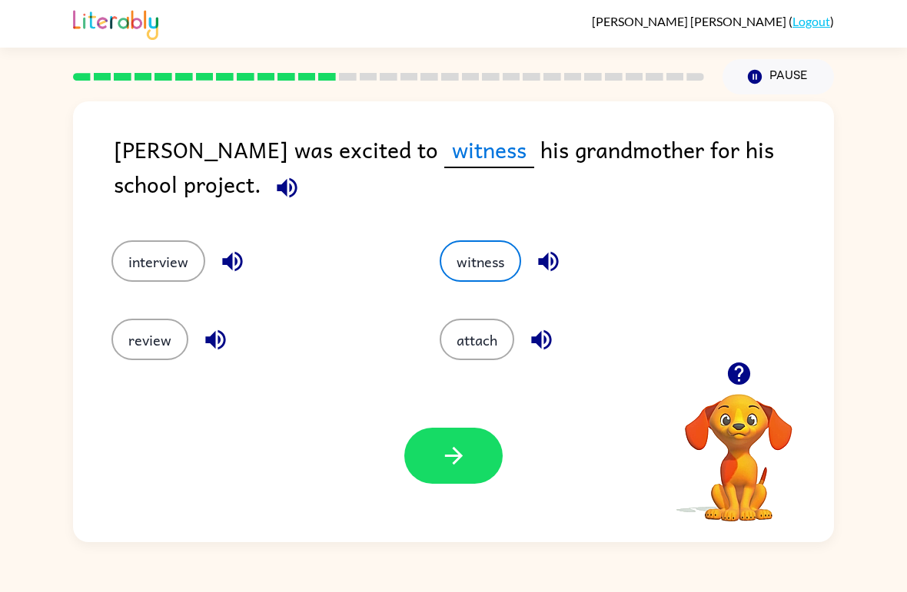
click at [479, 470] on button "button" at bounding box center [453, 456] width 98 height 56
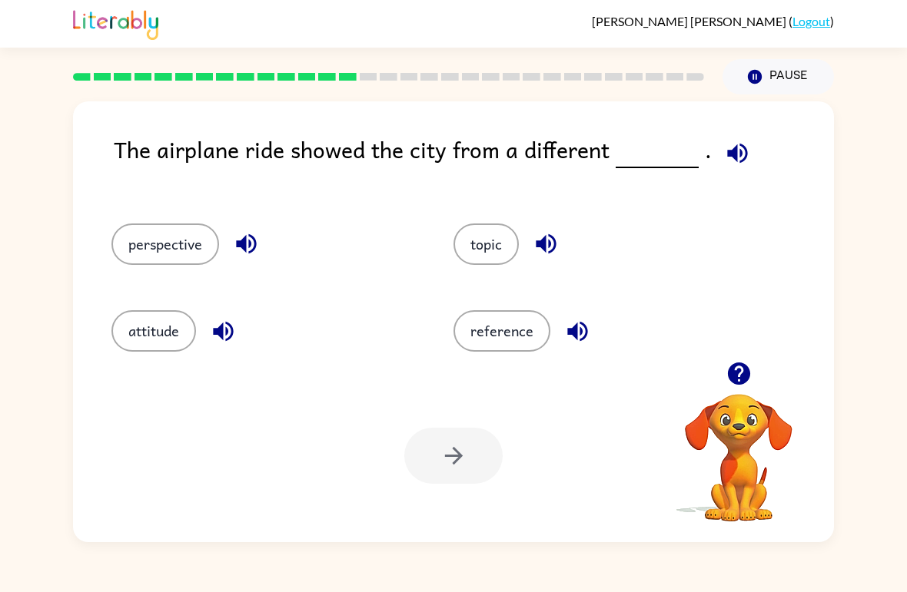
click at [147, 211] on div "perspective" at bounding box center [253, 237] width 342 height 87
click at [143, 230] on button "perspective" at bounding box center [165, 244] width 108 height 41
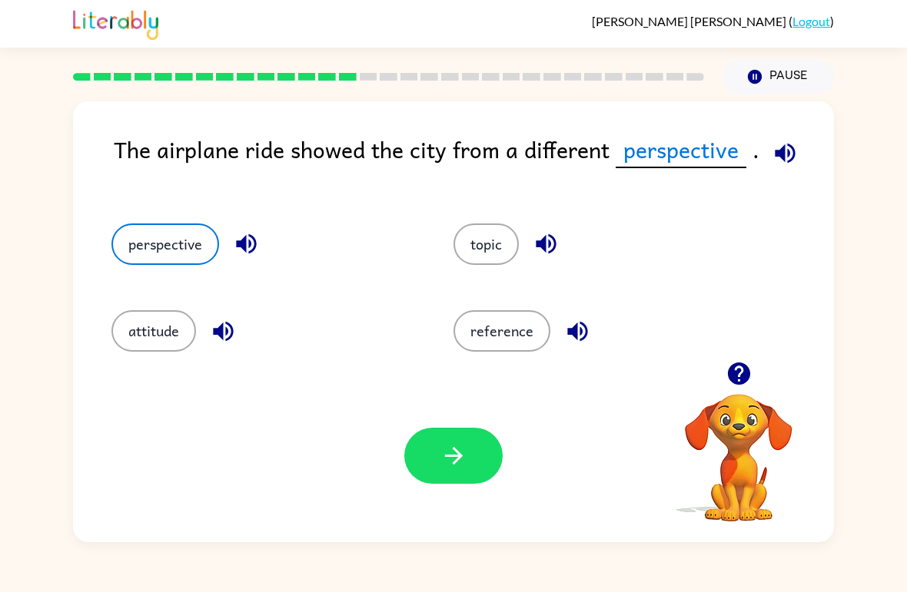
click at [456, 443] on icon "button" at bounding box center [453, 456] width 27 height 27
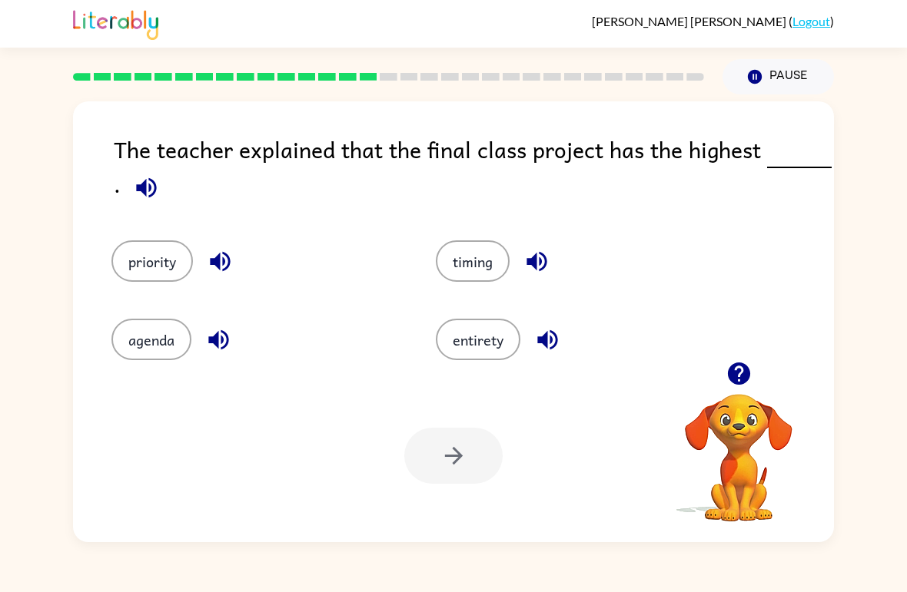
click at [128, 267] on button "priority" at bounding box center [151, 261] width 81 height 41
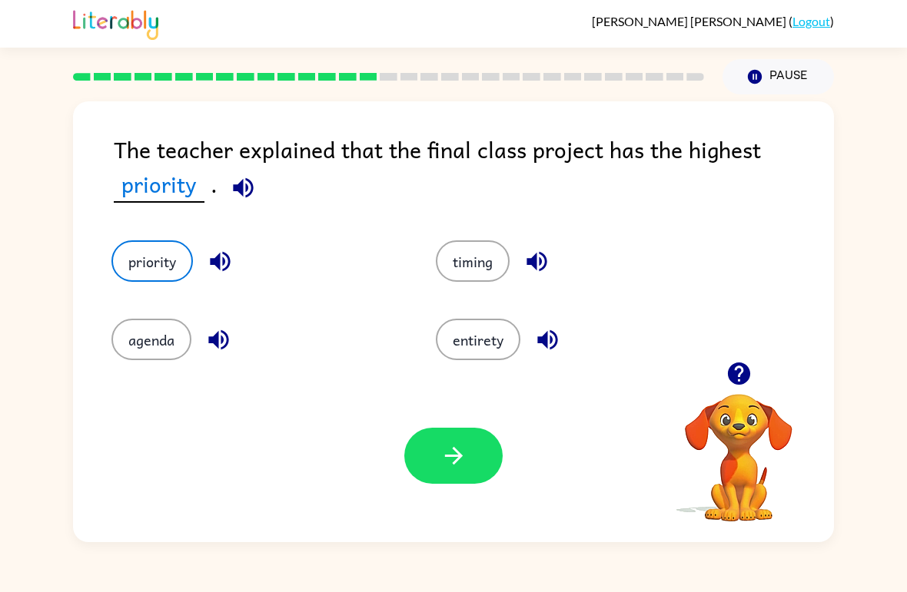
click at [454, 450] on icon "button" at bounding box center [453, 456] width 18 height 18
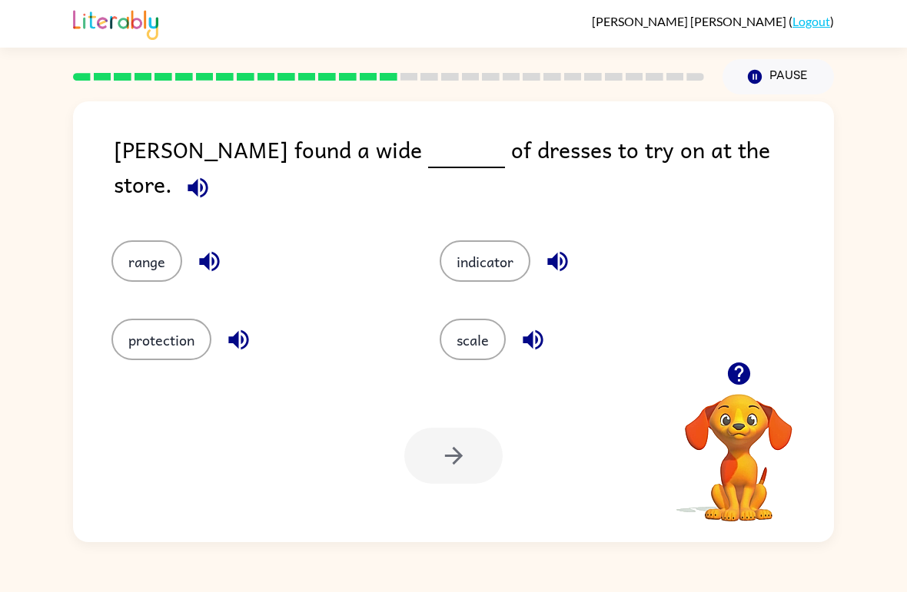
click at [172, 223] on div "range" at bounding box center [246, 250] width 328 height 78
click at [171, 223] on div "range" at bounding box center [246, 250] width 328 height 78
click at [159, 265] on button "range" at bounding box center [146, 261] width 71 height 41
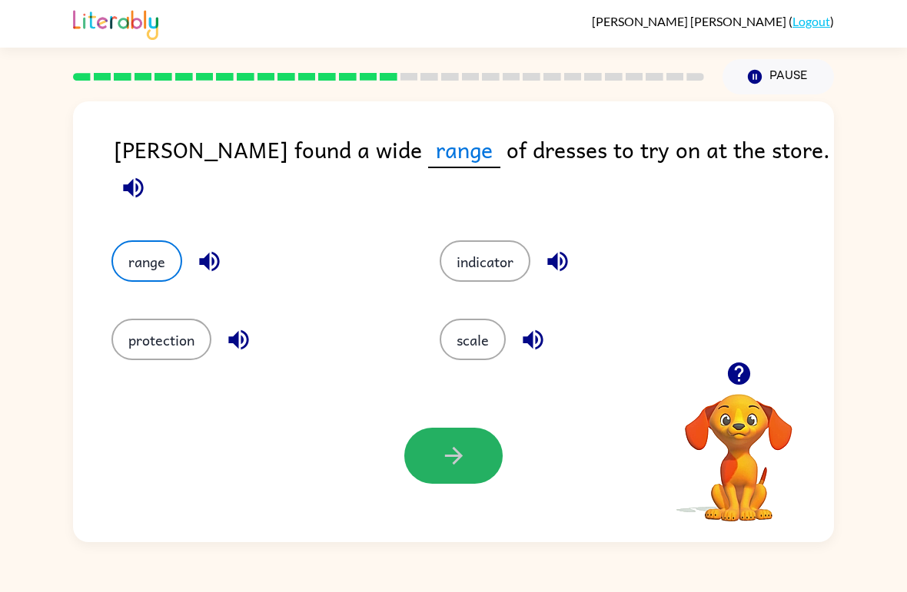
click at [443, 465] on icon "button" at bounding box center [453, 456] width 27 height 27
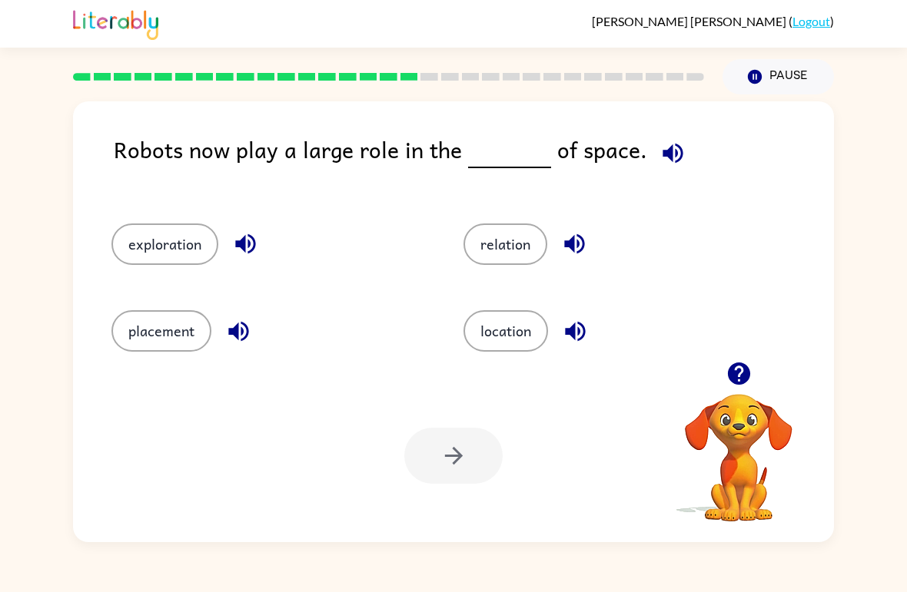
click at [516, 247] on button "relation" at bounding box center [505, 244] width 84 height 41
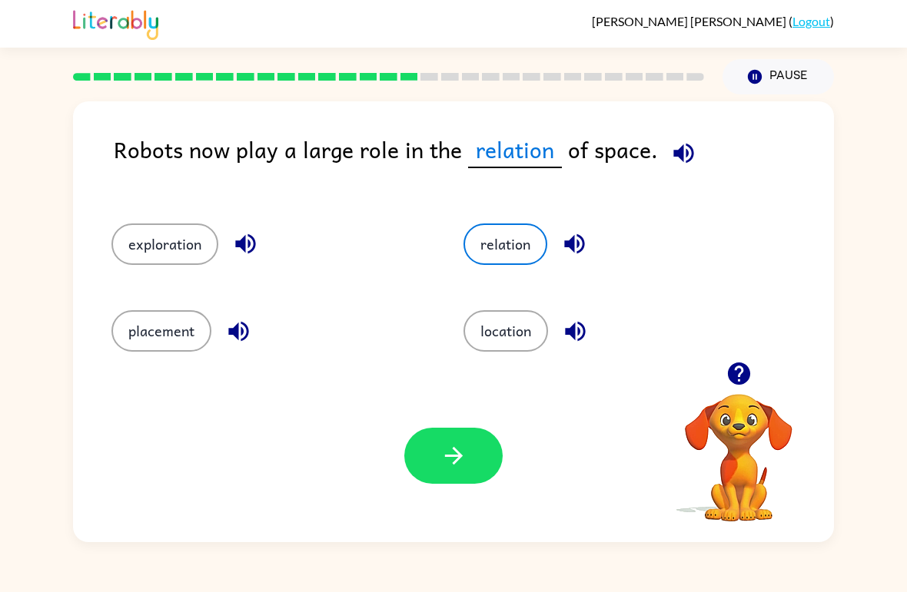
click at [466, 444] on icon "button" at bounding box center [453, 456] width 27 height 27
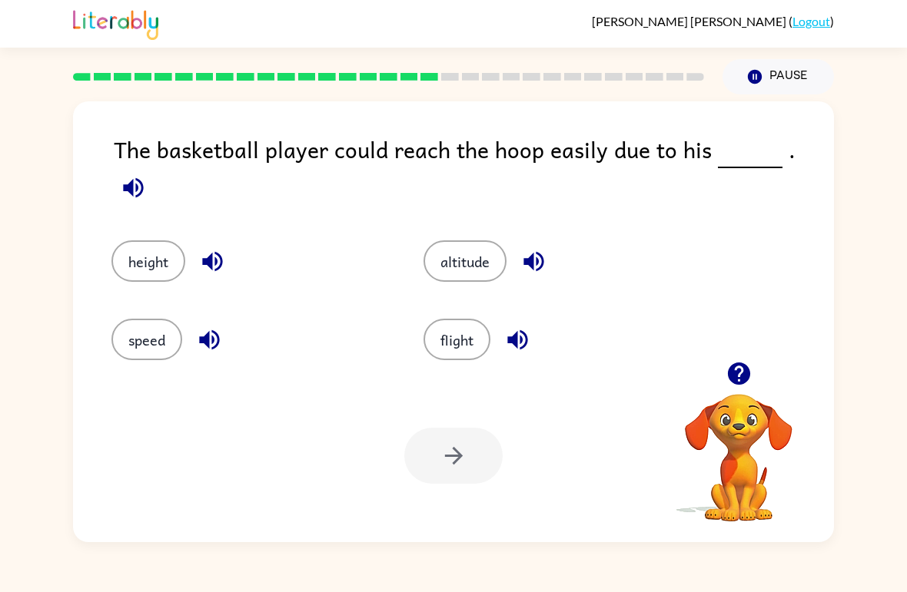
click at [141, 241] on button "height" at bounding box center [148, 261] width 74 height 41
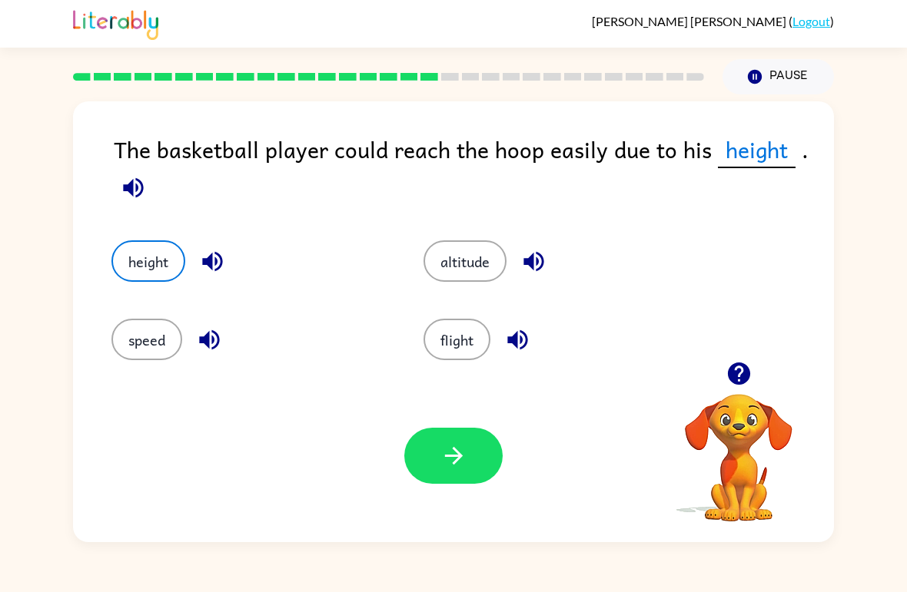
click at [489, 457] on button "button" at bounding box center [453, 456] width 98 height 56
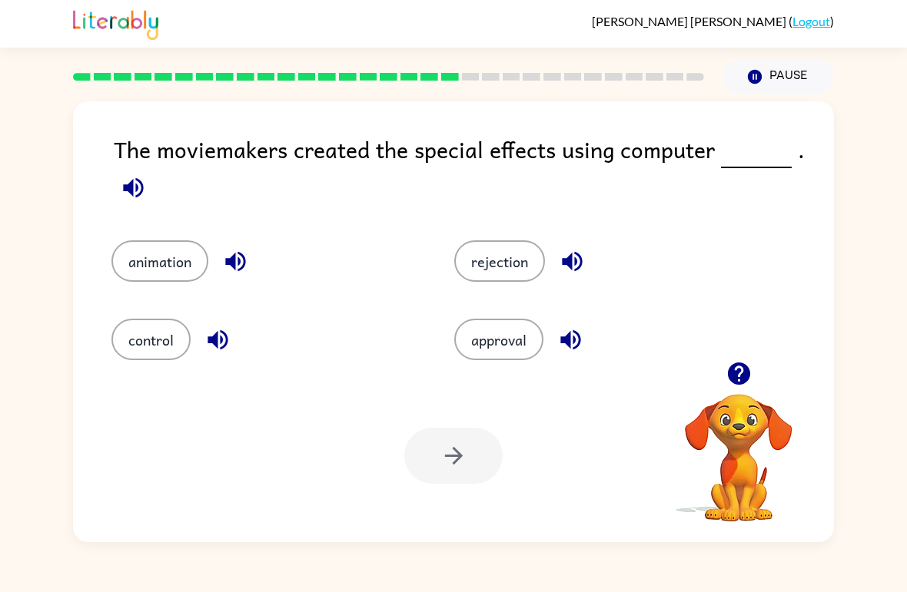
click at [139, 247] on button "animation" at bounding box center [159, 261] width 97 height 41
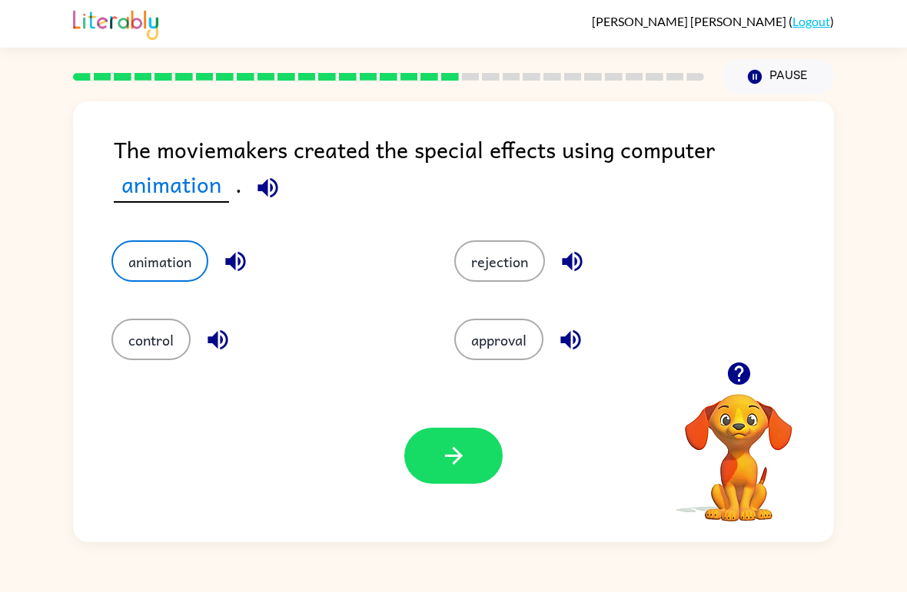
click at [450, 464] on icon "button" at bounding box center [453, 456] width 27 height 27
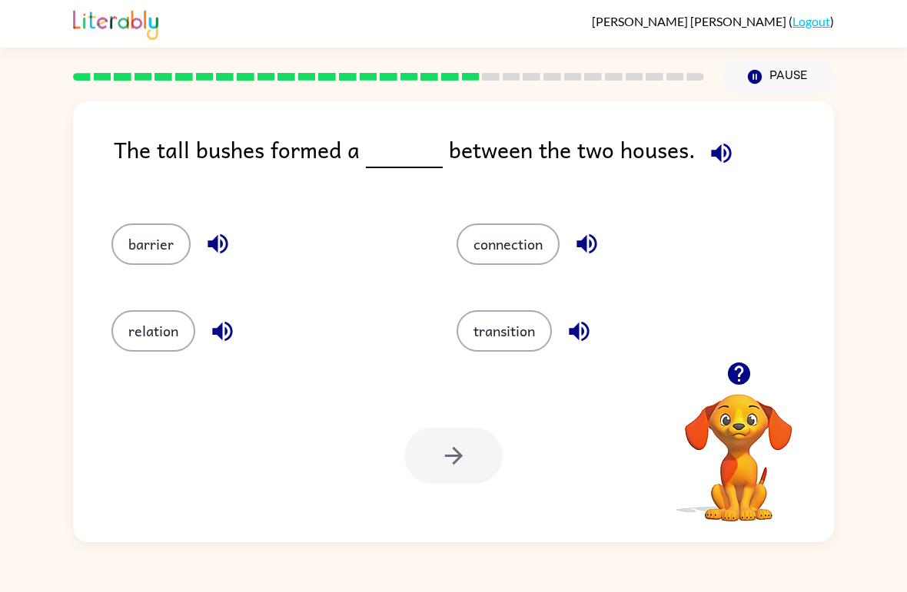
click at [154, 254] on button "barrier" at bounding box center [150, 244] width 79 height 41
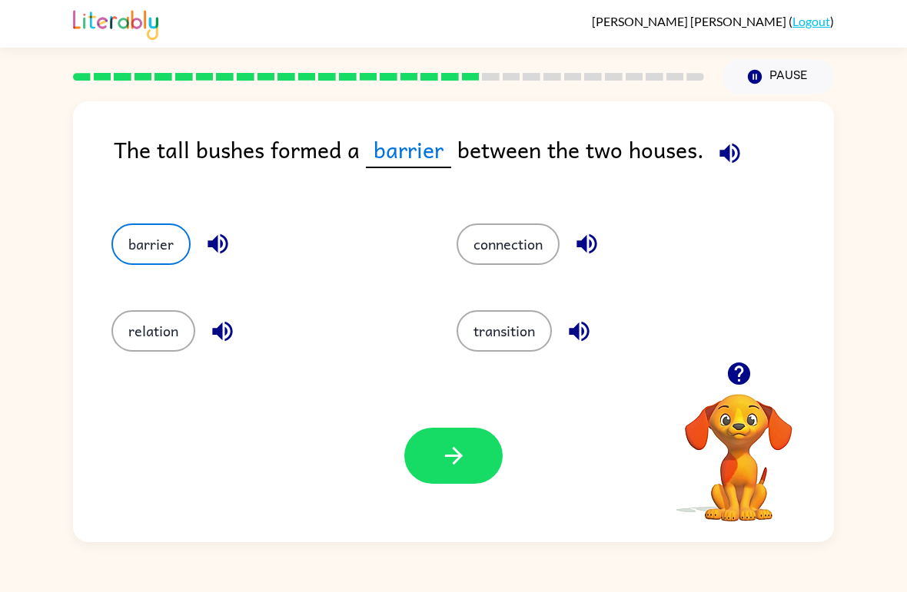
click at [455, 495] on div "Your browser must support playing .mp4 files to use Literably. Please try using…" at bounding box center [453, 456] width 761 height 173
click at [454, 495] on div "Your browser must support playing .mp4 files to use Literably. Please try using…" at bounding box center [453, 456] width 761 height 173
click at [461, 479] on button "button" at bounding box center [453, 456] width 98 height 56
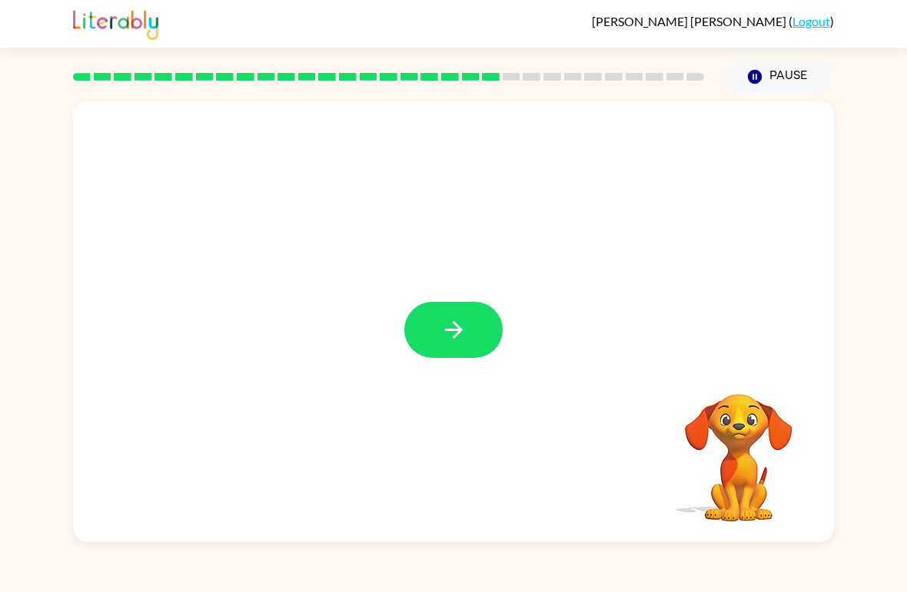
click at [480, 325] on button "button" at bounding box center [453, 330] width 98 height 56
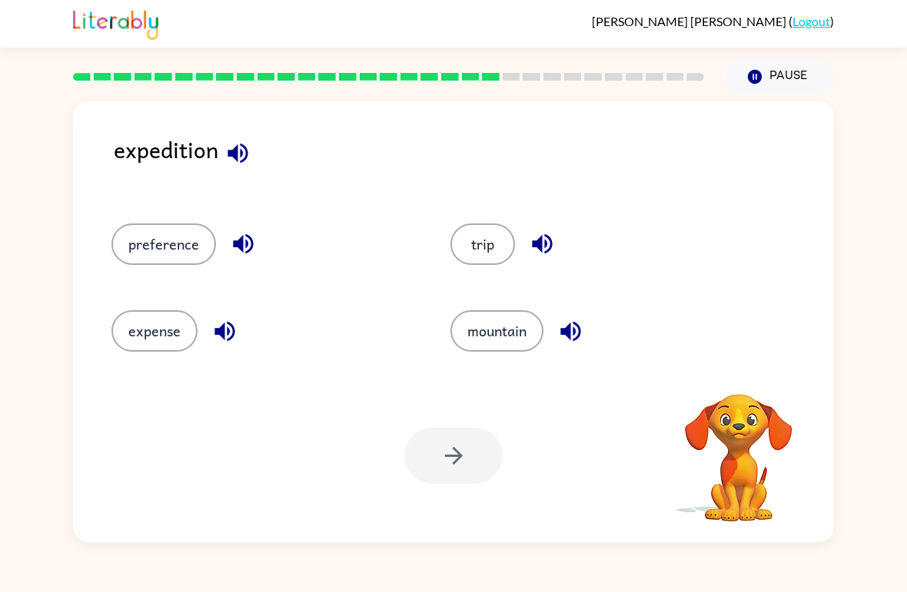
click at [499, 244] on button "trip" at bounding box center [482, 244] width 65 height 41
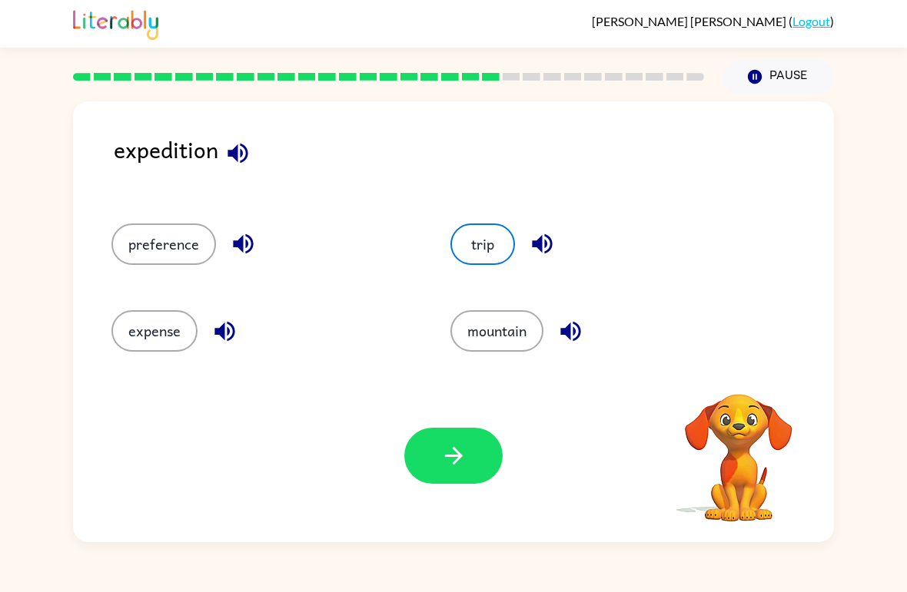
click at [456, 460] on icon "button" at bounding box center [453, 456] width 18 height 18
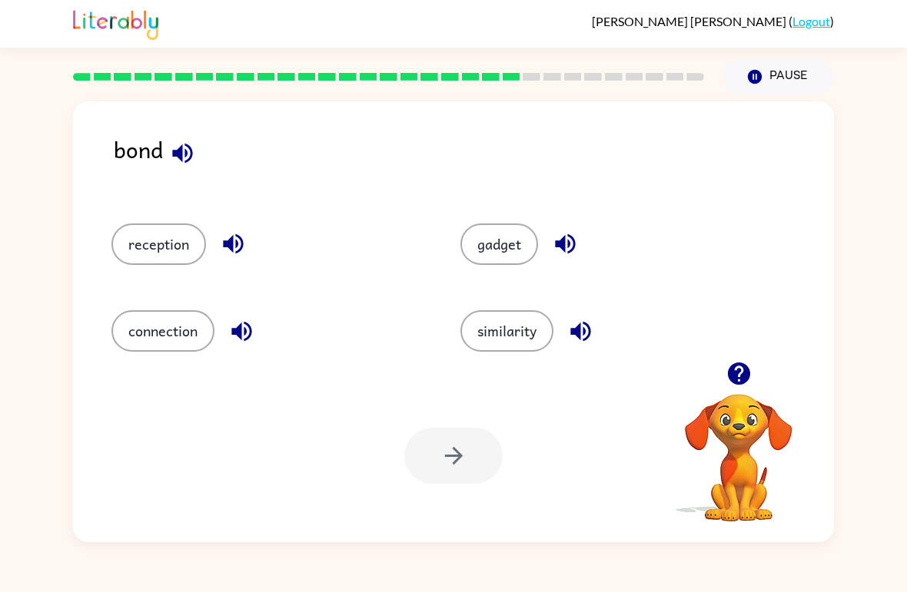
click at [854, 583] on div "[PERSON_NAME] ( Logout ) Pause Pause bond reception gadget connection similarit…" at bounding box center [453, 296] width 907 height 592
click at [866, 561] on div "[PERSON_NAME] ( Logout ) Pause Pause bond reception gadget connection similarit…" at bounding box center [453, 296] width 907 height 592
click at [513, 254] on button "gadget" at bounding box center [499, 244] width 78 height 41
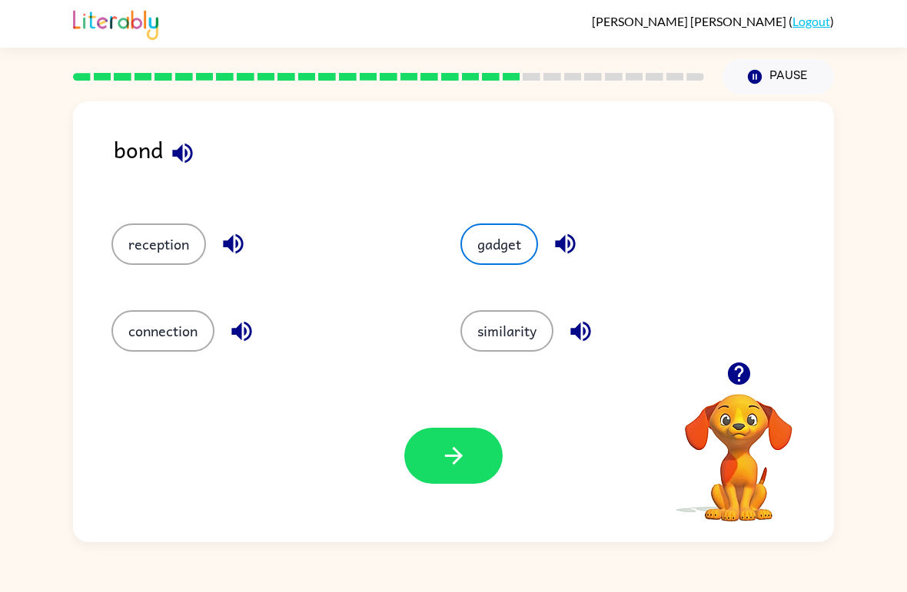
click at [433, 483] on button "button" at bounding box center [453, 456] width 98 height 56
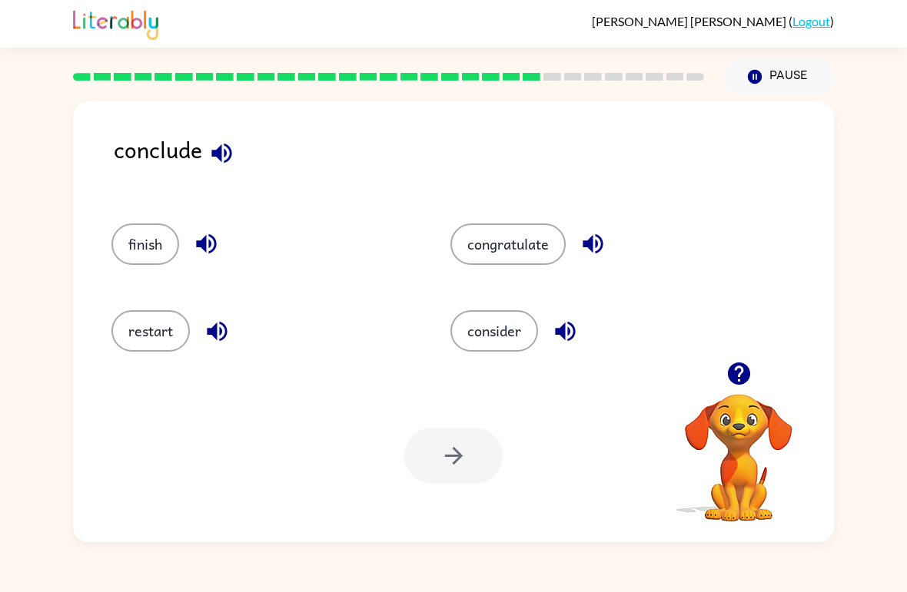
click at [115, 241] on button "finish" at bounding box center [145, 244] width 68 height 41
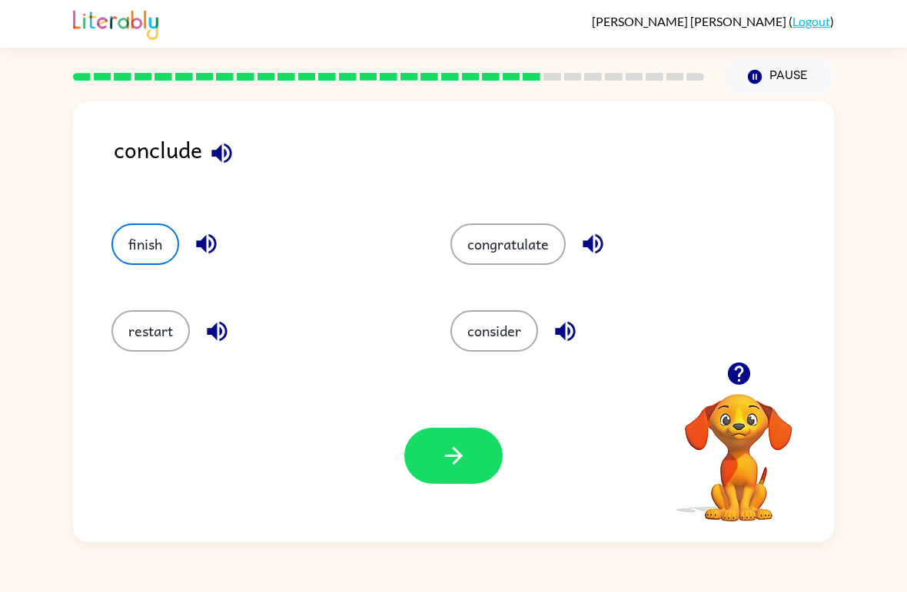
click at [466, 465] on icon "button" at bounding box center [453, 456] width 27 height 27
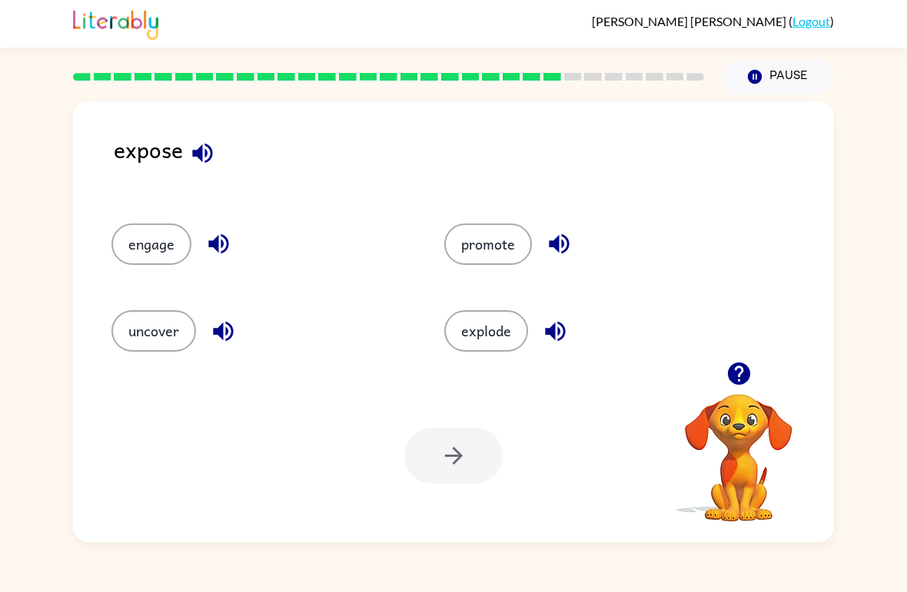
click at [477, 282] on div "explode" at bounding box center [581, 324] width 333 height 87
click at [488, 265] on button "promote" at bounding box center [488, 244] width 88 height 41
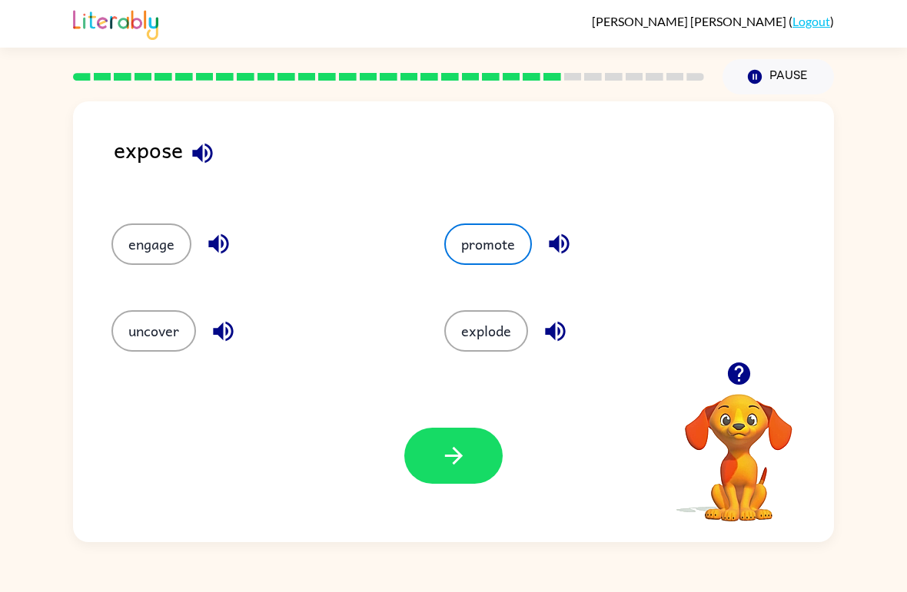
click at [482, 442] on button "button" at bounding box center [453, 456] width 98 height 56
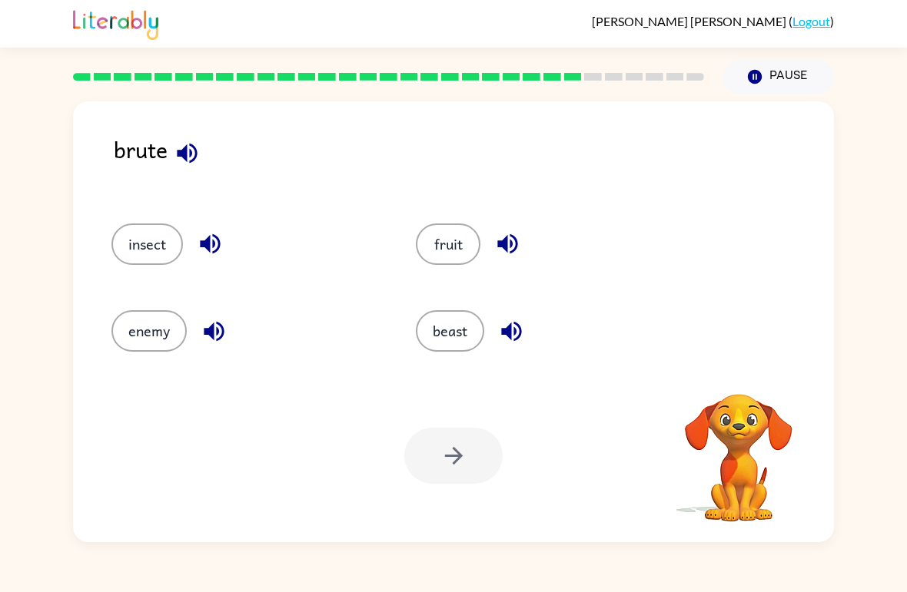
click at [453, 344] on button "beast" at bounding box center [450, 330] width 68 height 41
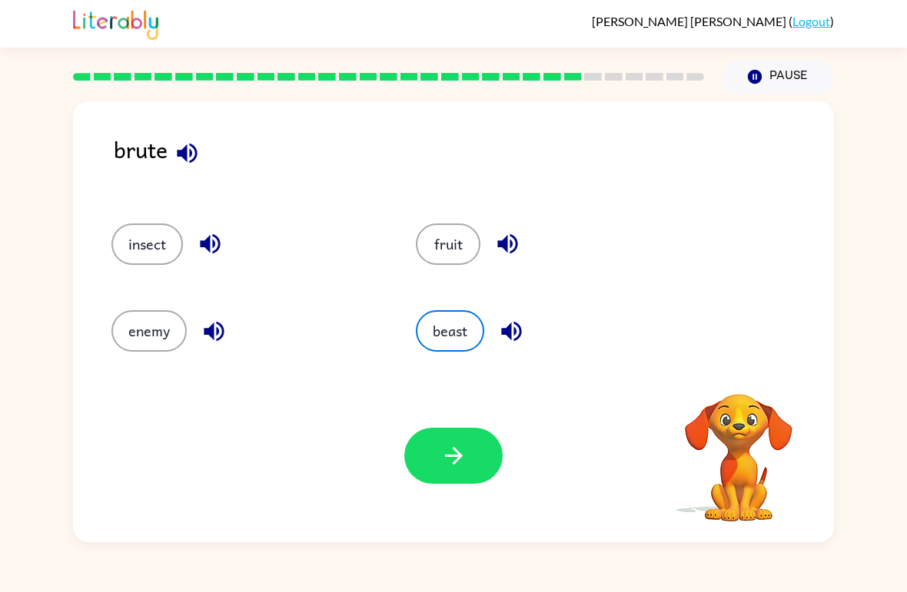
click at [470, 463] on button "button" at bounding box center [453, 456] width 98 height 56
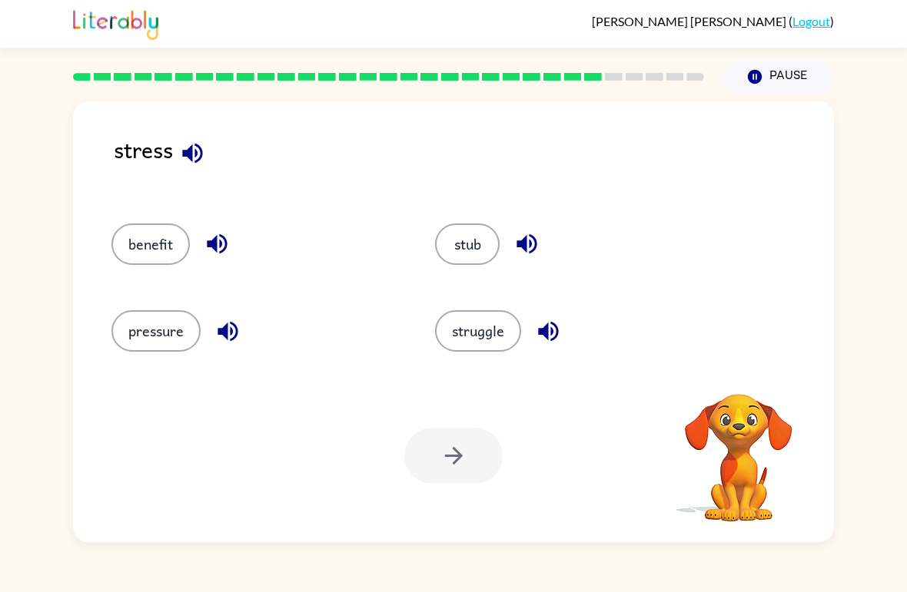
click at [141, 330] on button "pressure" at bounding box center [155, 330] width 89 height 41
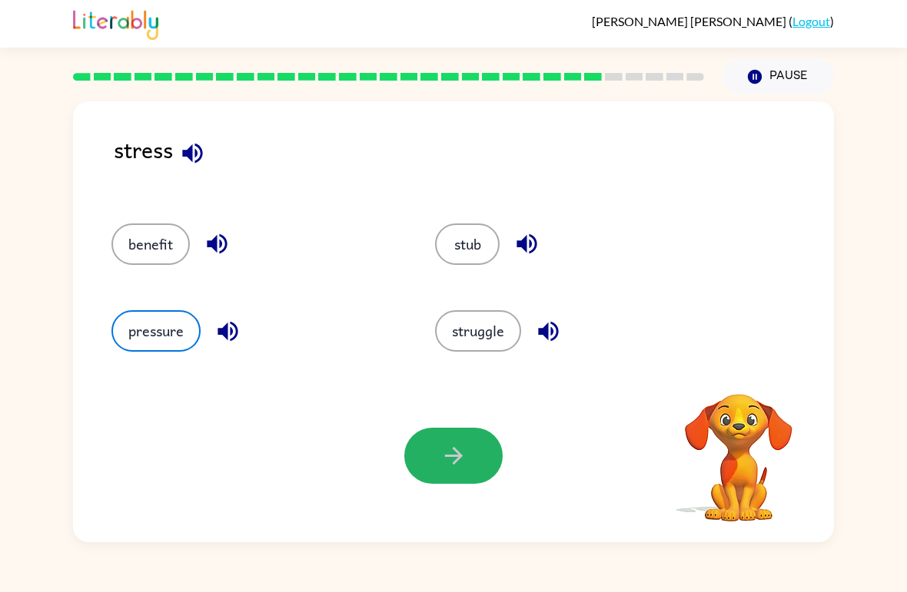
click at [462, 450] on icon "button" at bounding box center [453, 456] width 27 height 27
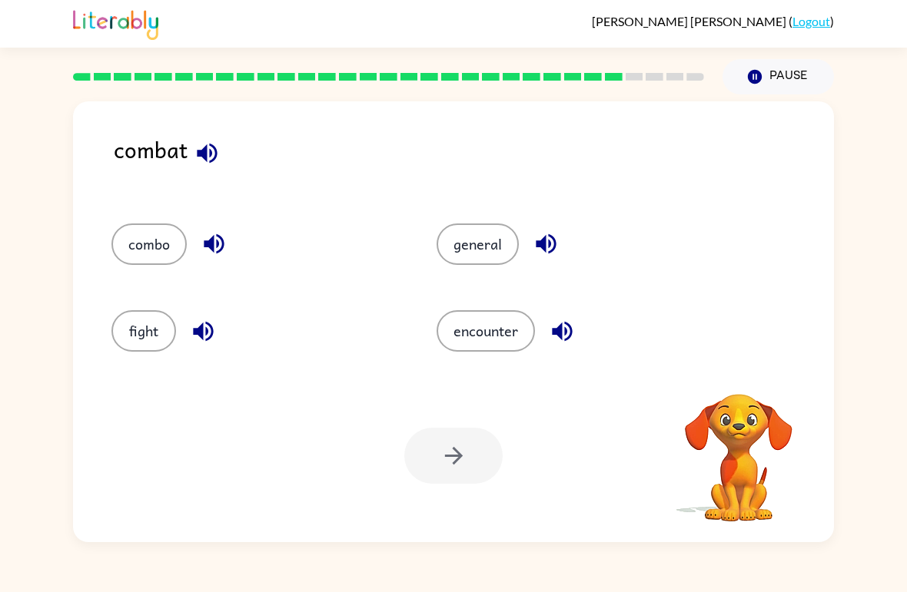
click at [131, 326] on button "fight" at bounding box center [143, 330] width 65 height 41
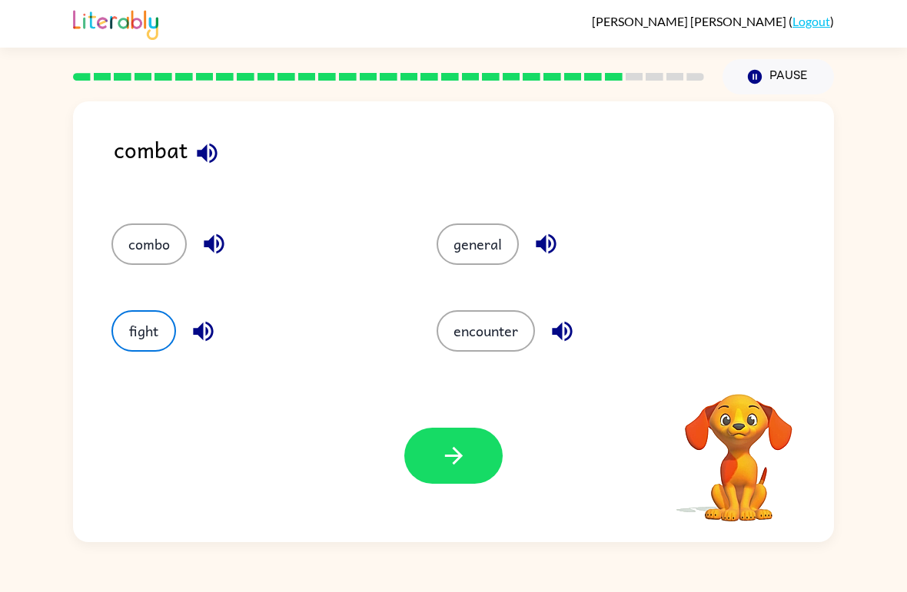
click at [448, 457] on icon "button" at bounding box center [453, 456] width 18 height 18
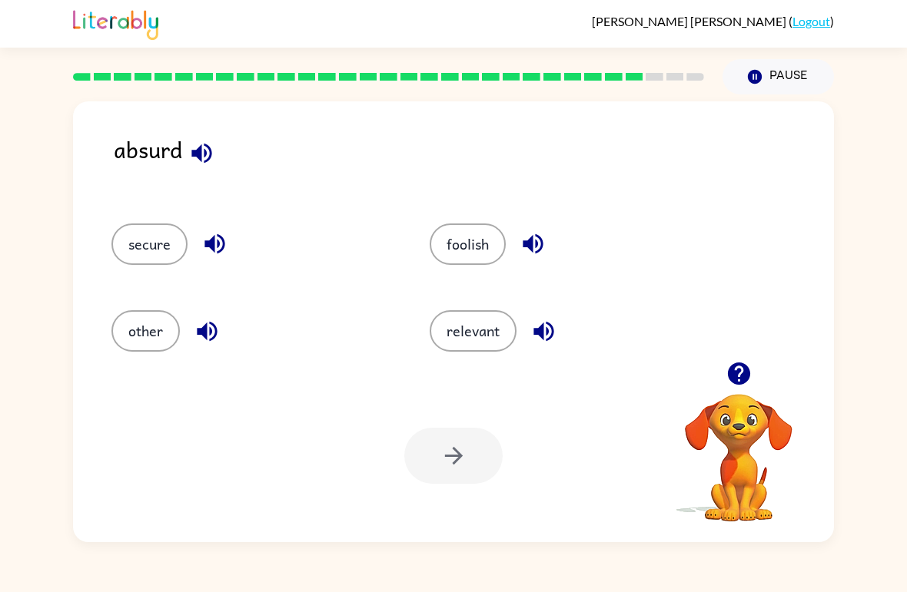
click at [880, 227] on div "absurd secure foolish other relevant Your browser must support playing .mp4 fil…" at bounding box center [453, 319] width 907 height 448
click at [486, 247] on button "foolish" at bounding box center [468, 244] width 76 height 41
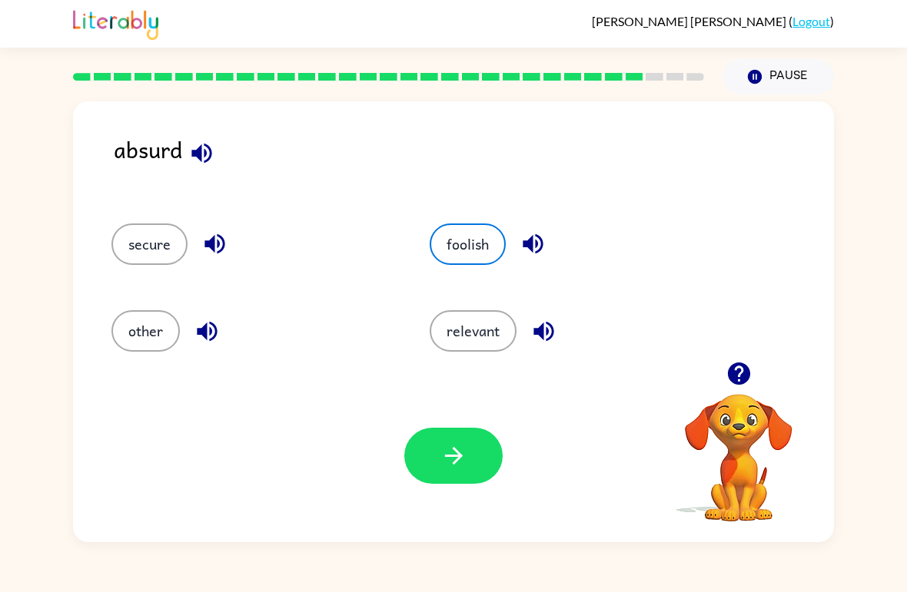
click at [436, 466] on button "button" at bounding box center [453, 456] width 98 height 56
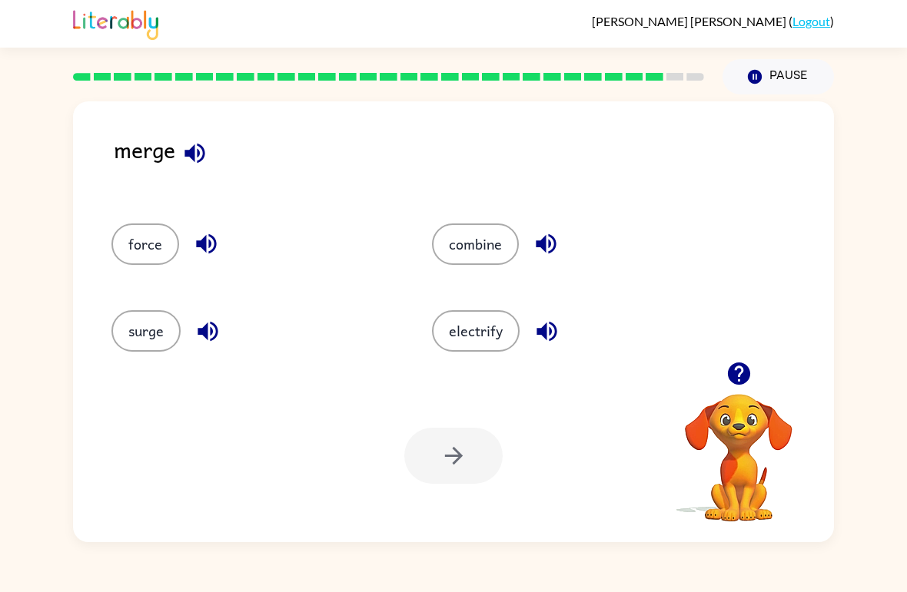
click at [511, 244] on button "combine" at bounding box center [475, 244] width 87 height 41
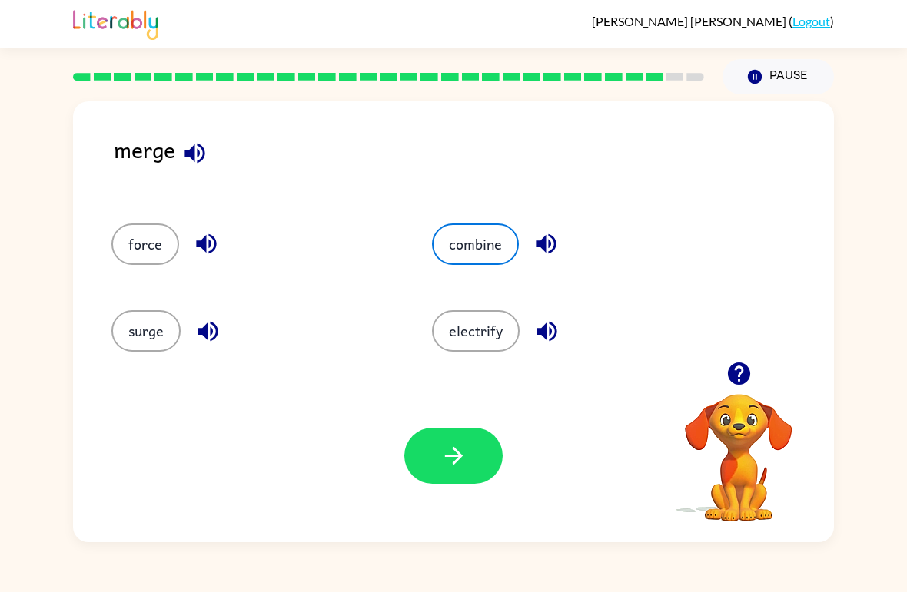
click at [471, 455] on button "button" at bounding box center [453, 456] width 98 height 56
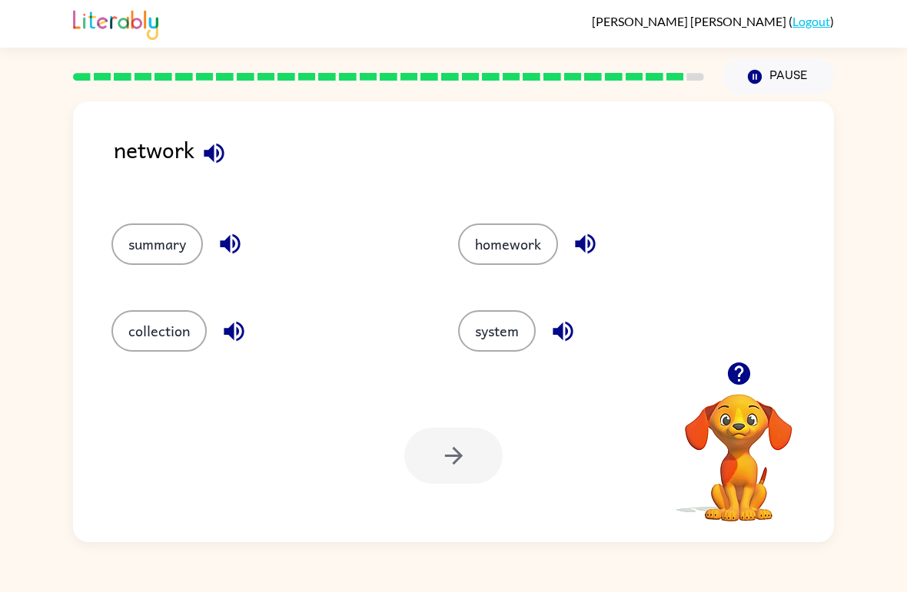
click at [516, 323] on button "system" at bounding box center [497, 330] width 78 height 41
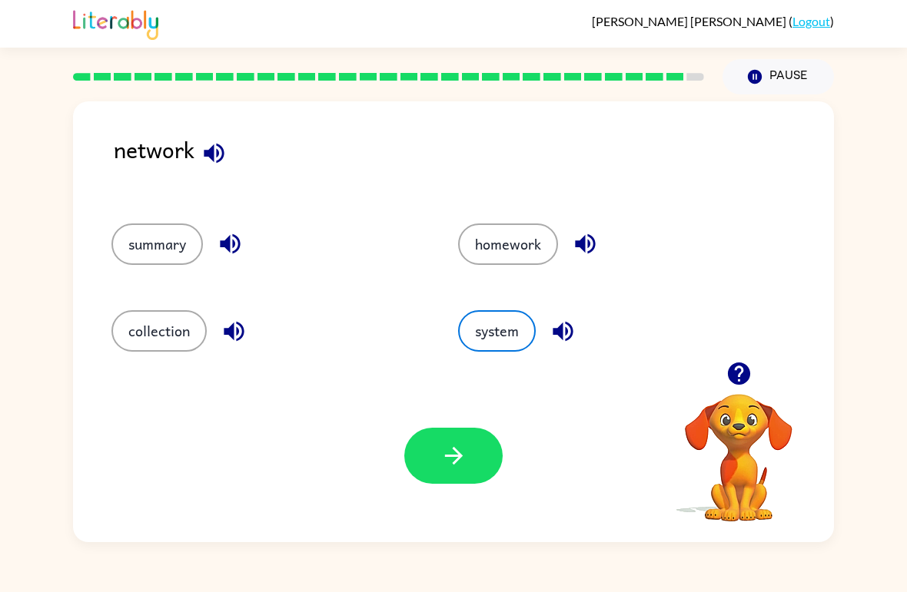
click at [453, 462] on icon "button" at bounding box center [453, 456] width 27 height 27
